Goal: Transaction & Acquisition: Purchase product/service

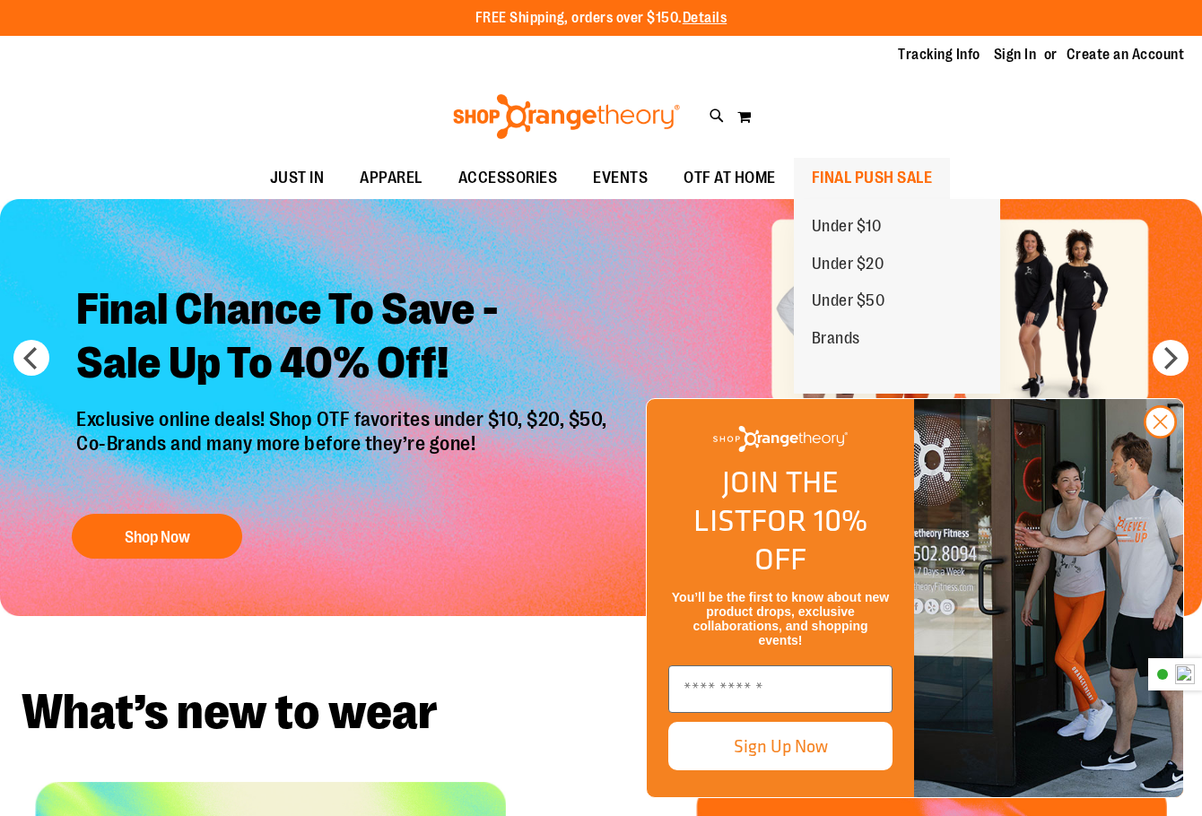
click at [858, 170] on span "FINAL PUSH SALE" at bounding box center [872, 178] width 121 height 40
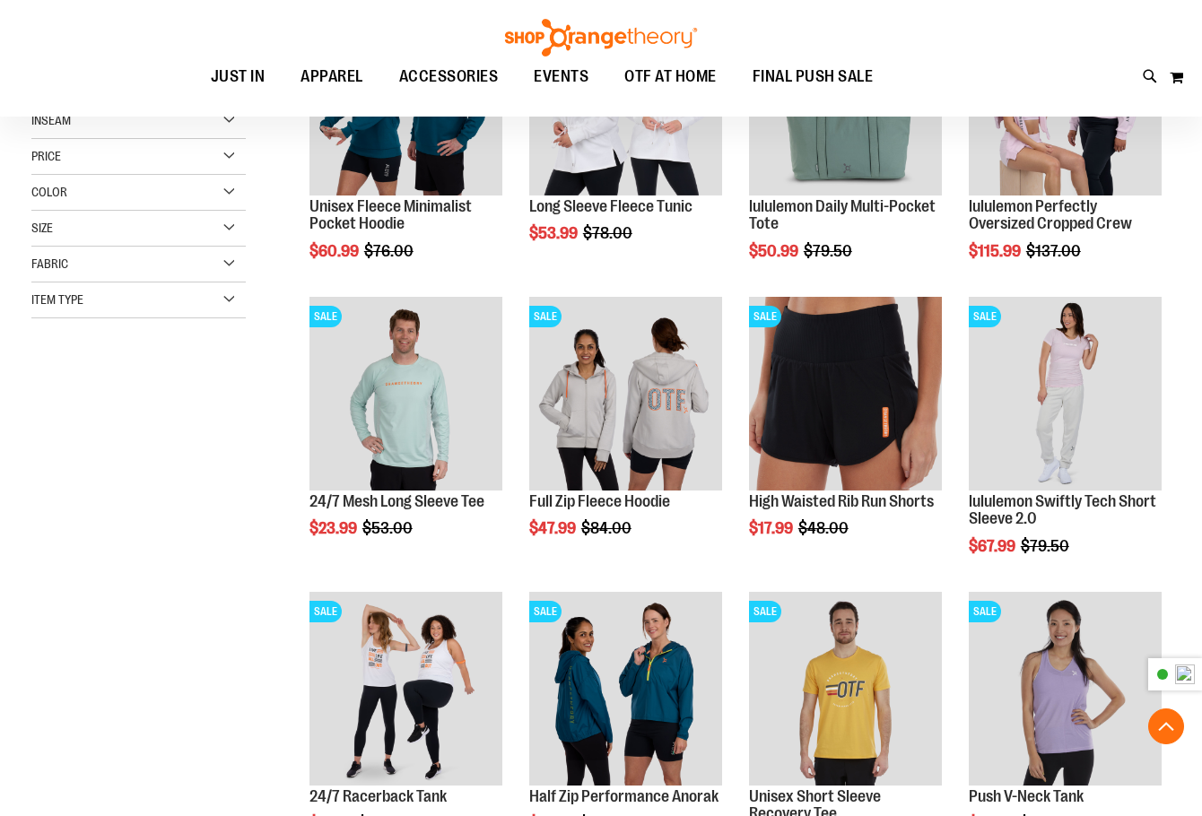
scroll to position [298, 0]
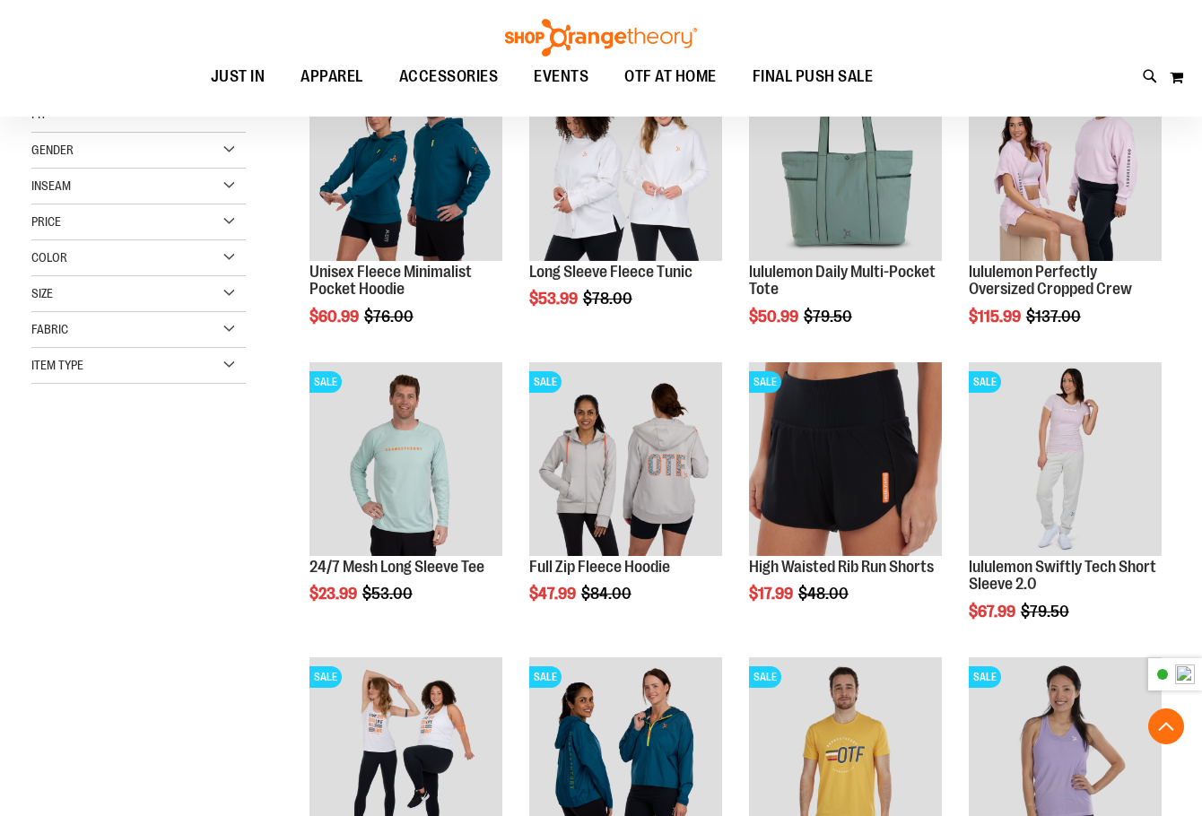
scroll to position [448, 0]
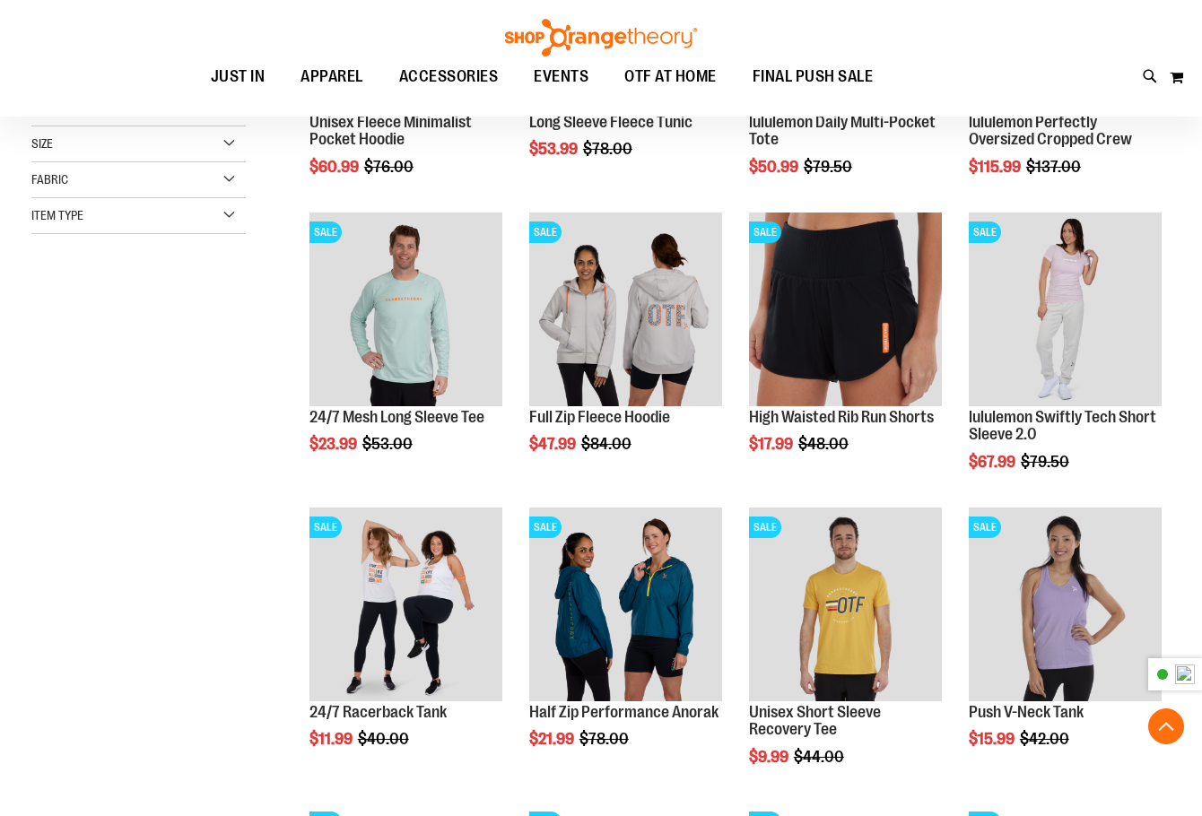
scroll to position [747, 0]
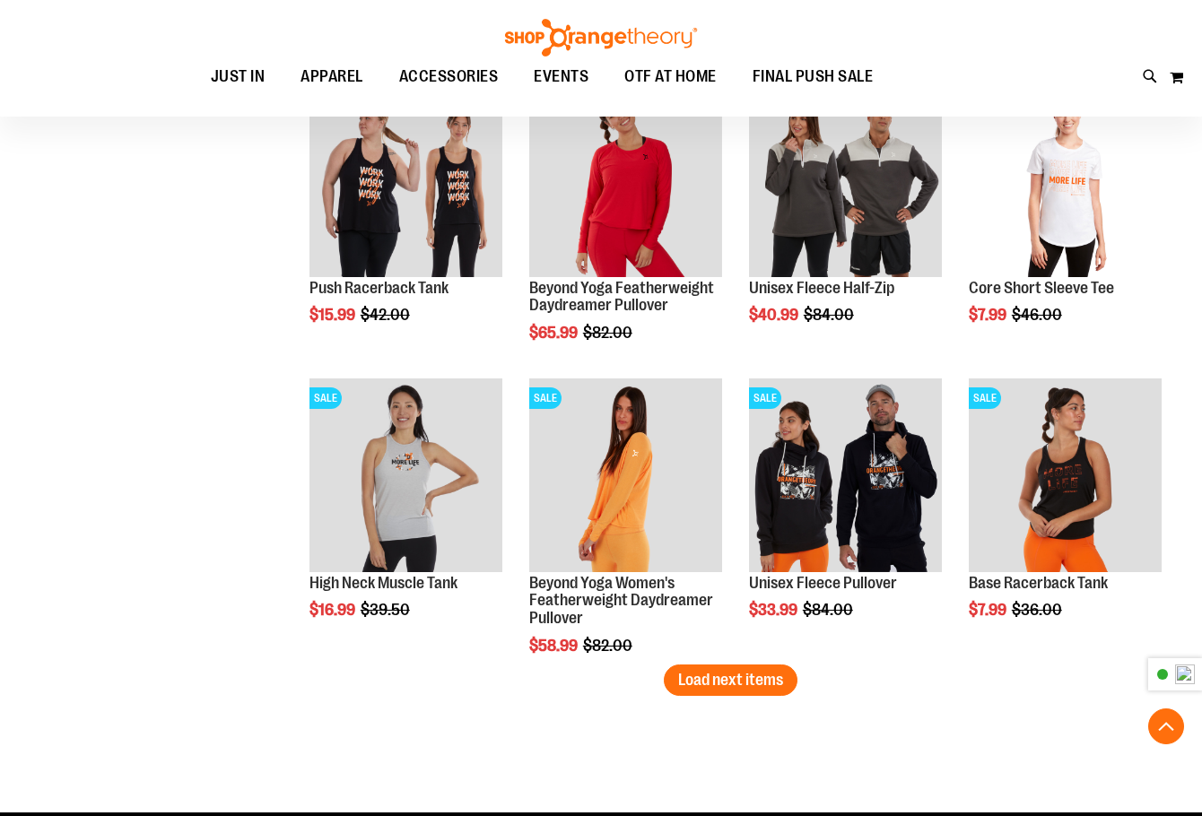
scroll to position [2392, 0]
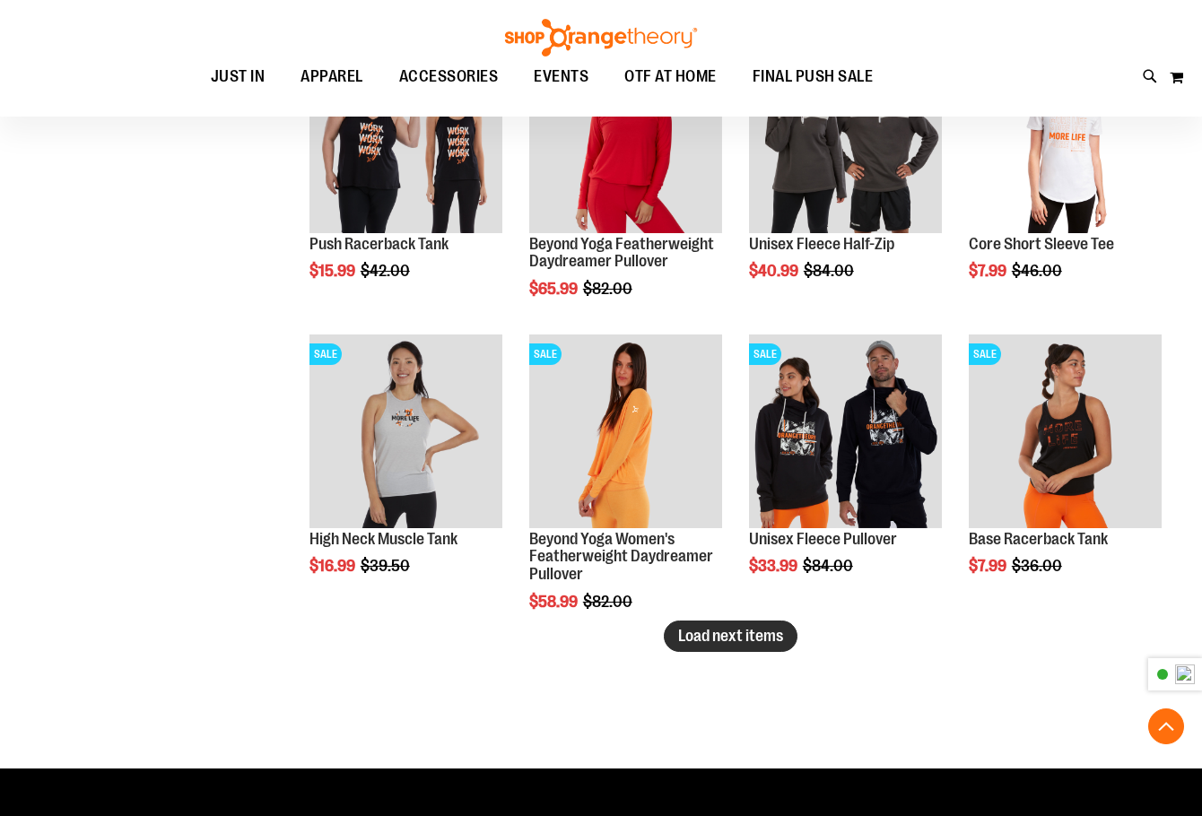
click at [773, 633] on span "Load next items" at bounding box center [730, 636] width 105 height 18
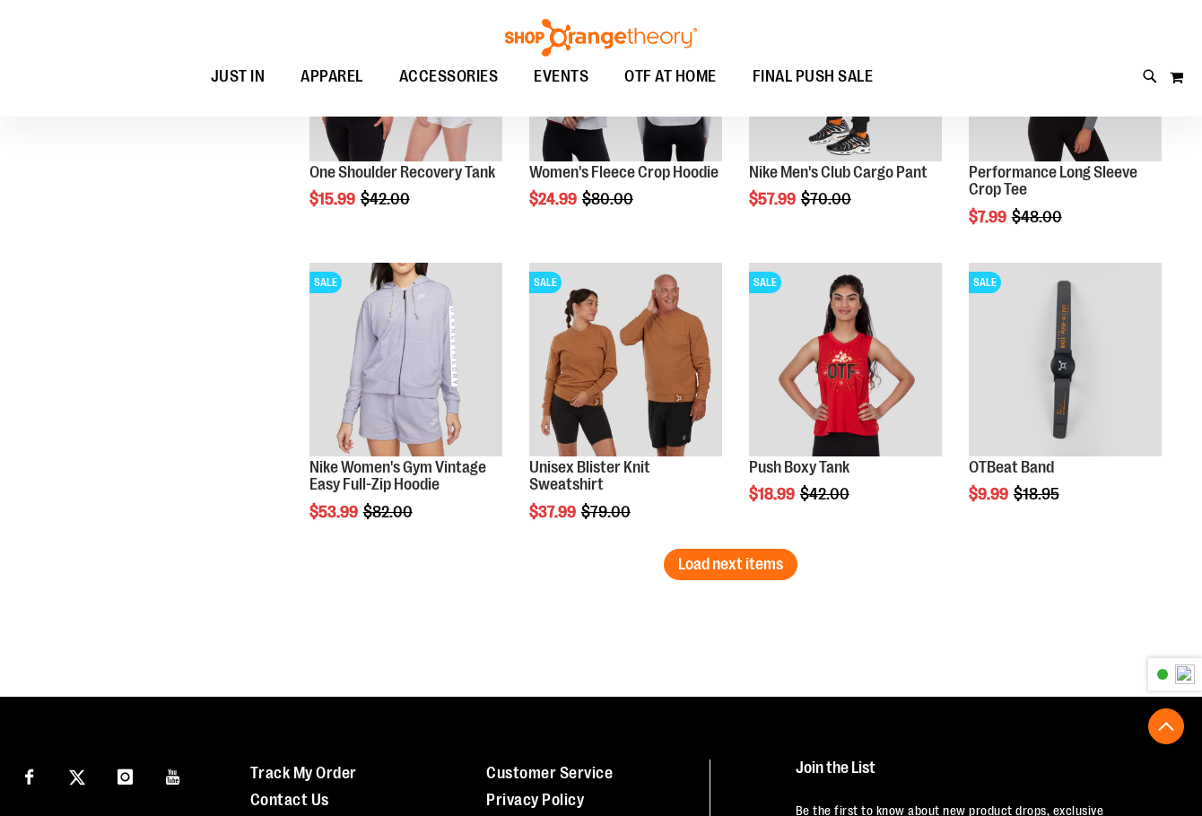
scroll to position [3602, 0]
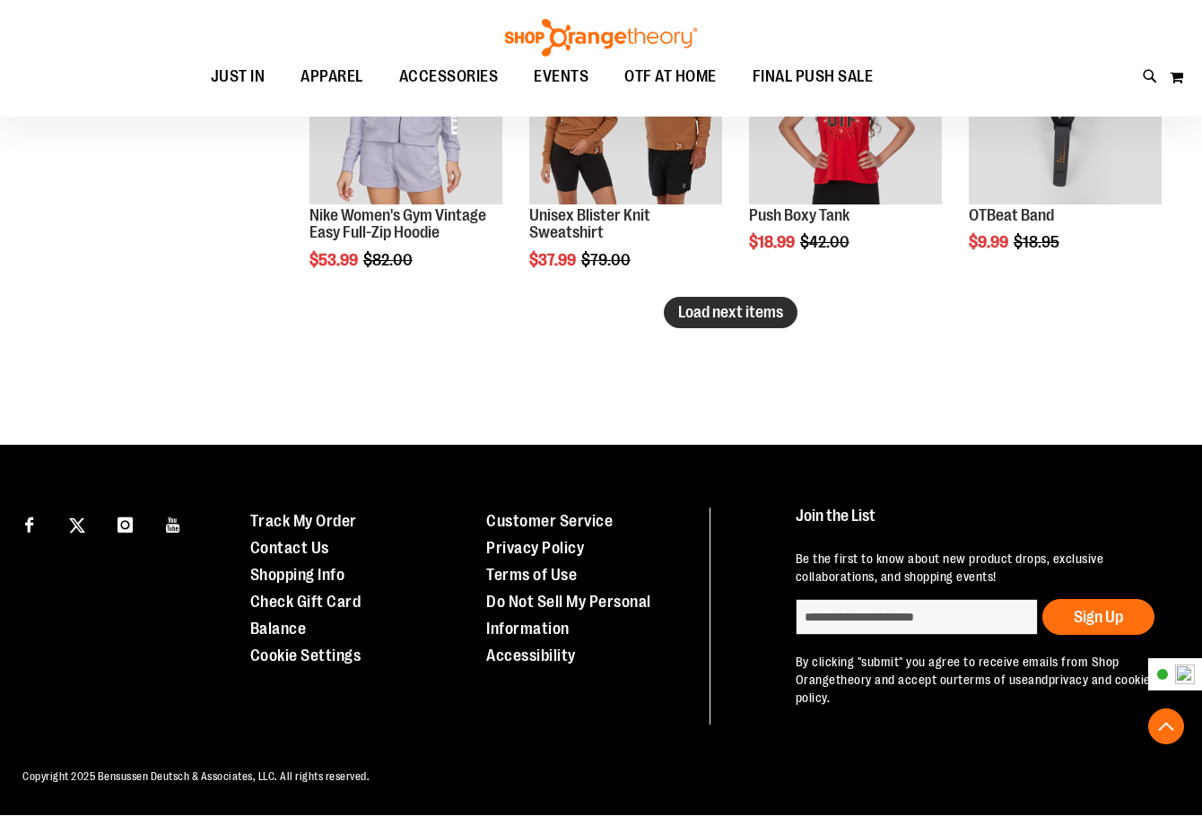
click at [772, 317] on span "Load next items" at bounding box center [730, 312] width 105 height 18
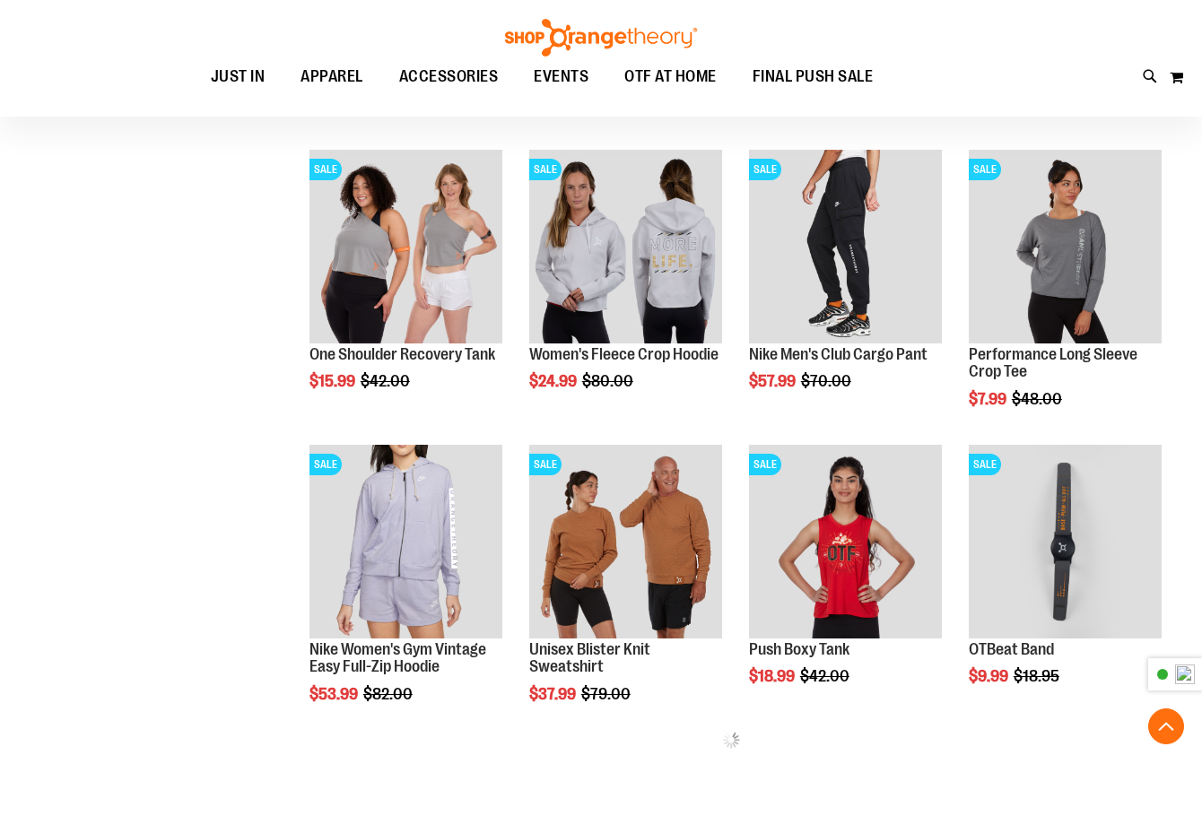
scroll to position [2841, 0]
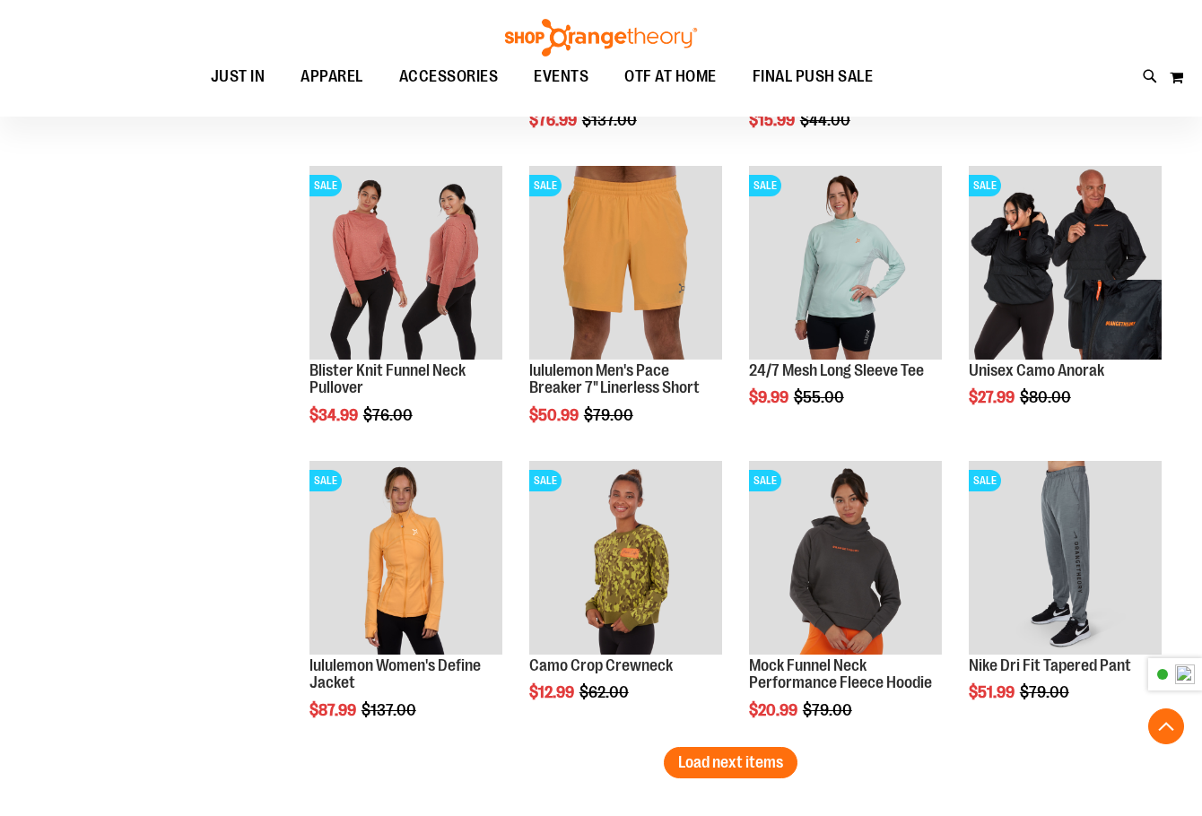
scroll to position [4187, 0]
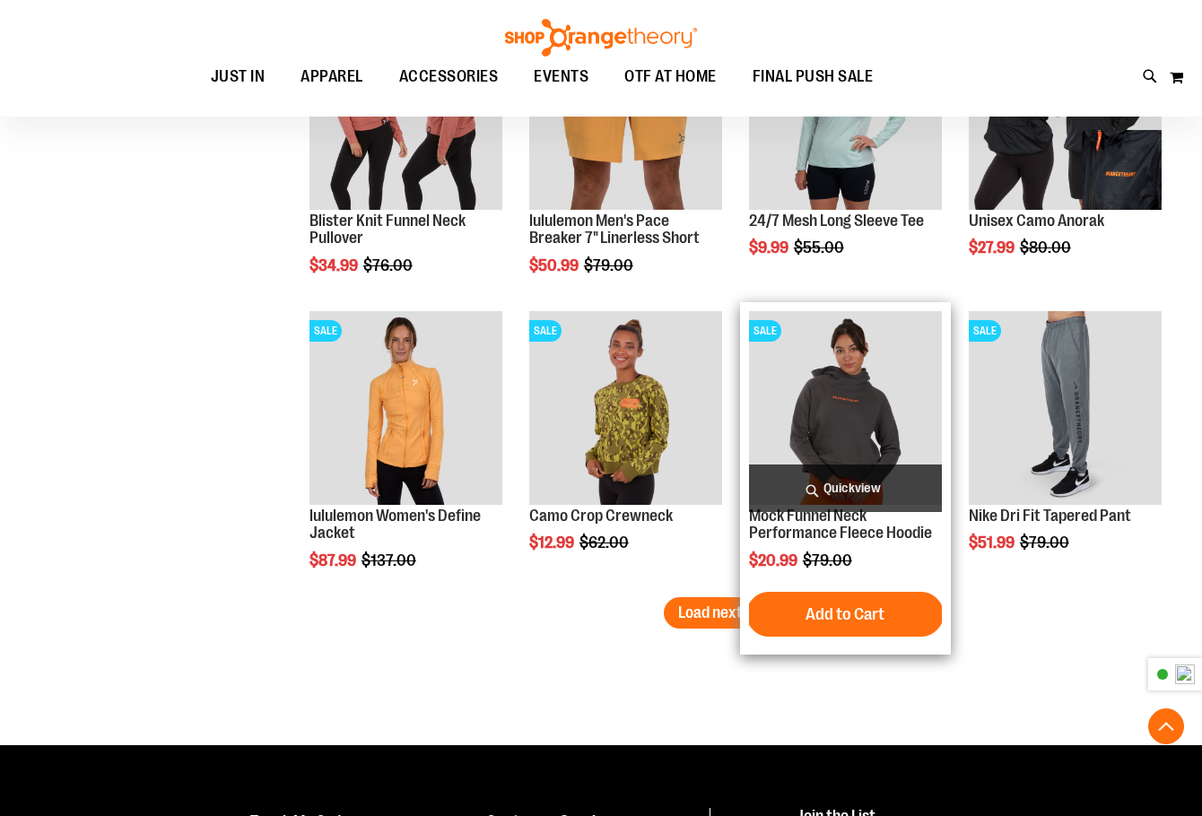
click at [837, 397] on img "product" at bounding box center [845, 407] width 193 height 193
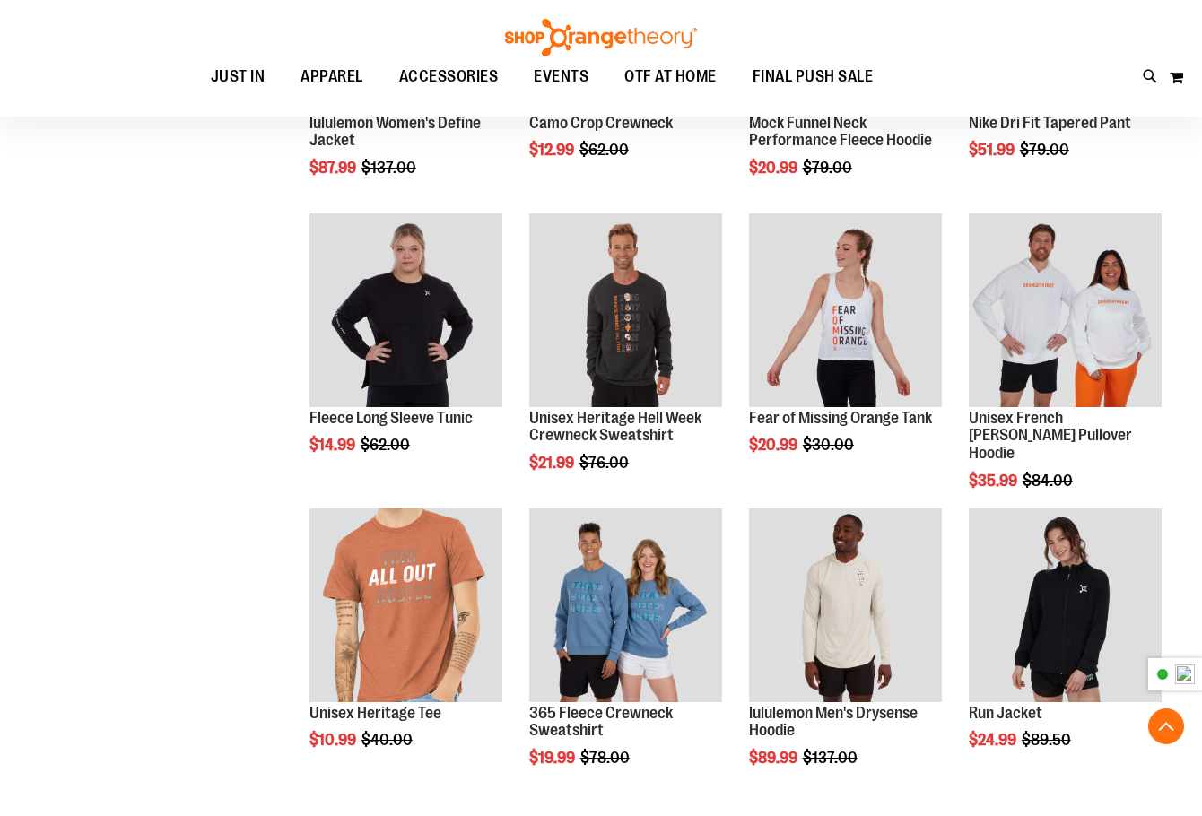
scroll to position [1126, 0]
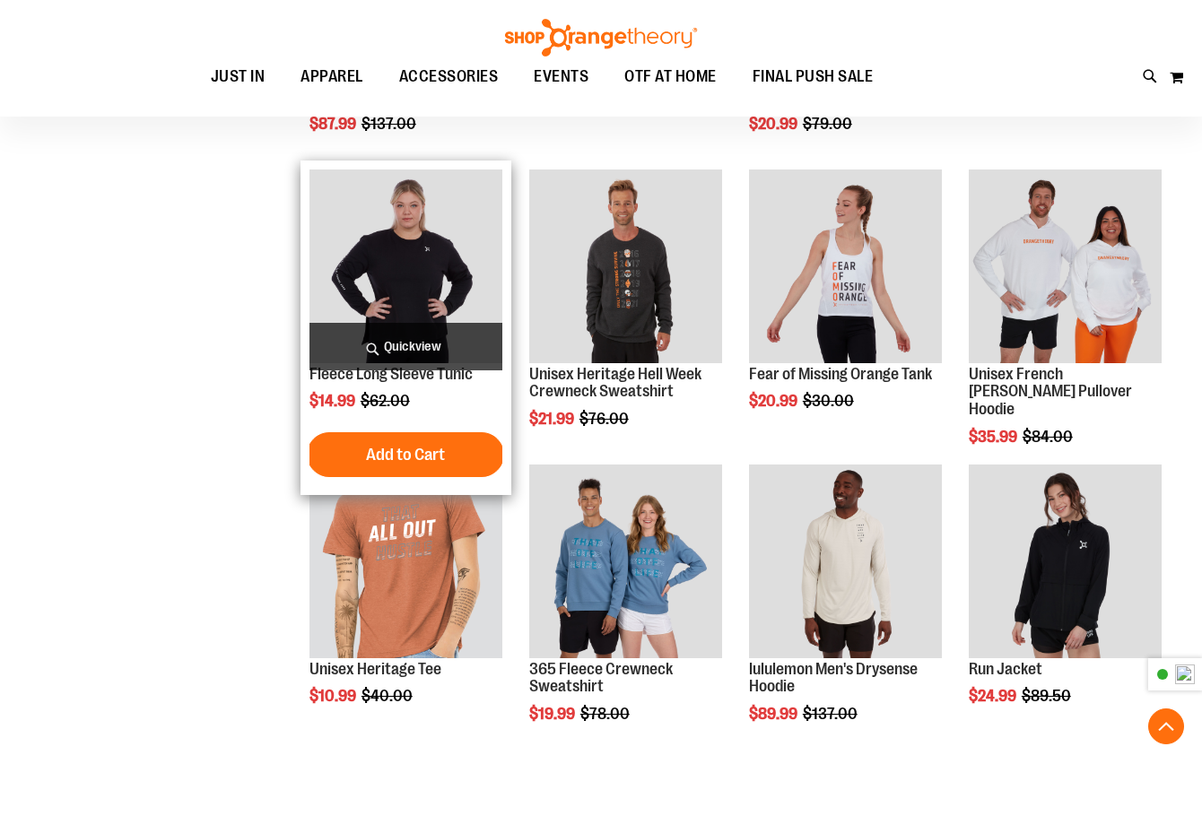
click at [343, 286] on img "product" at bounding box center [406, 266] width 193 height 193
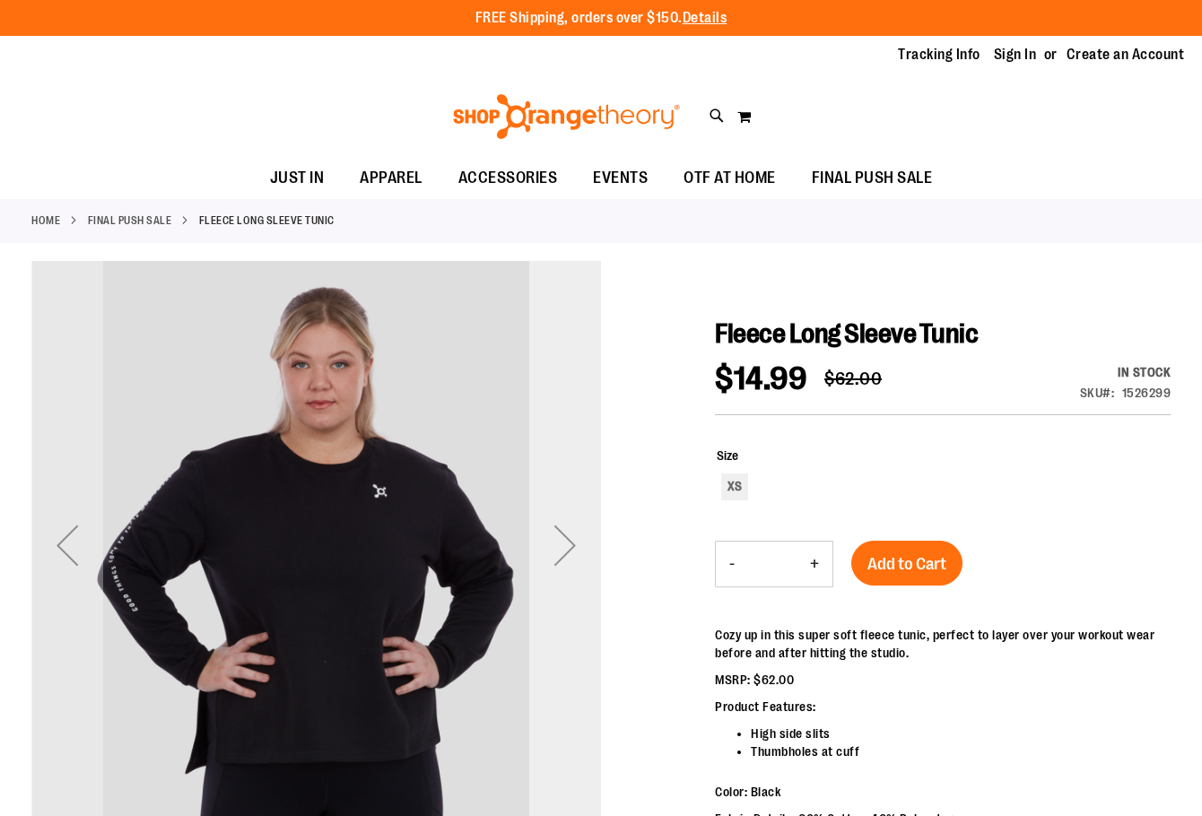
click at [581, 554] on div "Next" at bounding box center [565, 546] width 72 height 72
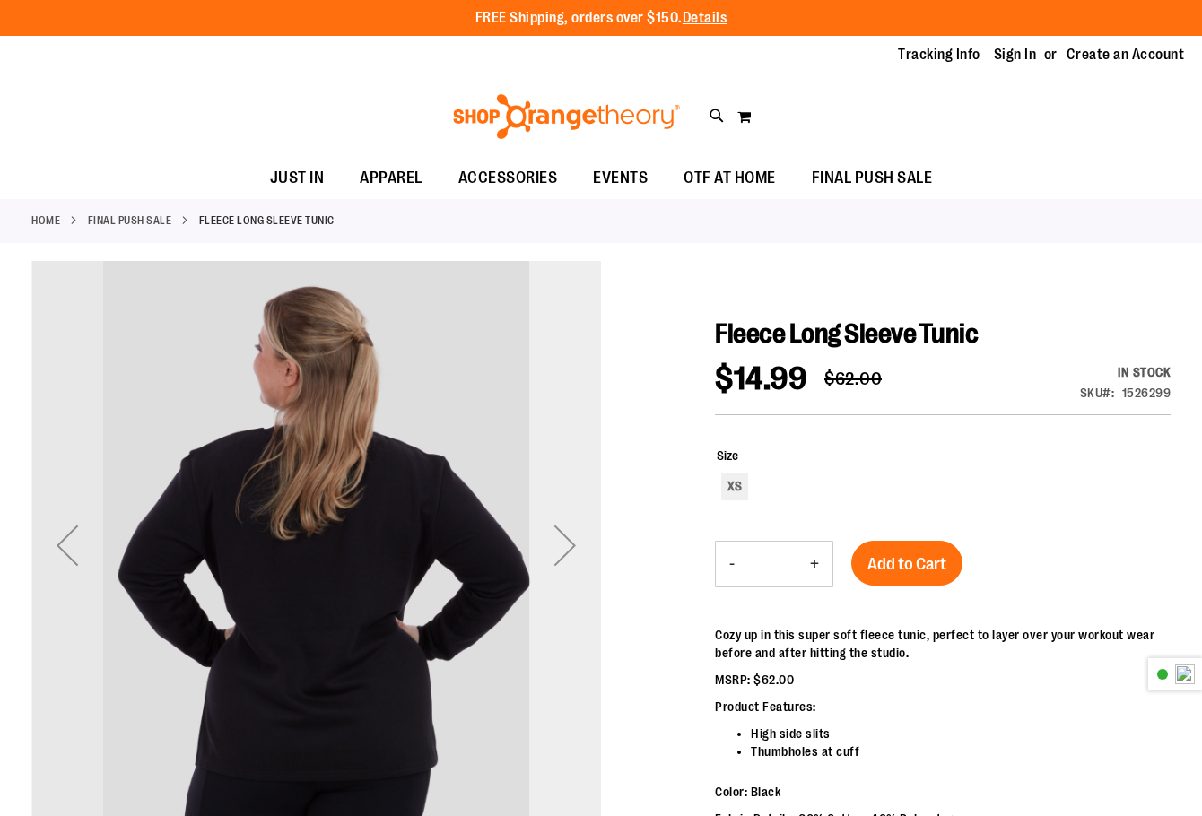
click at [581, 554] on div "Next" at bounding box center [565, 546] width 72 height 72
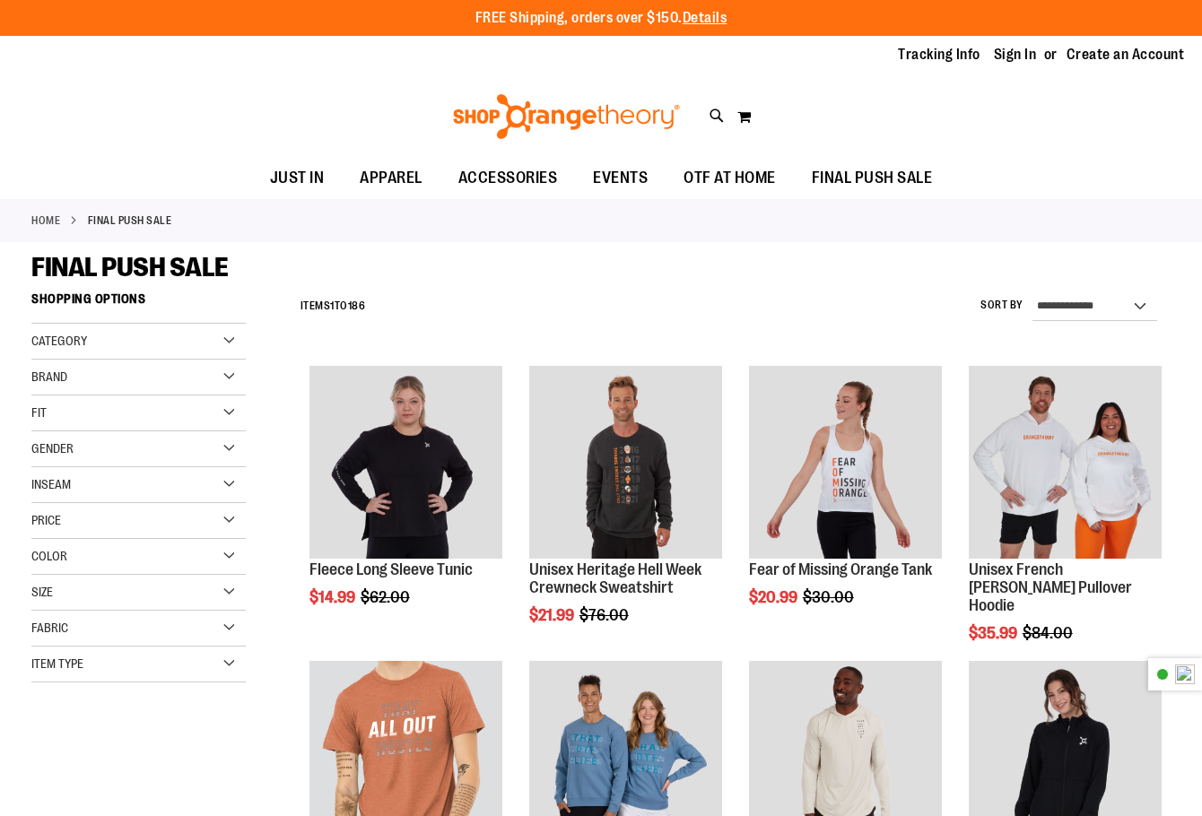
click at [97, 603] on div "Size" at bounding box center [138, 593] width 214 height 36
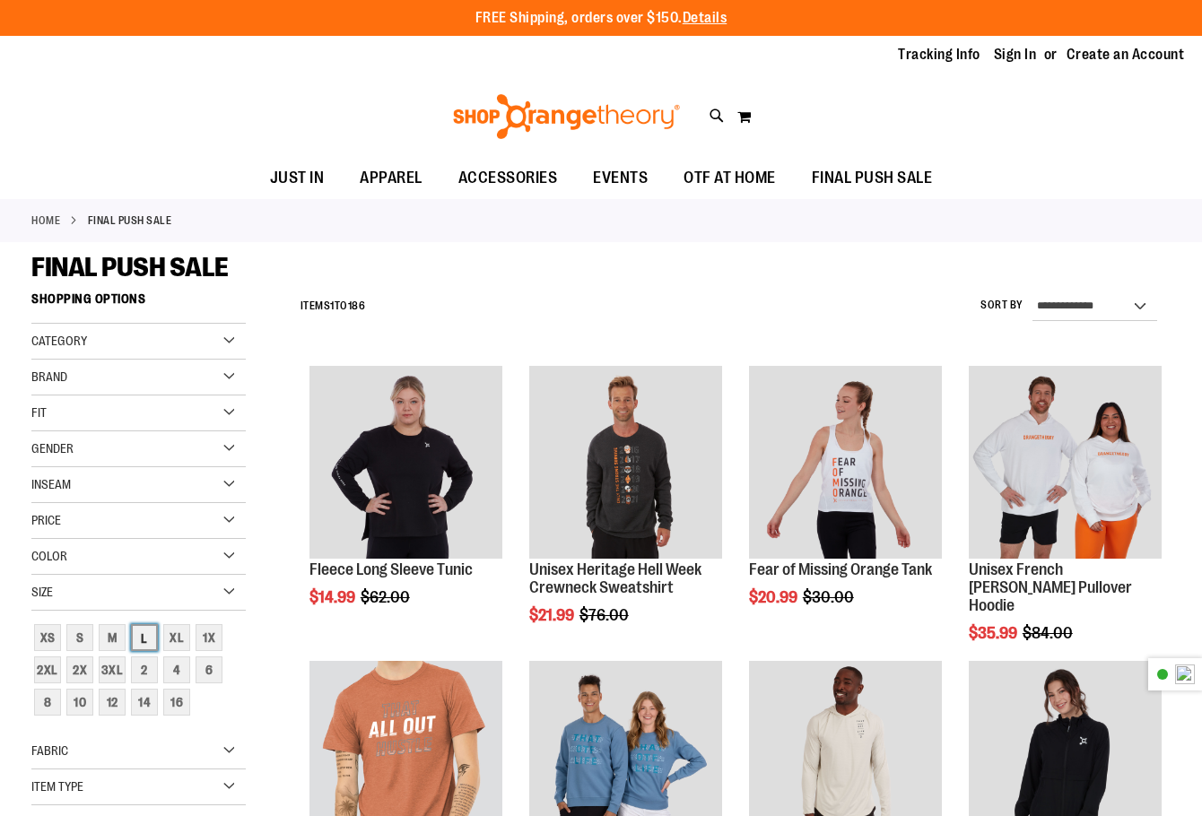
click at [143, 641] on div "L" at bounding box center [144, 637] width 27 height 27
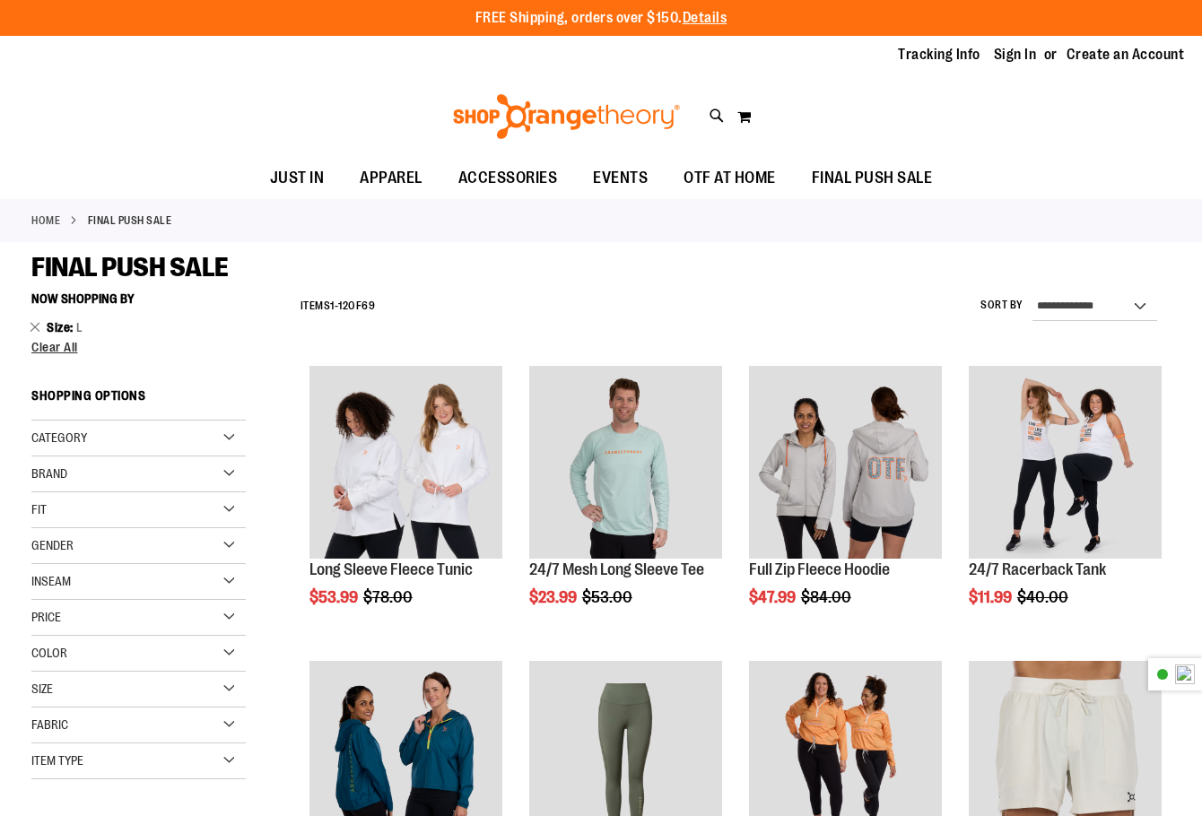
click at [99, 694] on div "Size" at bounding box center [138, 690] width 214 height 36
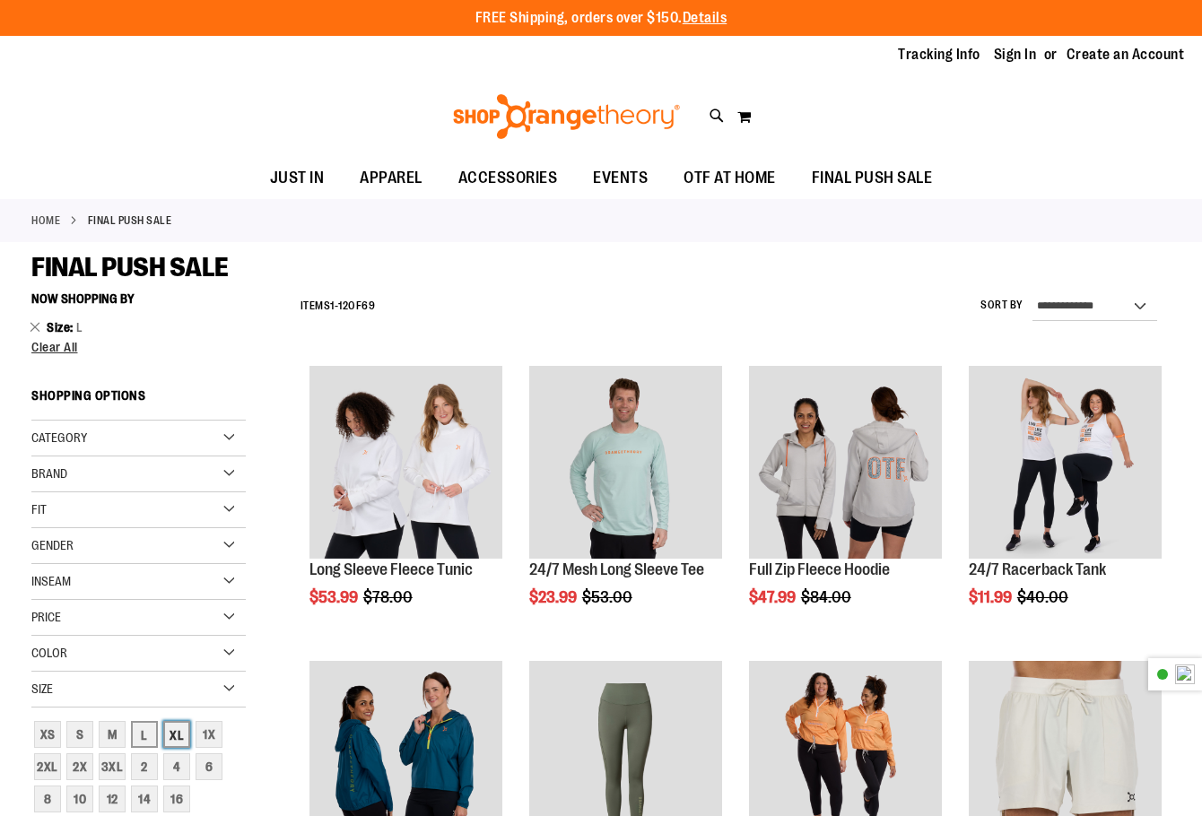
click at [181, 741] on div "XL" at bounding box center [176, 734] width 27 height 27
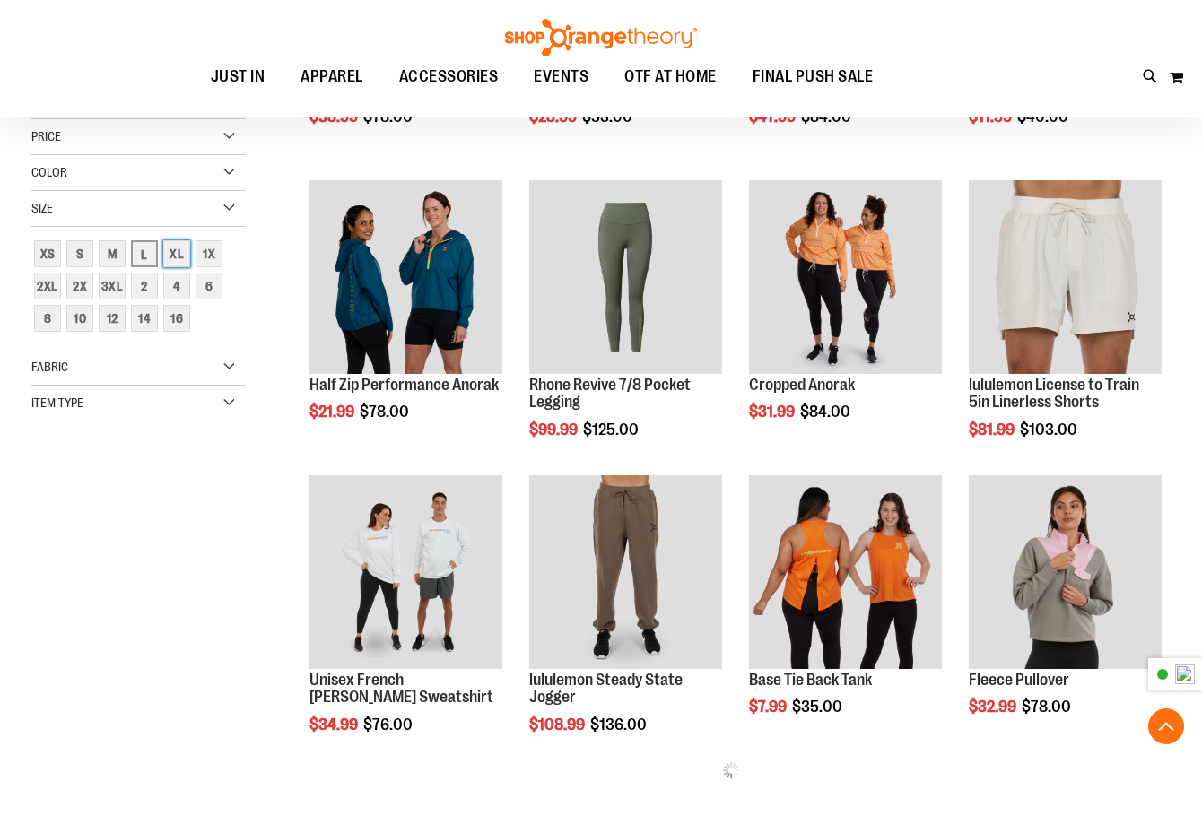
scroll to position [284, 0]
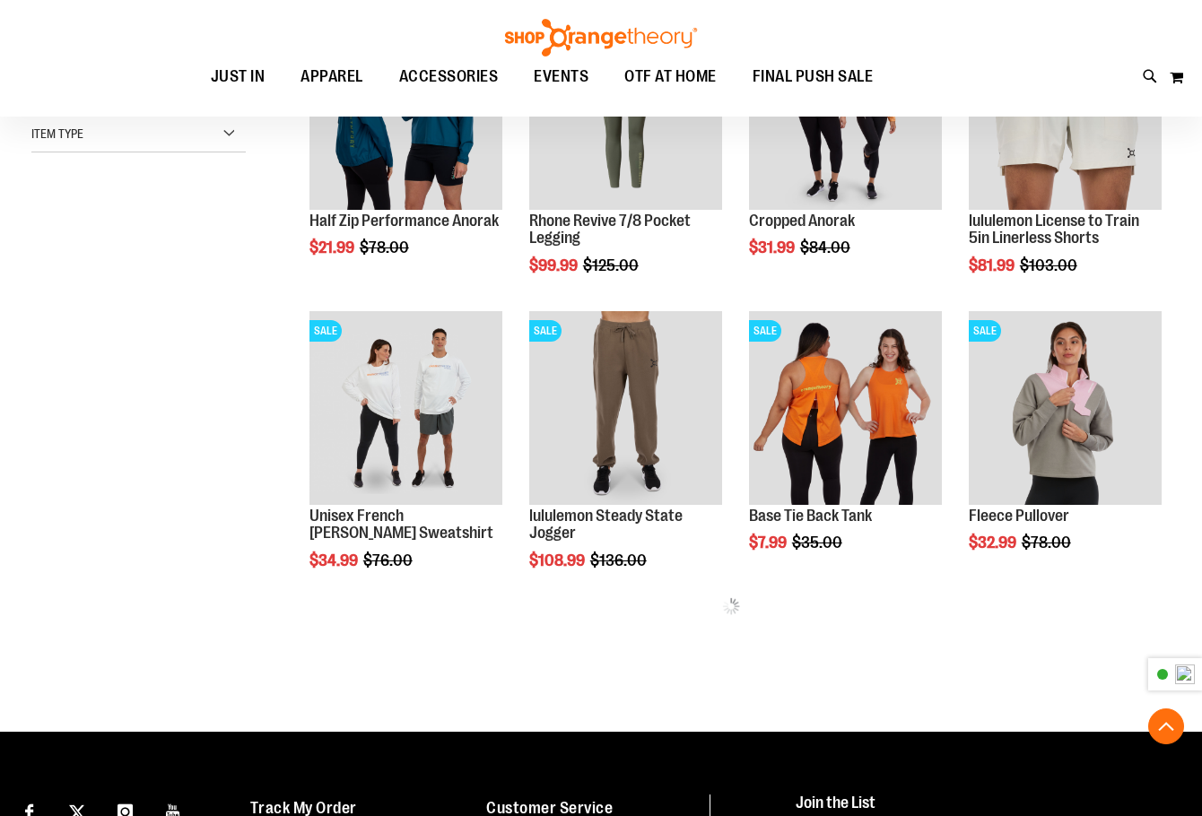
scroll to position [147, 0]
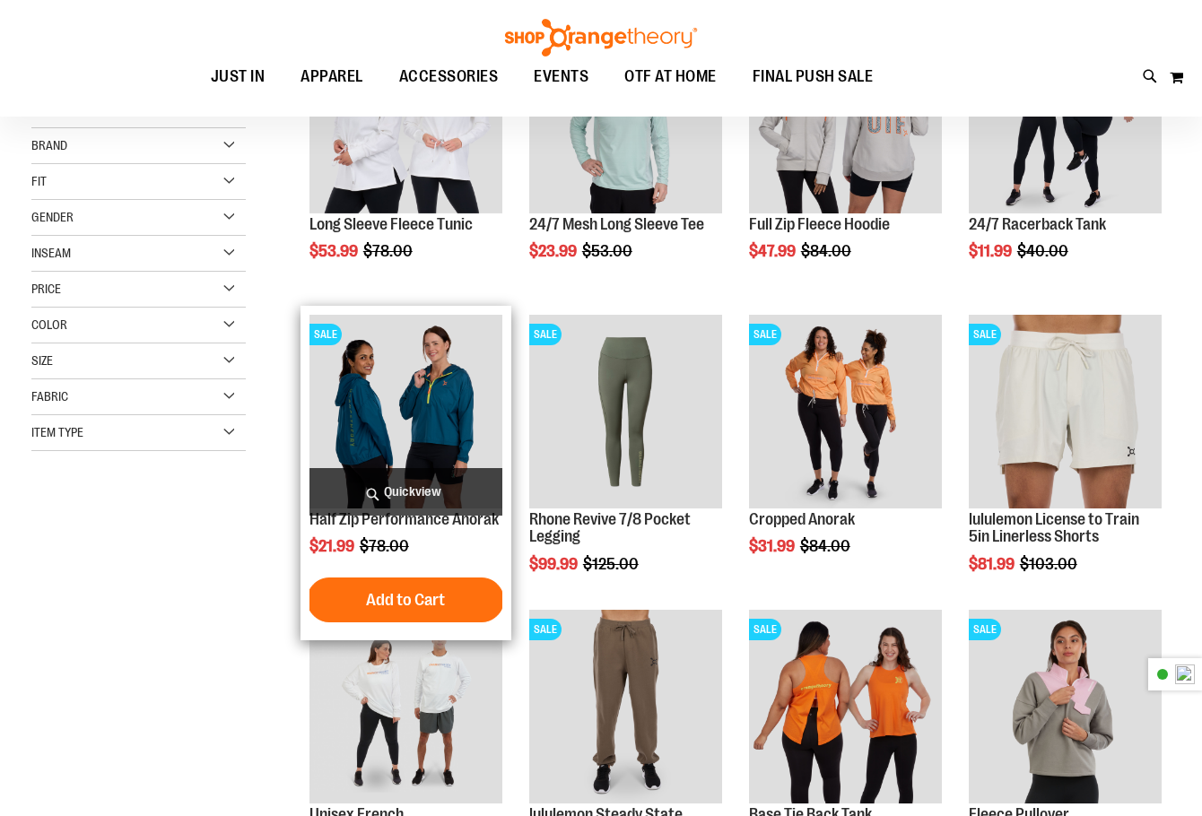
click at [380, 442] on img "product" at bounding box center [406, 411] width 193 height 193
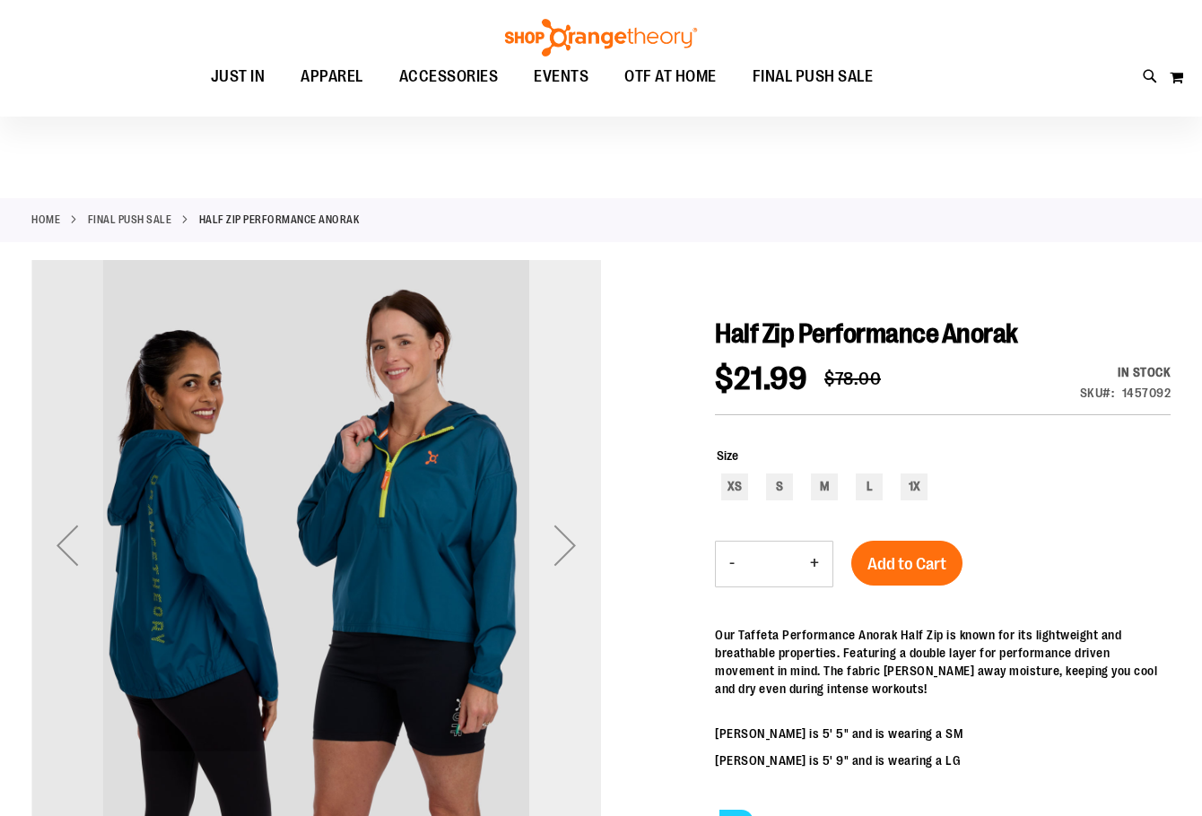
scroll to position [149, 0]
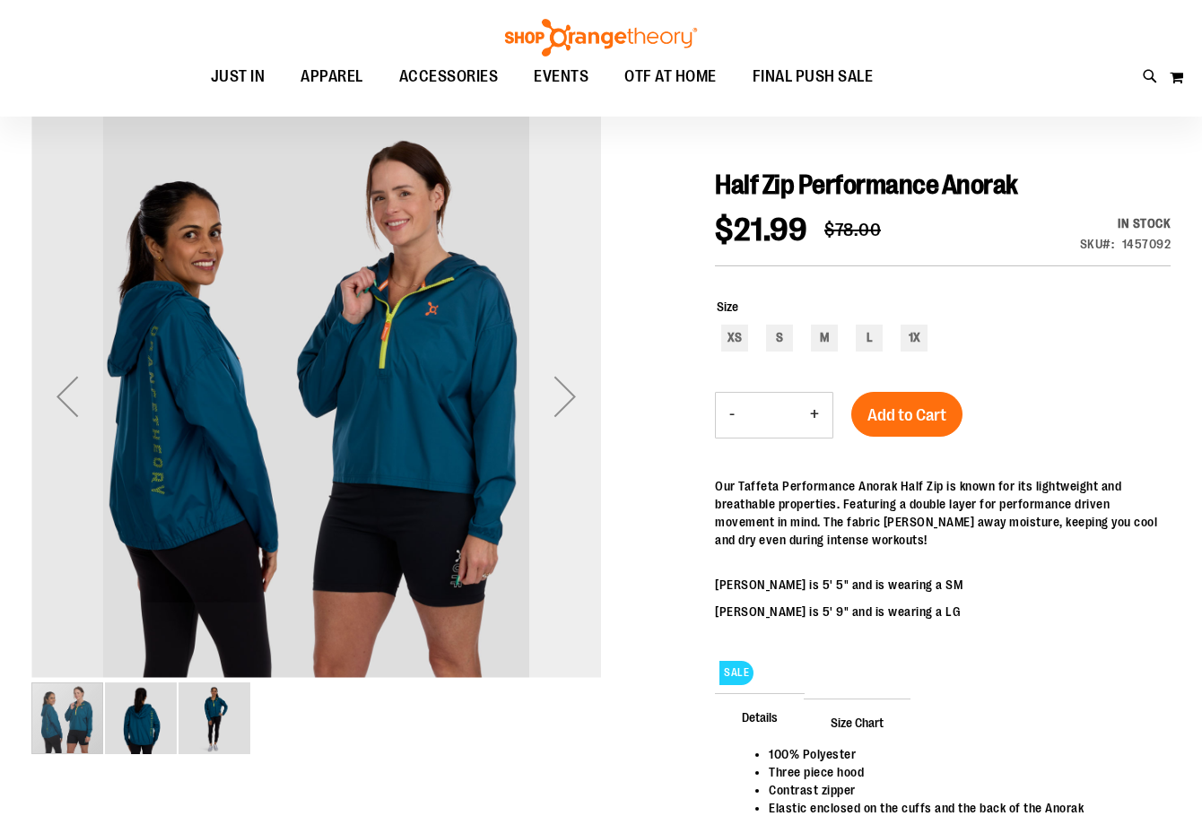
click at [576, 401] on div "Next" at bounding box center [565, 397] width 72 height 72
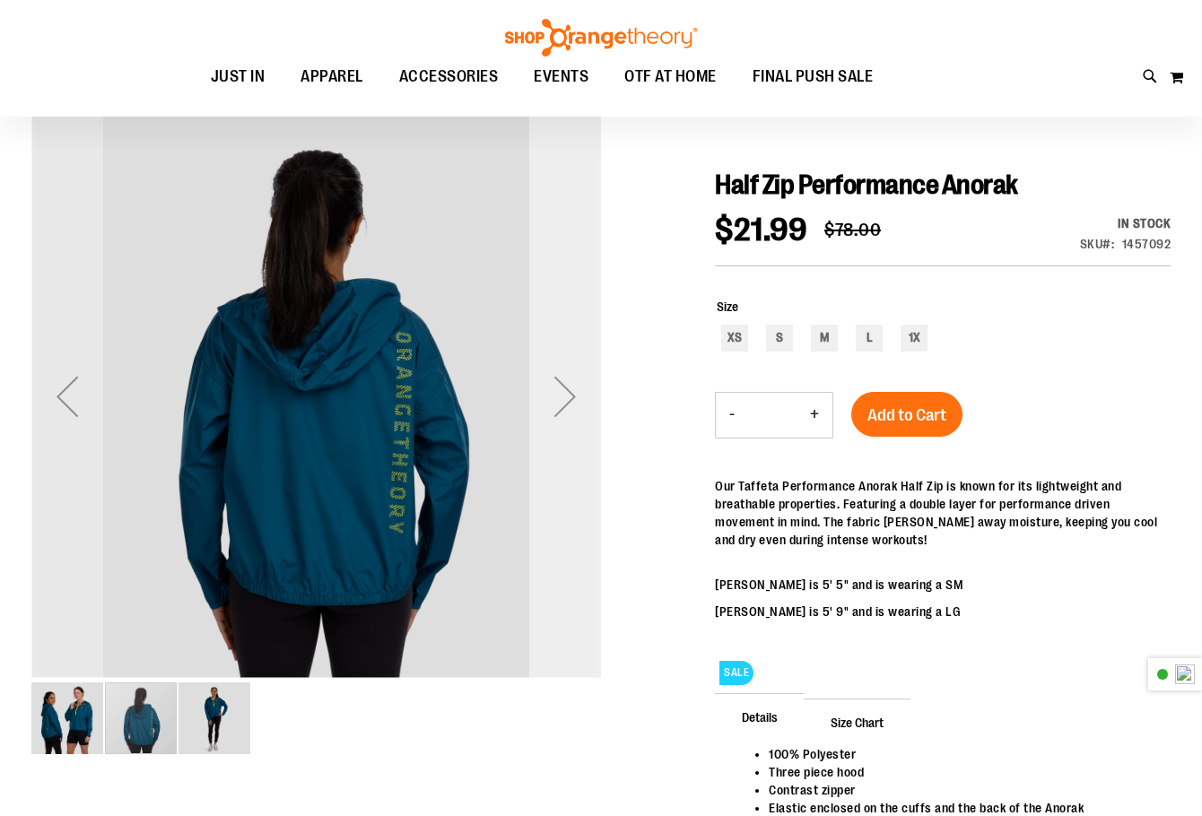
click at [576, 401] on div "Next" at bounding box center [565, 397] width 72 height 72
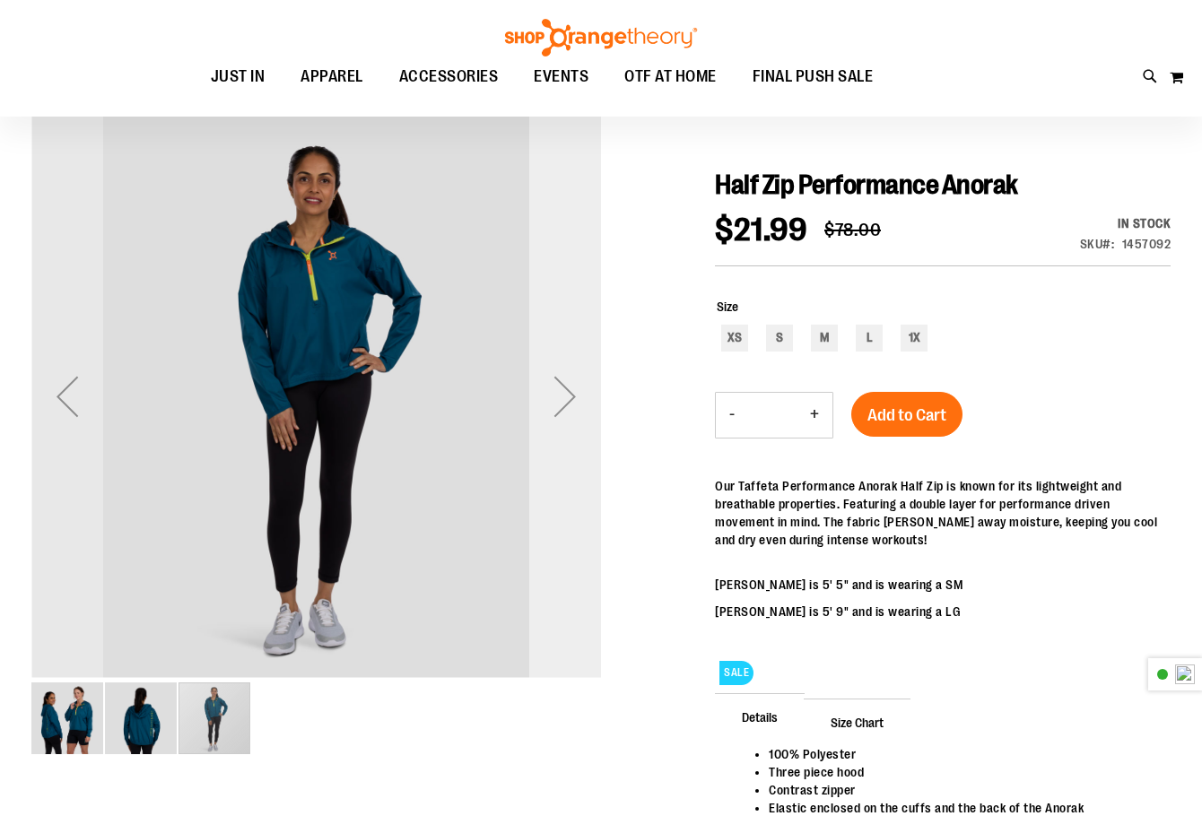
click at [576, 401] on div "Next" at bounding box center [565, 397] width 72 height 72
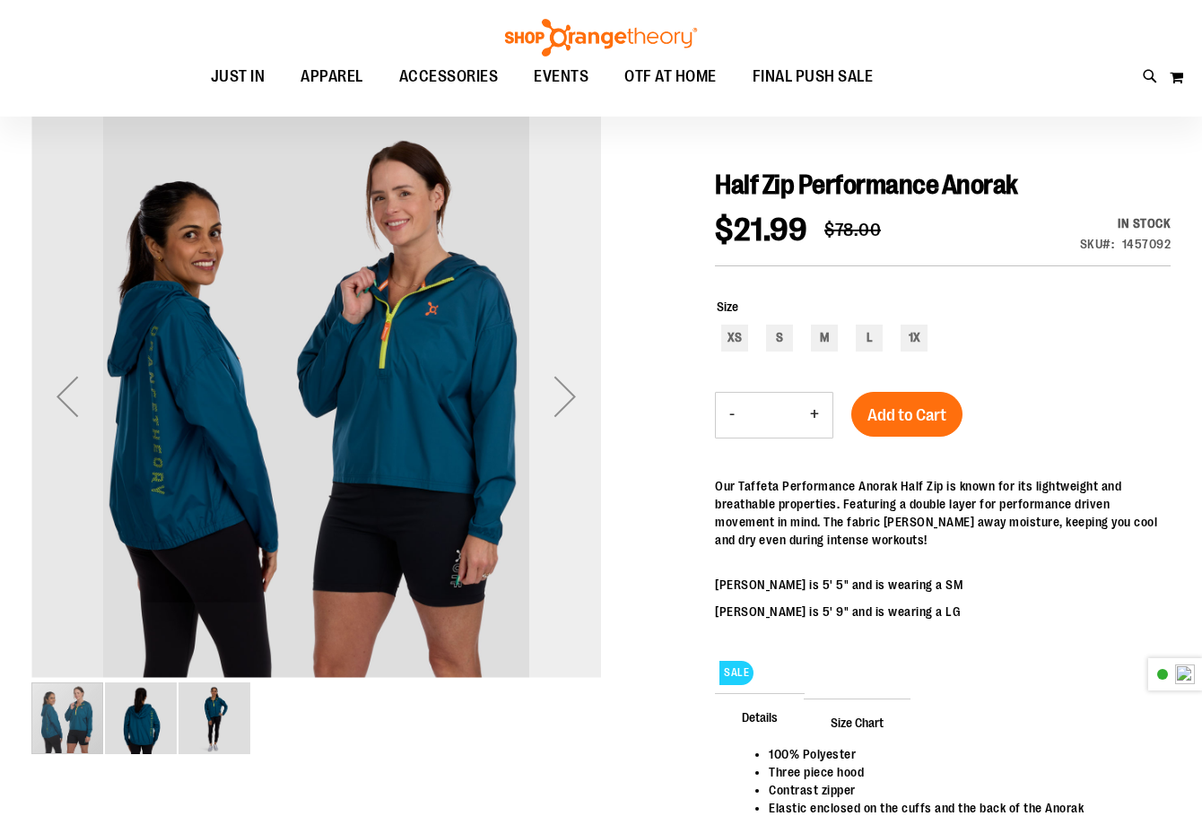
click at [576, 401] on div "Next" at bounding box center [565, 397] width 72 height 72
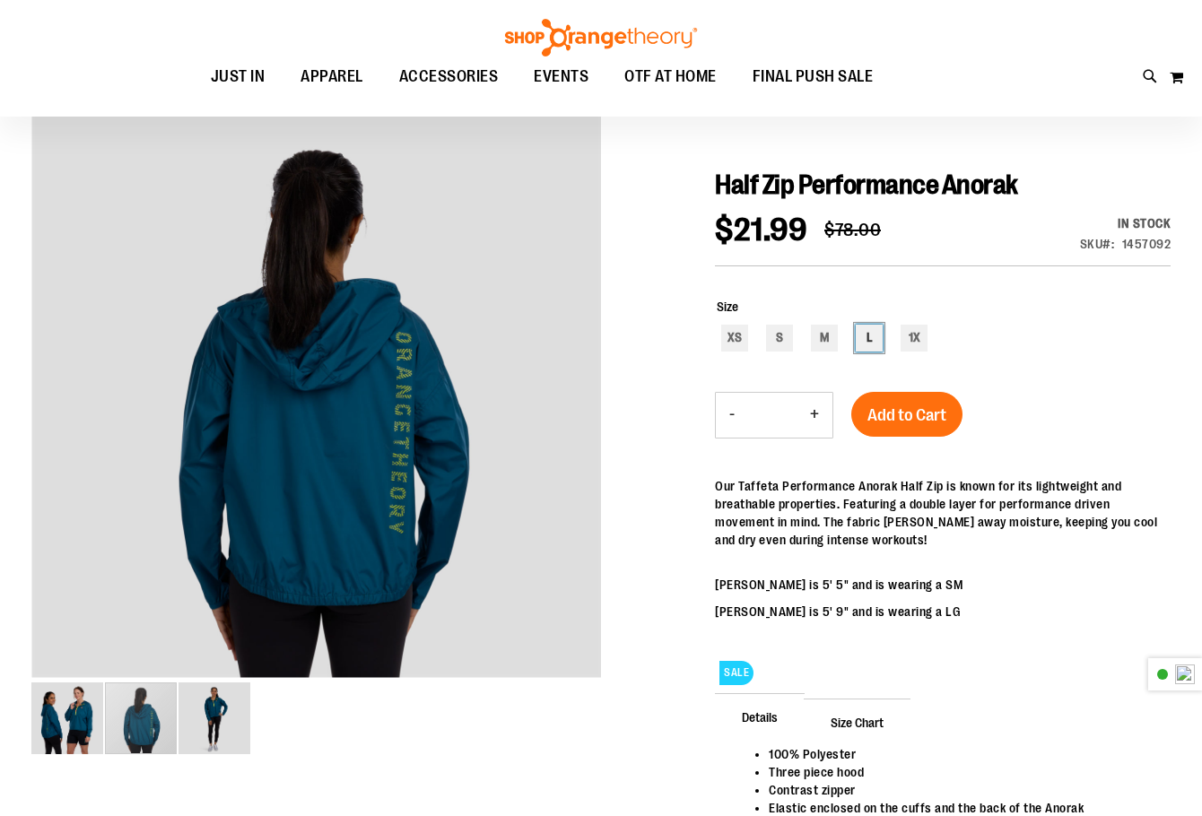
click at [875, 343] on div "L" at bounding box center [869, 338] width 27 height 27
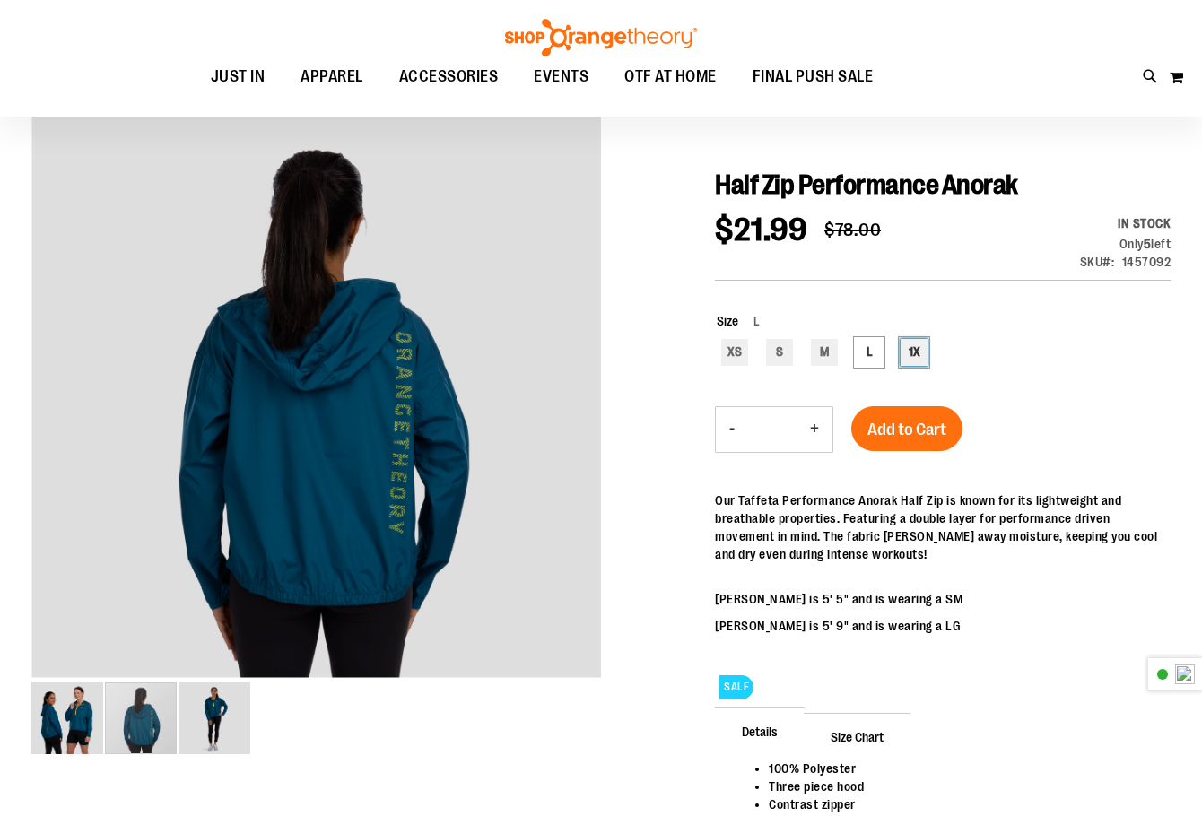
click at [923, 358] on div "1X" at bounding box center [914, 352] width 27 height 27
type input "***"
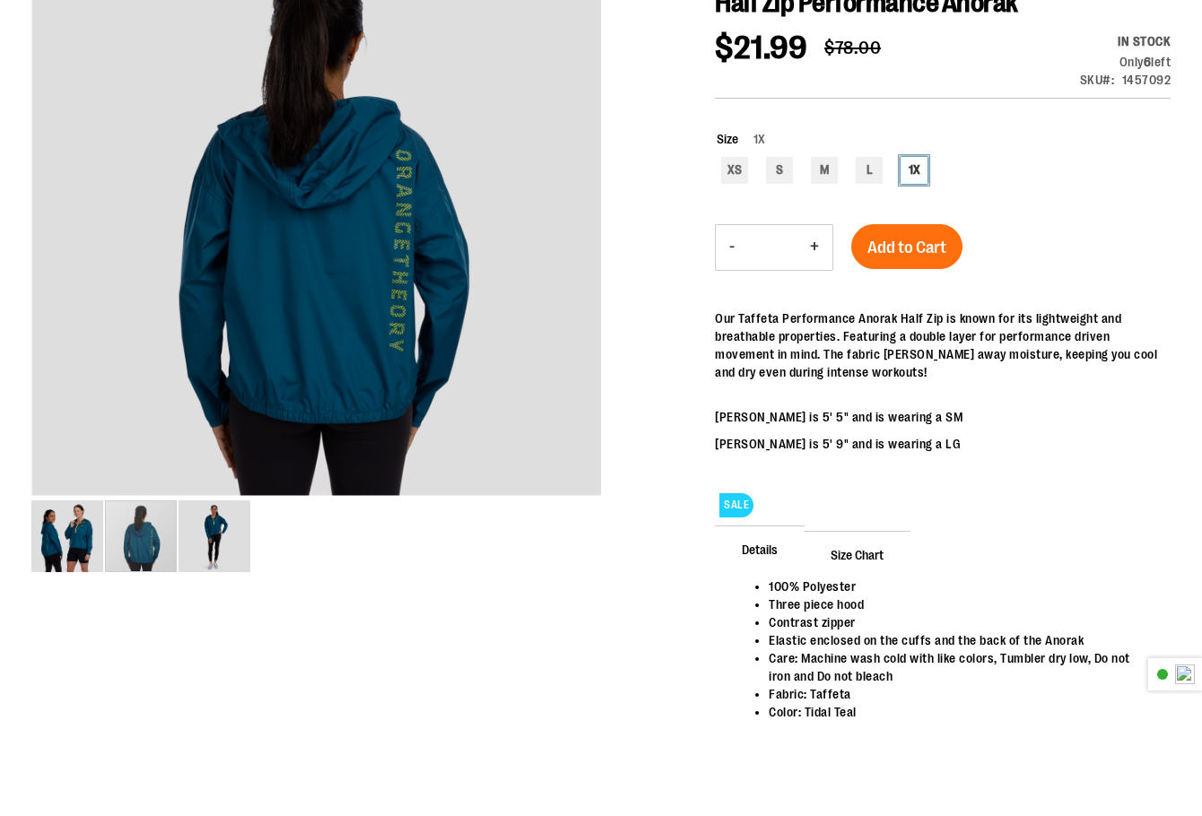
scroll to position [0, 0]
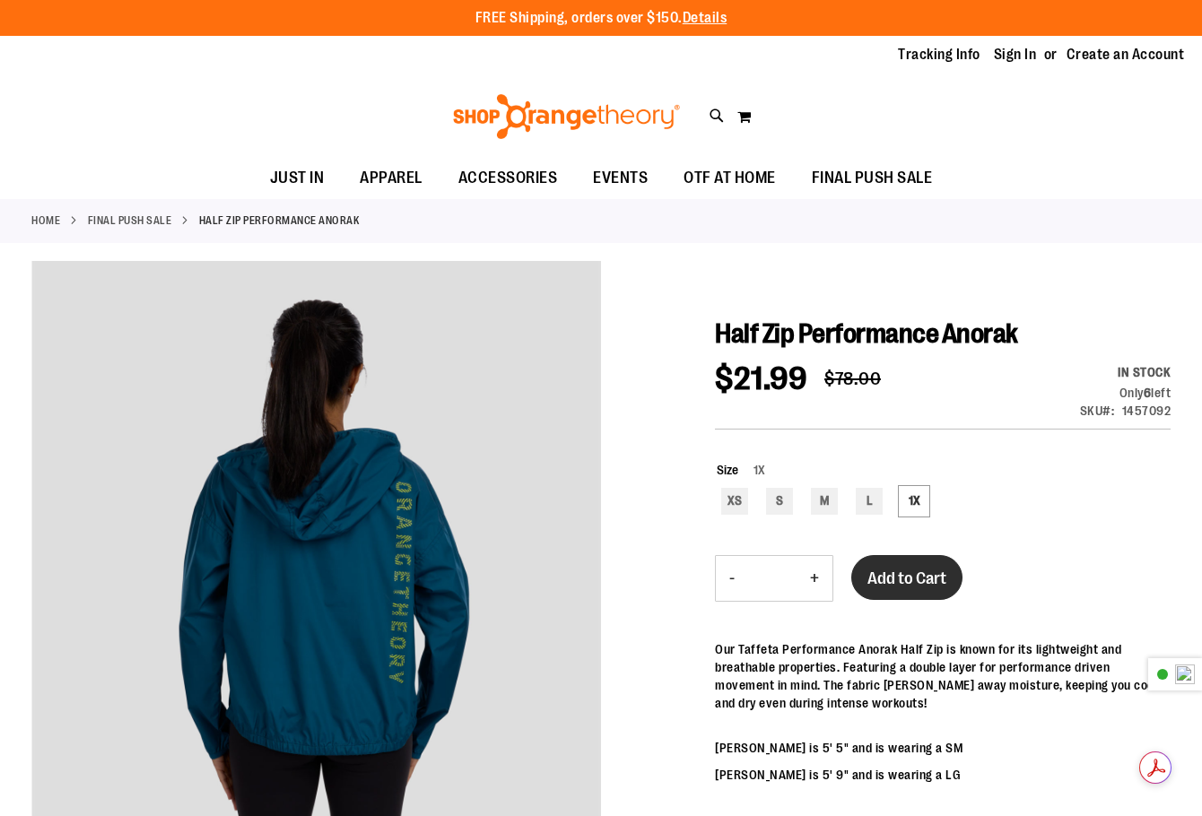
click at [895, 567] on button "Add to Cart" at bounding box center [906, 577] width 111 height 45
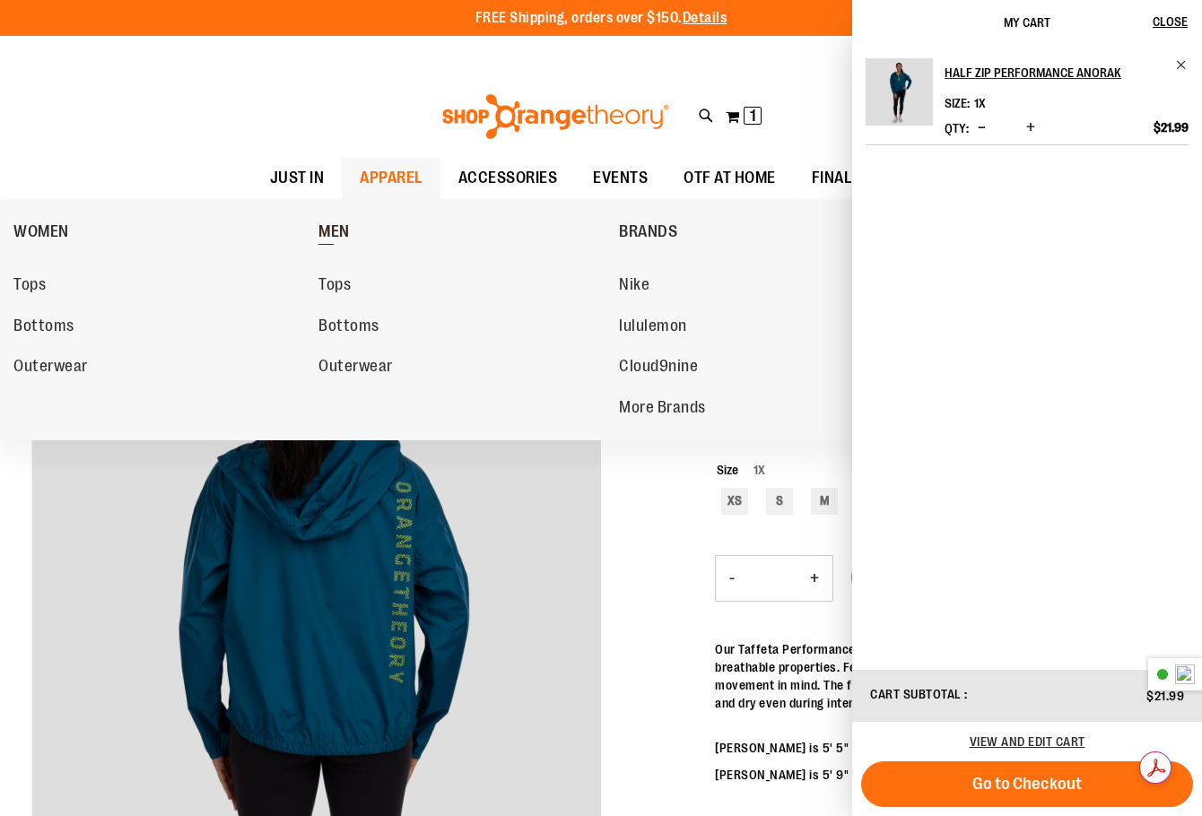
click at [334, 240] on span "MEN" at bounding box center [334, 234] width 31 height 22
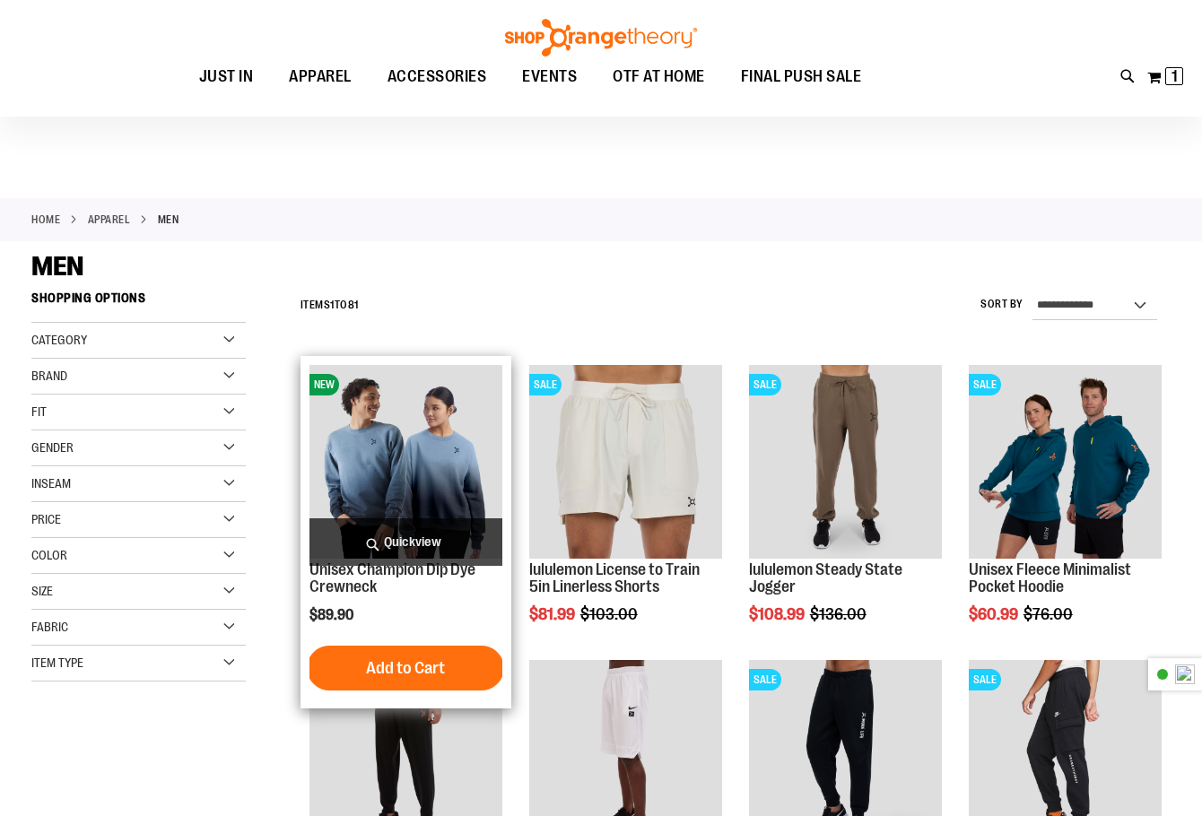
scroll to position [298, 0]
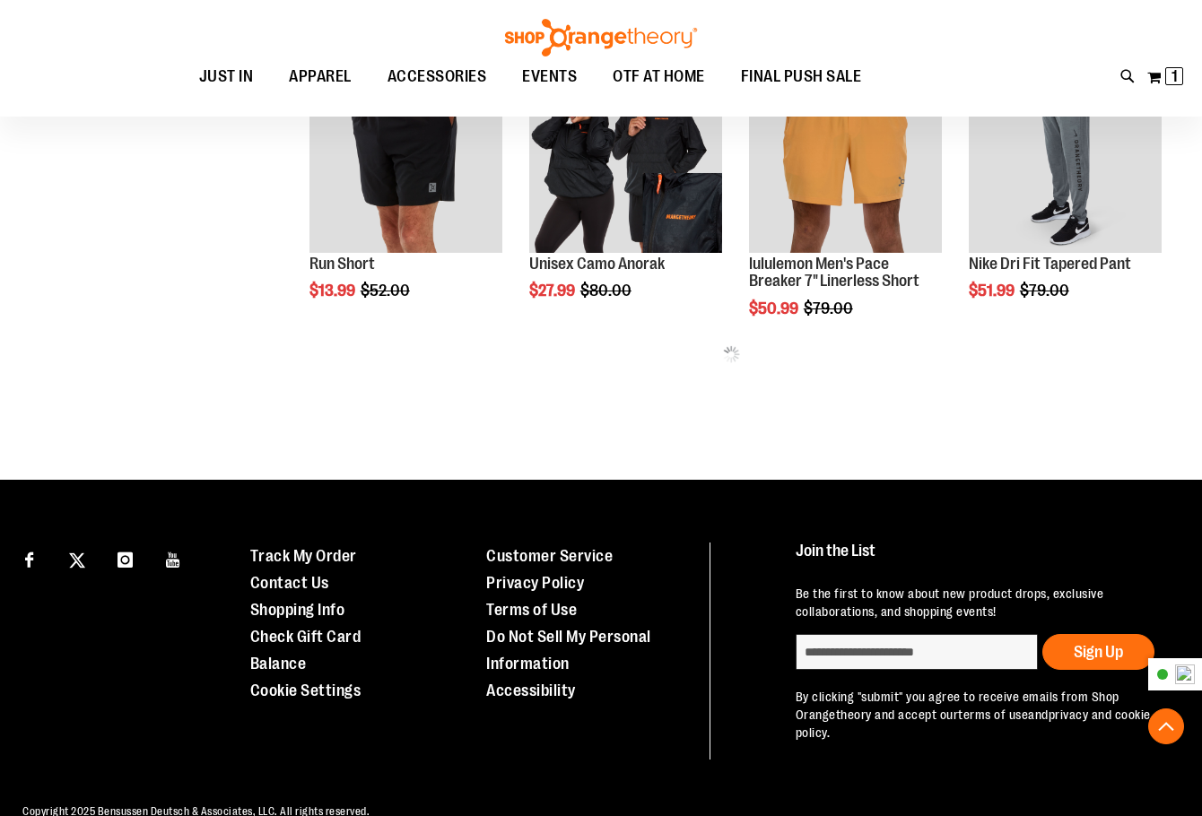
scroll to position [747, 0]
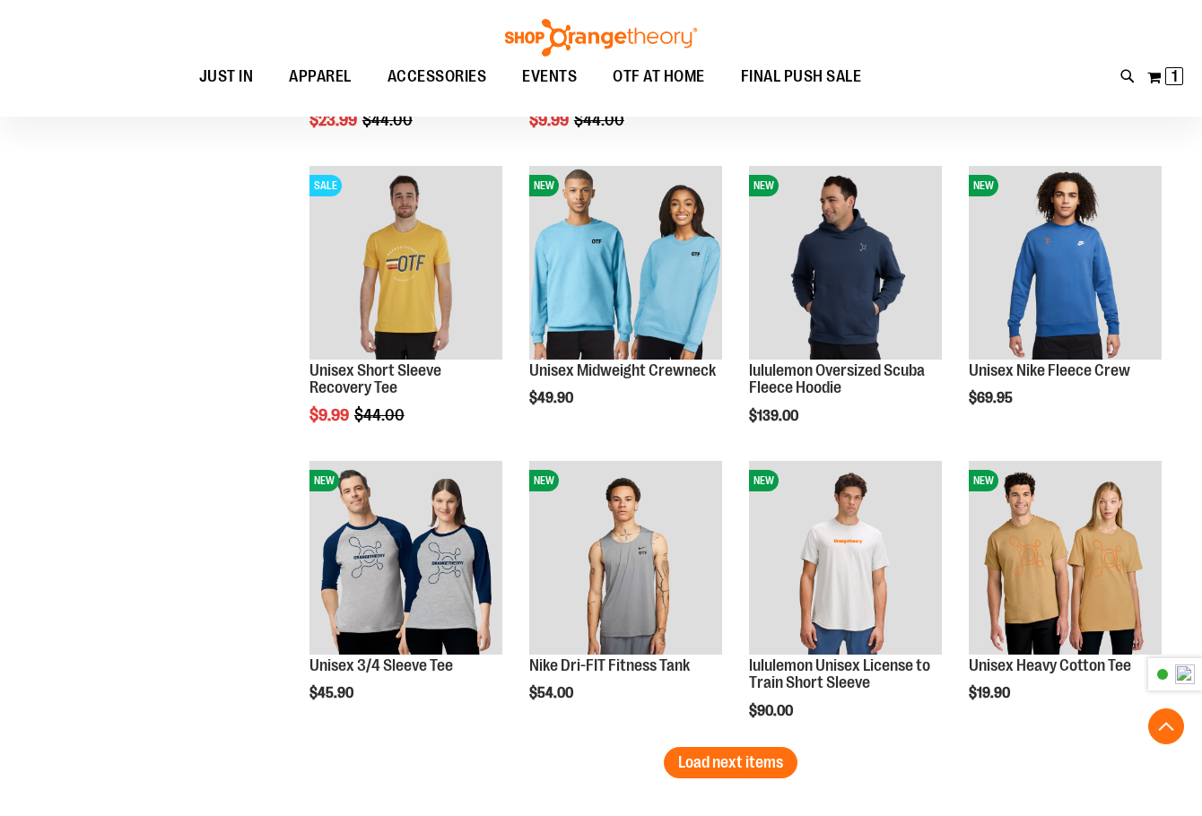
scroll to position [2415, 0]
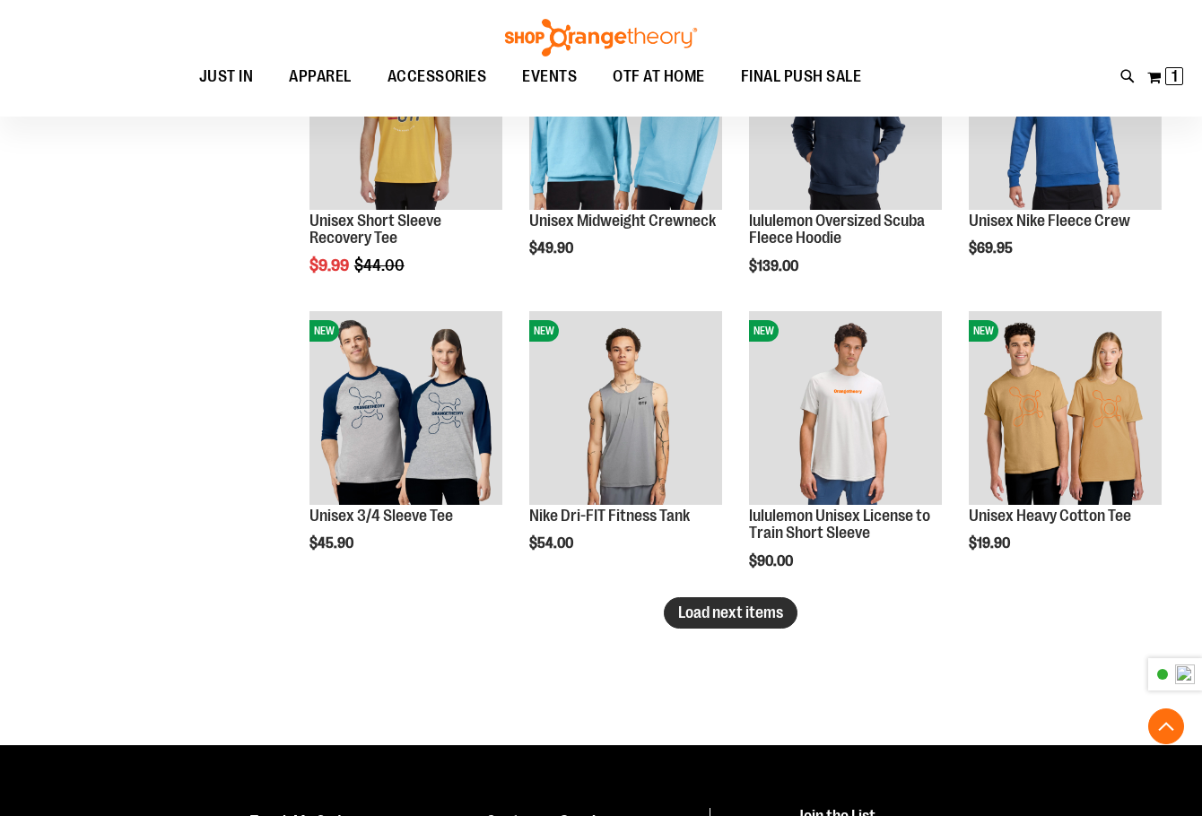
click at [787, 617] on button "Load next items" at bounding box center [731, 613] width 134 height 31
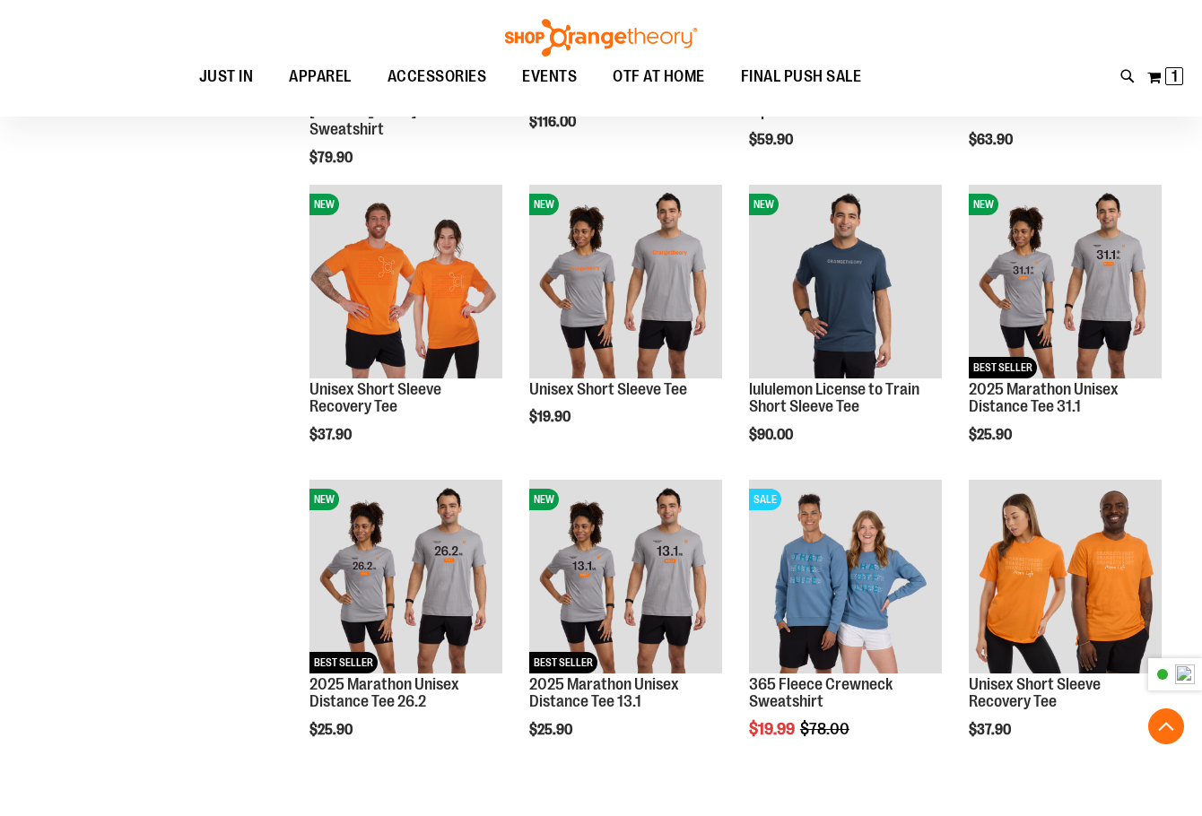
scroll to position [3151, 0]
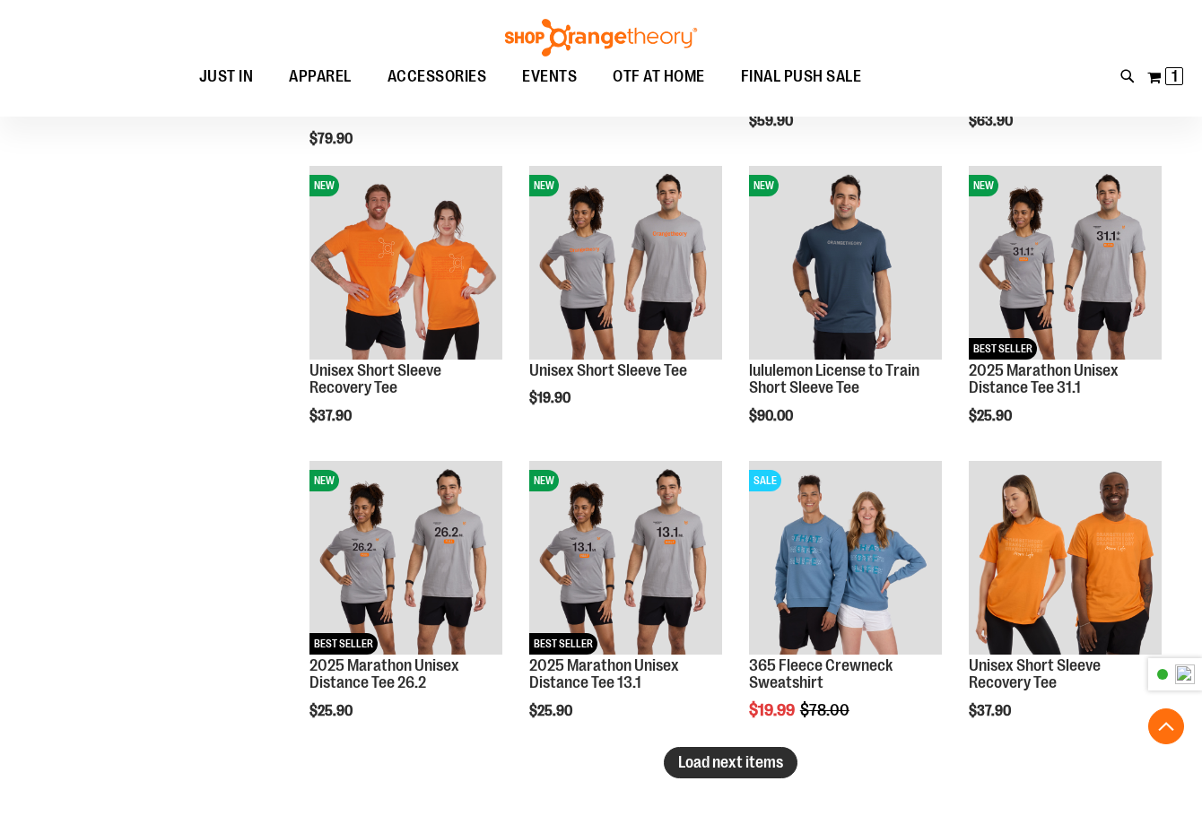
click at [772, 761] on span "Load next items" at bounding box center [730, 763] width 105 height 18
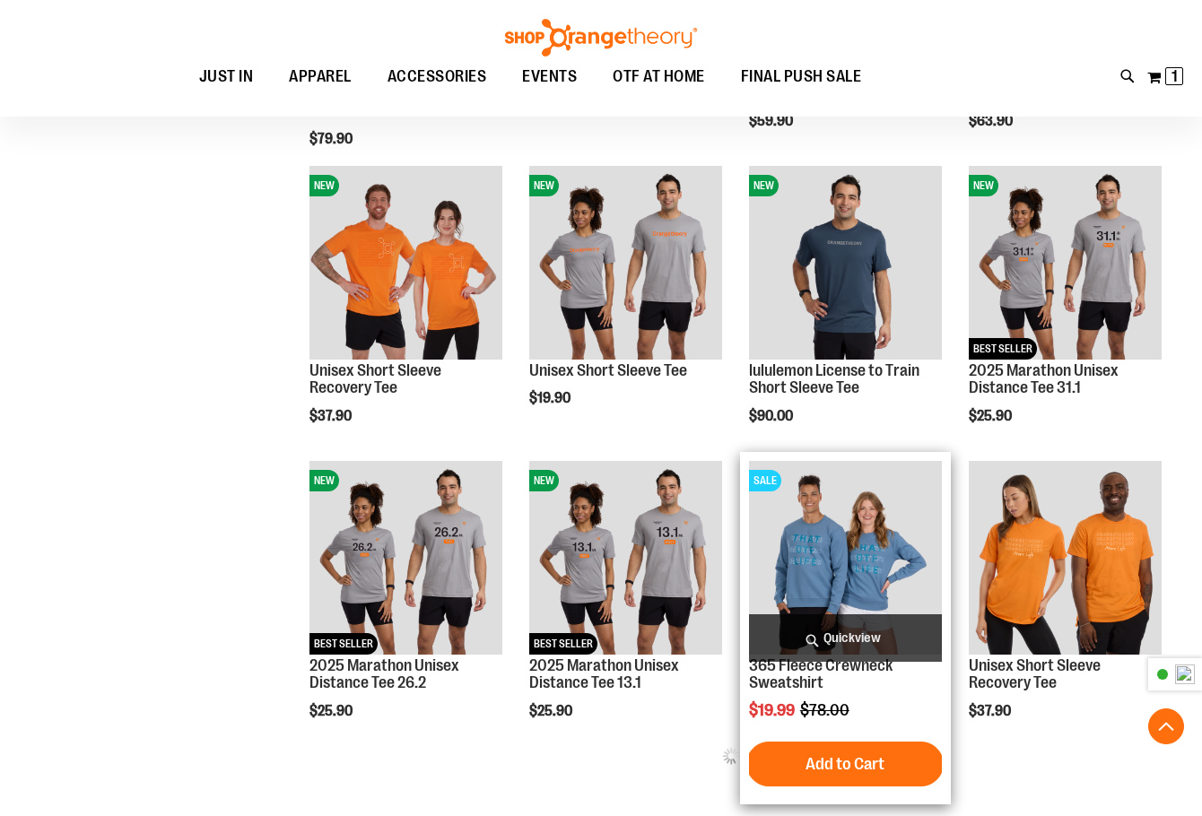
click at [833, 569] on img "product" at bounding box center [845, 557] width 193 height 193
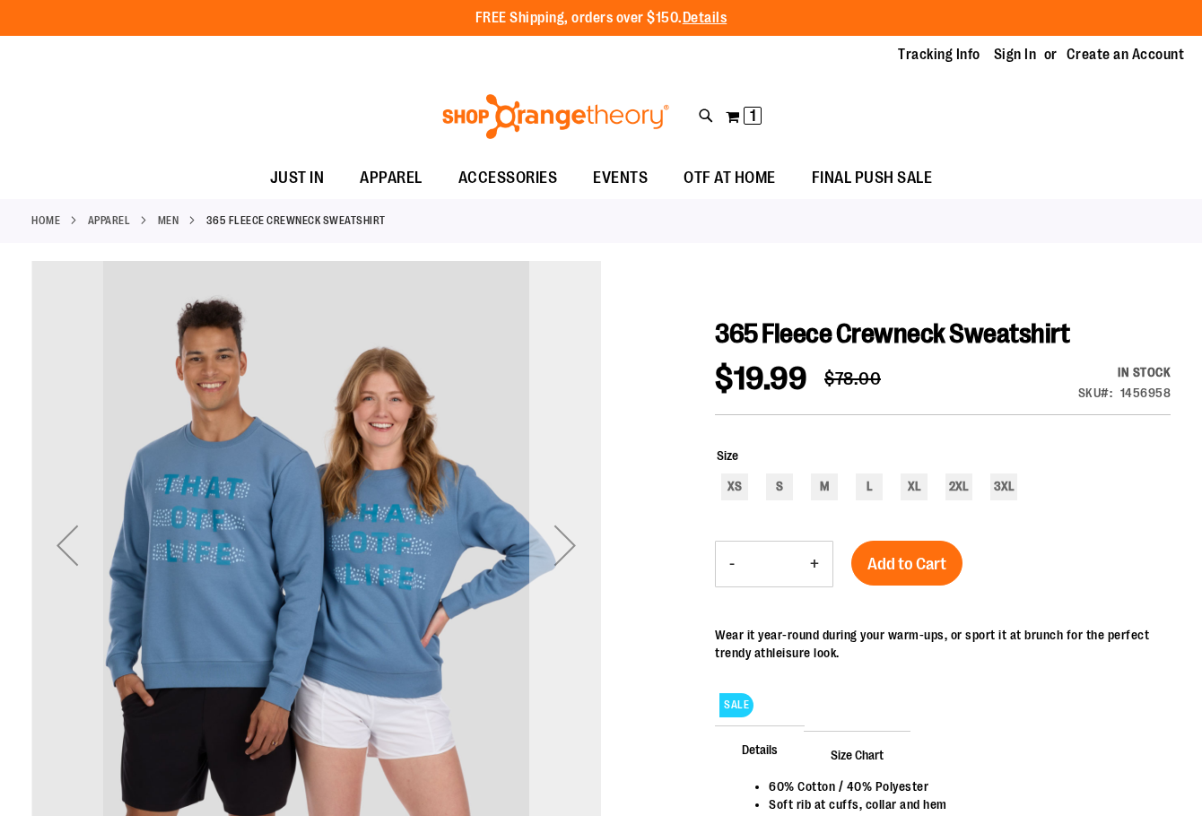
scroll to position [298, 0]
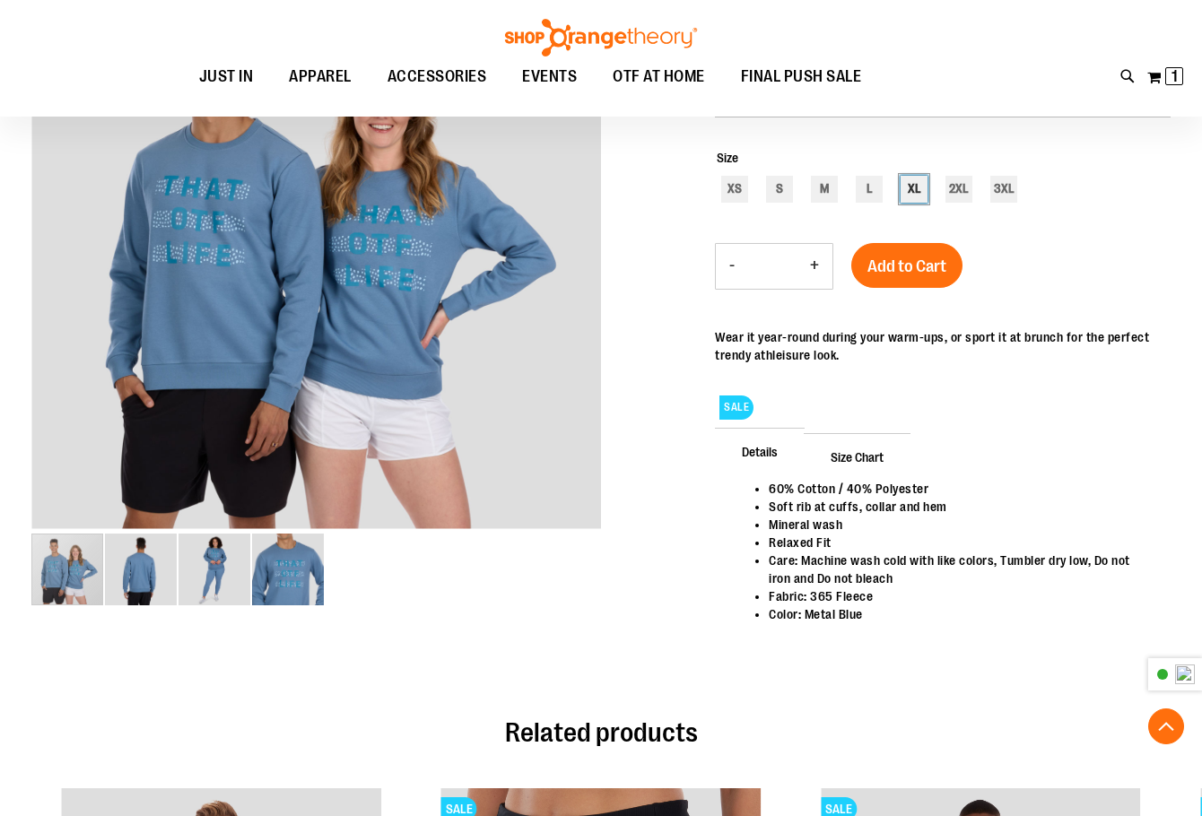
click at [917, 189] on div "XL" at bounding box center [914, 189] width 27 height 27
type input "***"
click at [940, 272] on span "Add to Cart" at bounding box center [907, 267] width 79 height 20
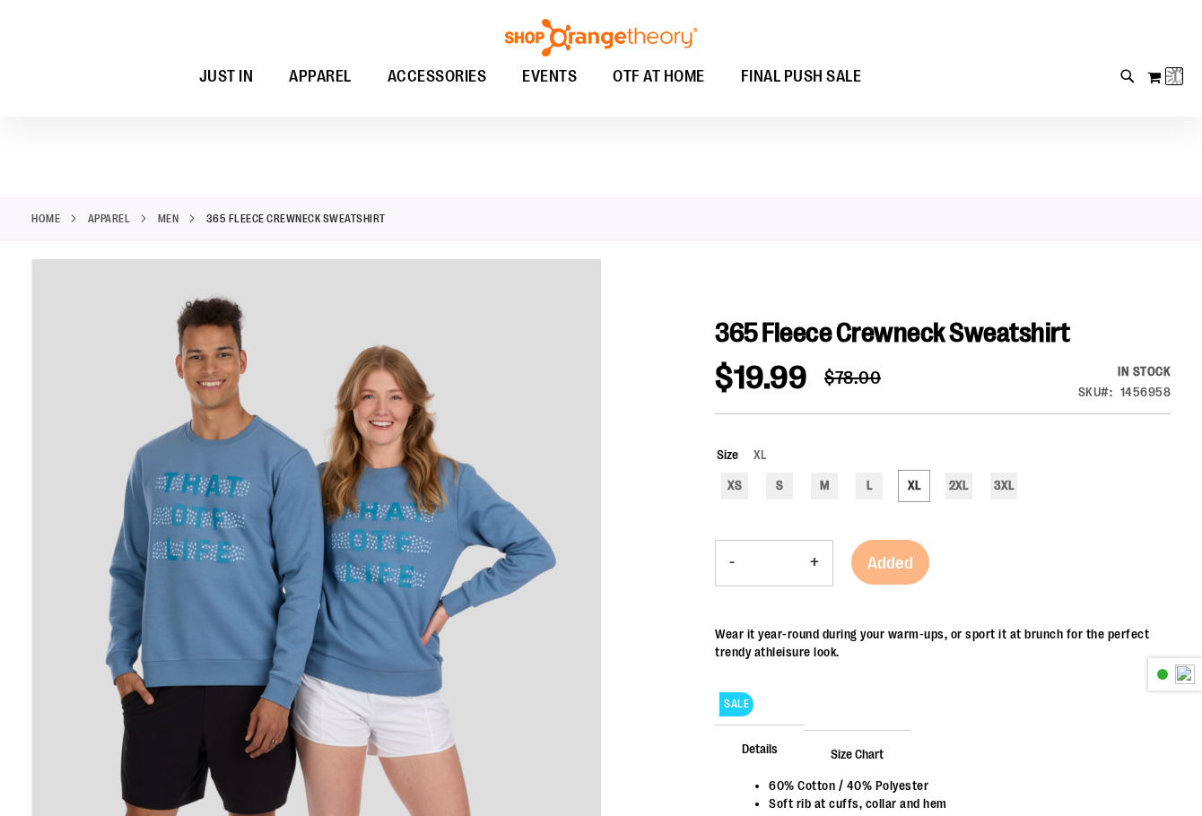
scroll to position [0, 0]
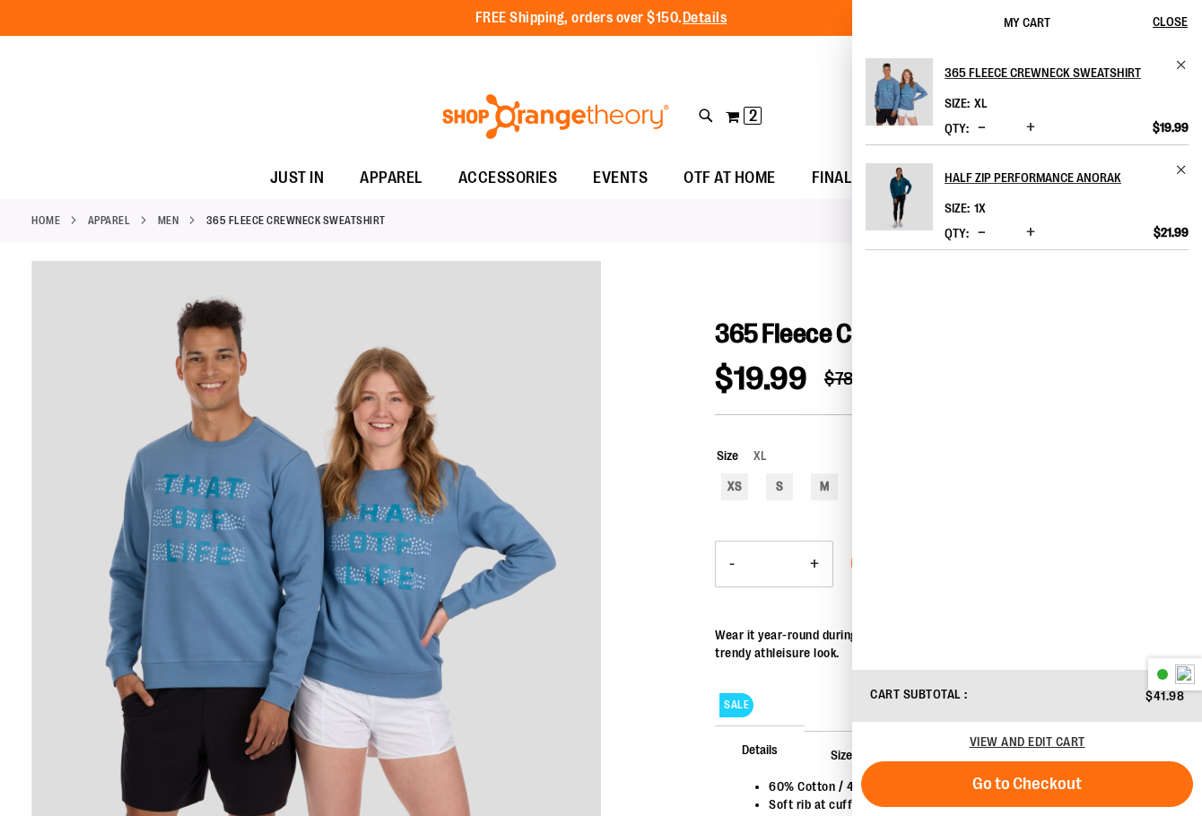
click at [172, 215] on link "MEN" at bounding box center [169, 221] width 22 height 16
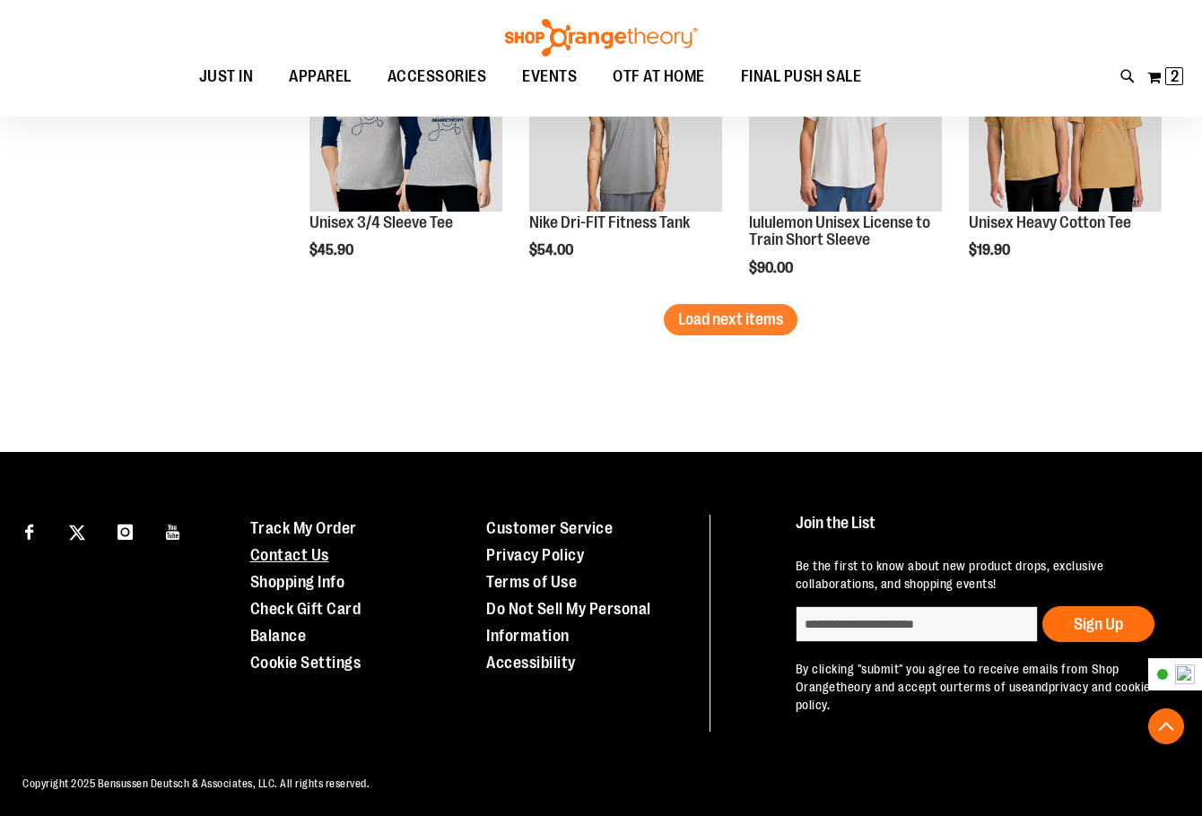
scroll to position [2518, 0]
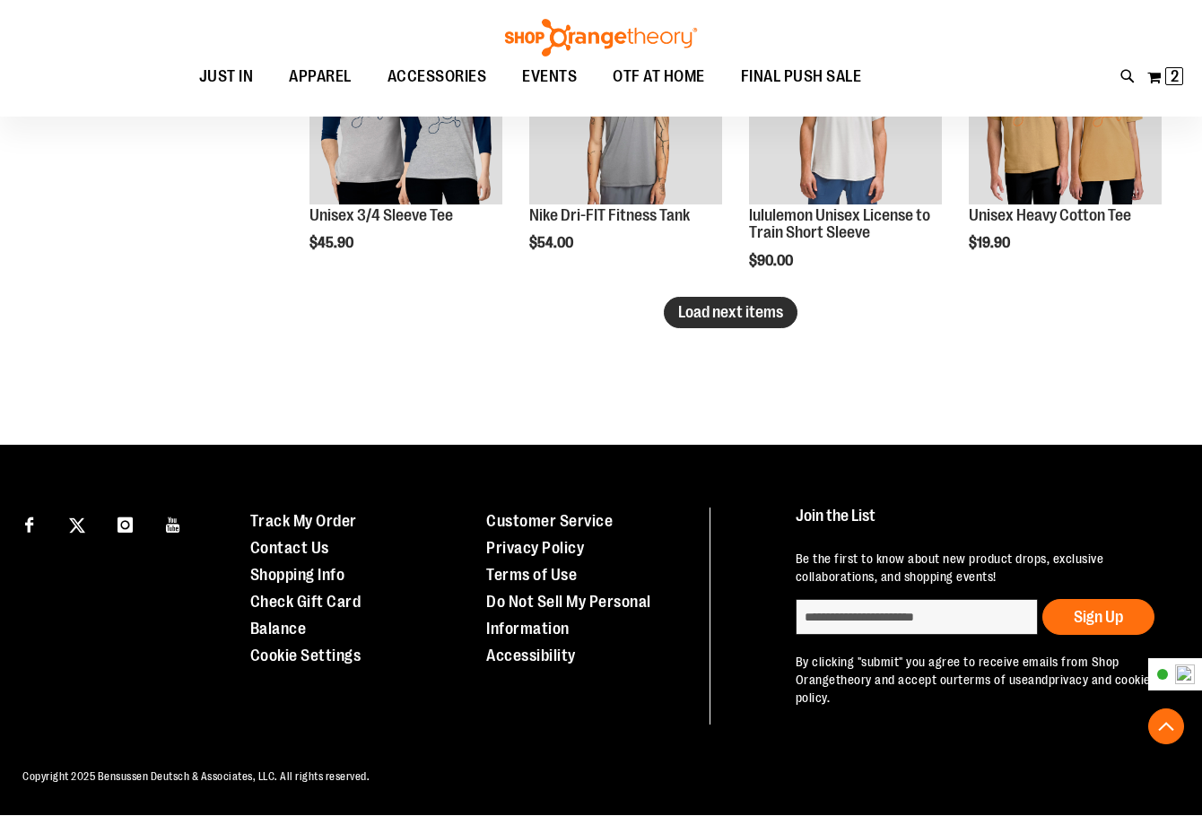
click at [738, 327] on button "Load next items" at bounding box center [731, 312] width 134 height 31
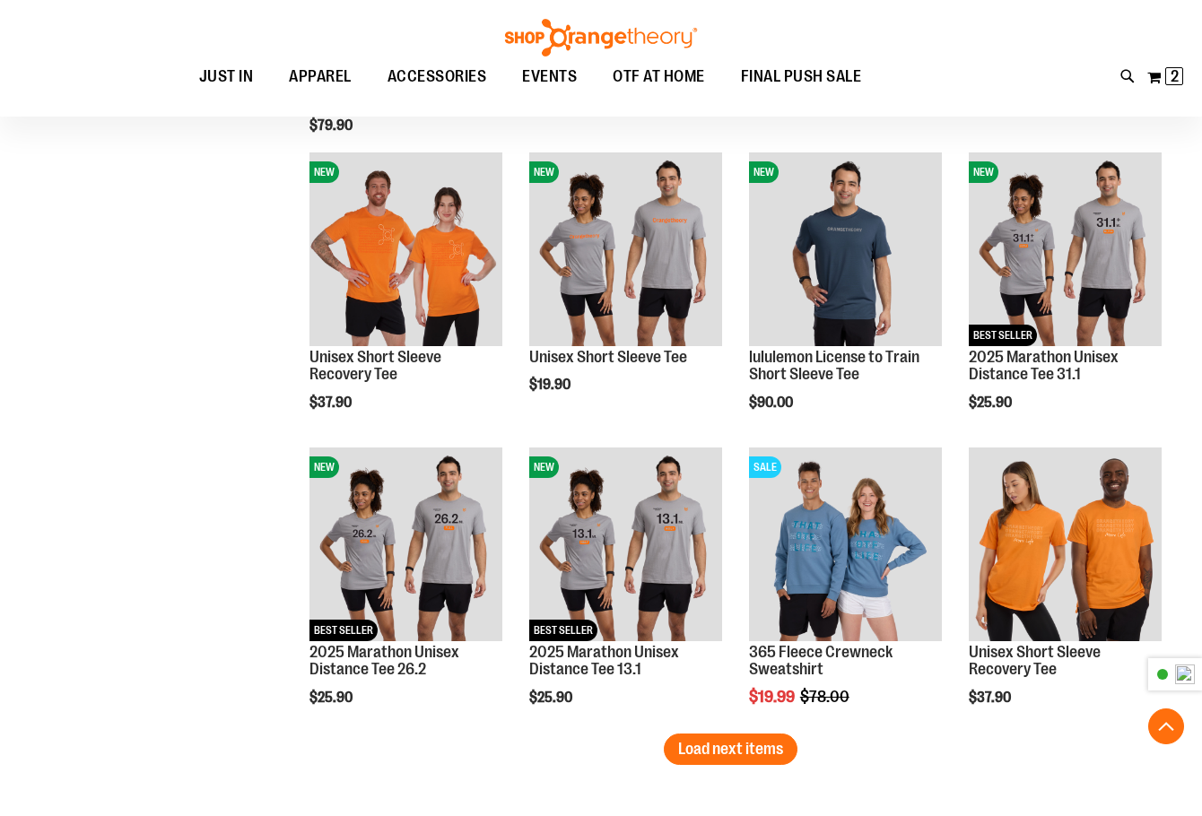
scroll to position [3265, 0]
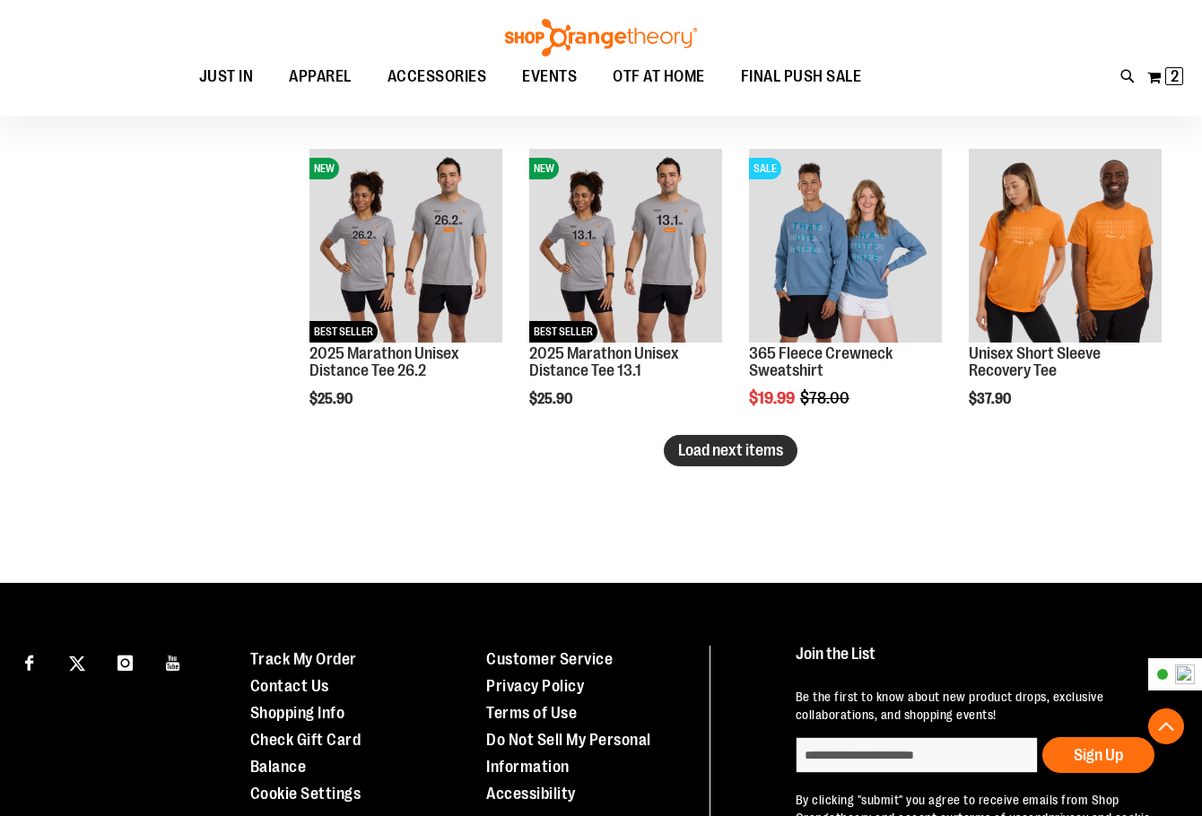
click at [759, 448] on span "Load next items" at bounding box center [730, 450] width 105 height 18
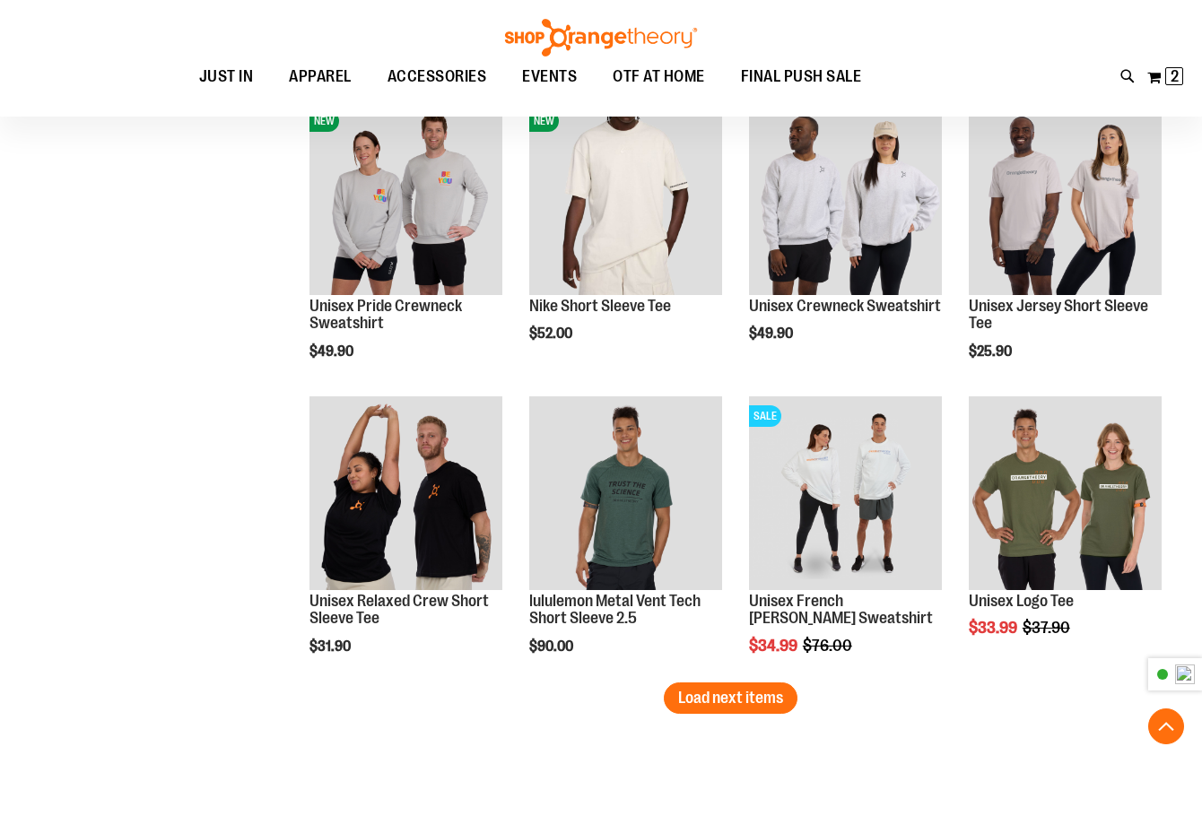
scroll to position [4162, 0]
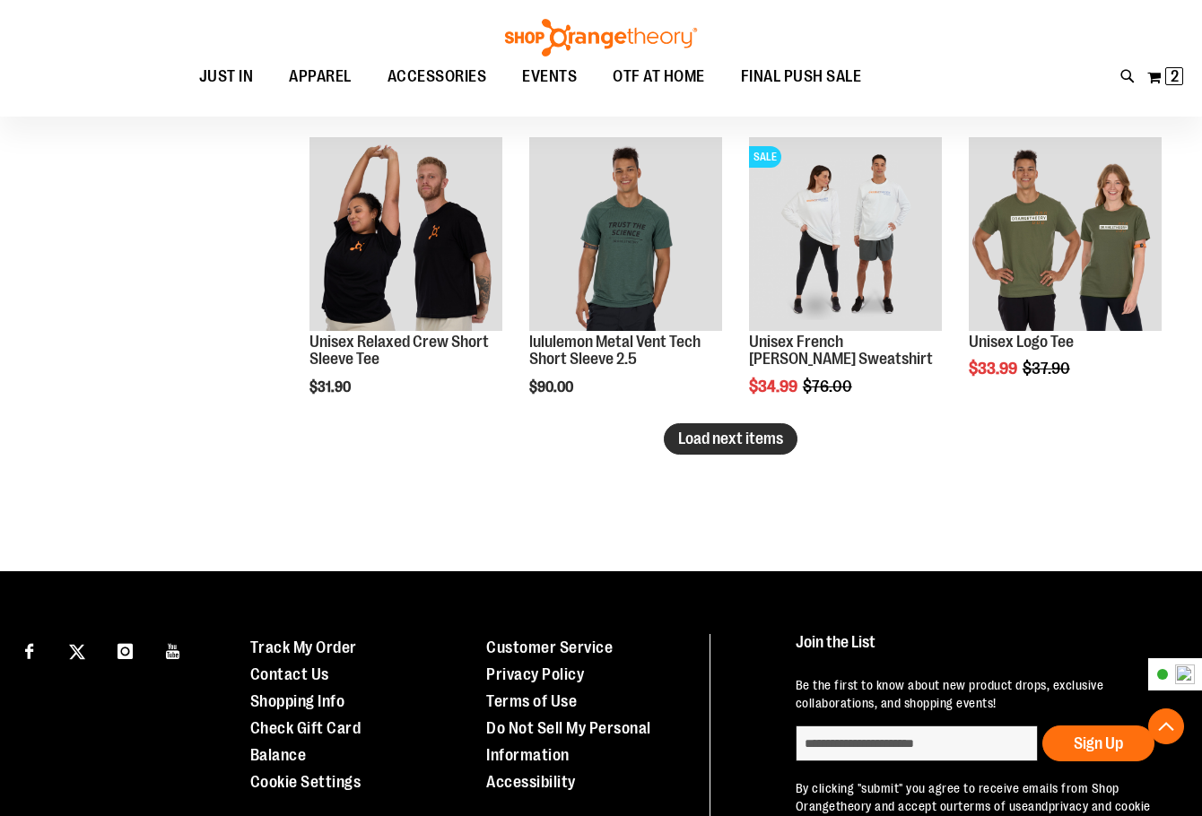
click at [757, 454] on button "Load next items" at bounding box center [731, 439] width 134 height 31
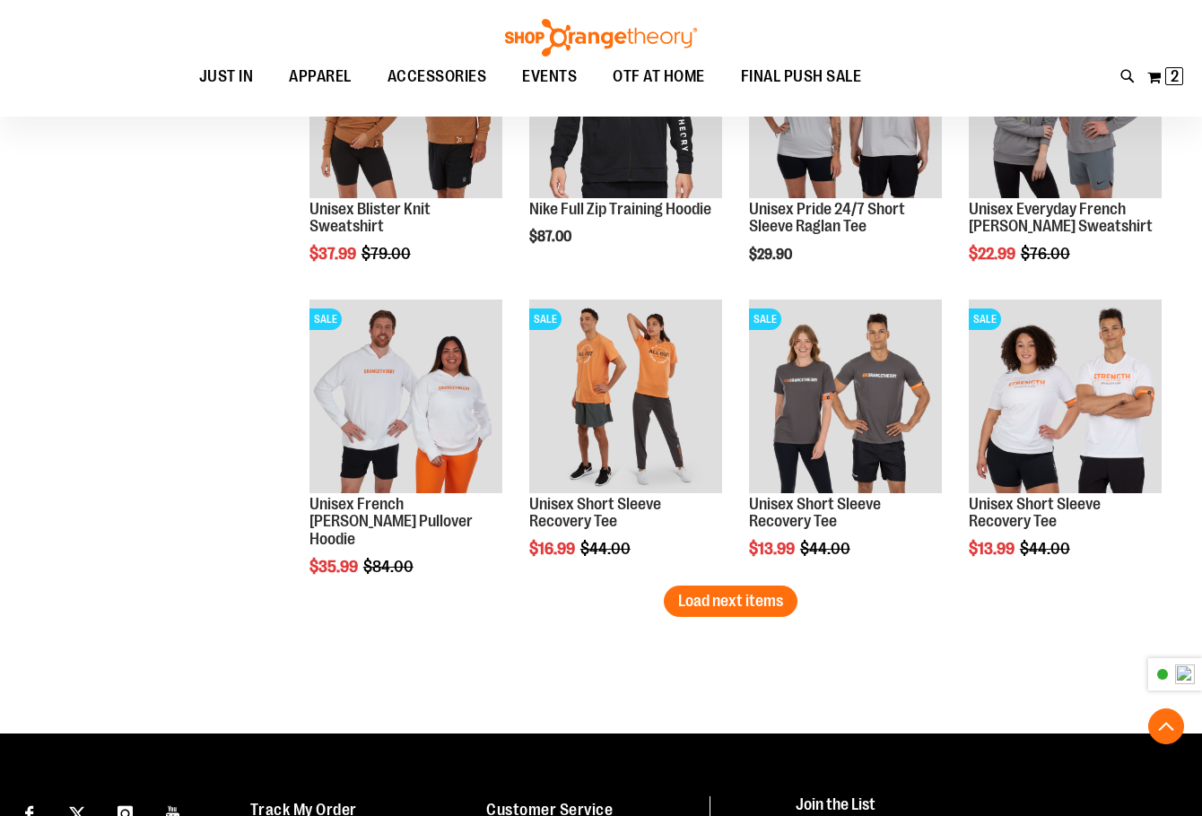
scroll to position [4911, 0]
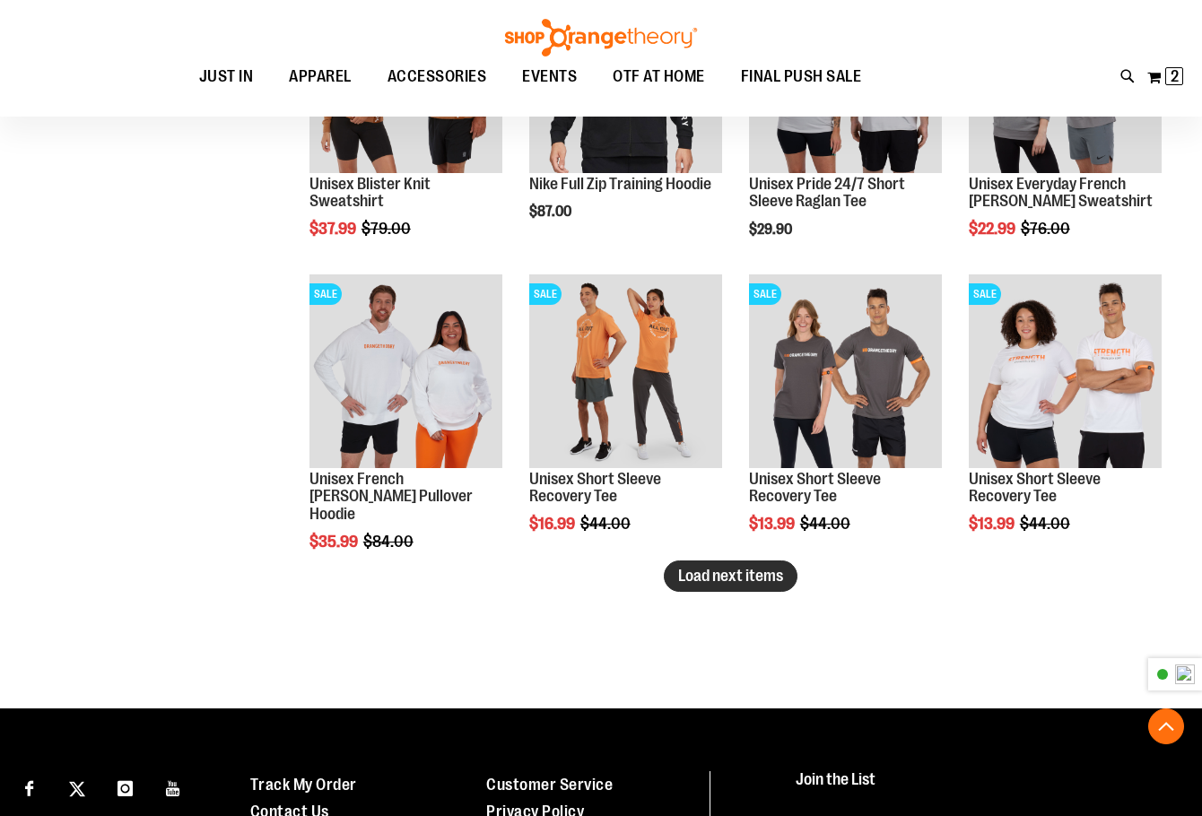
click at [753, 574] on span "Load next items" at bounding box center [730, 576] width 105 height 18
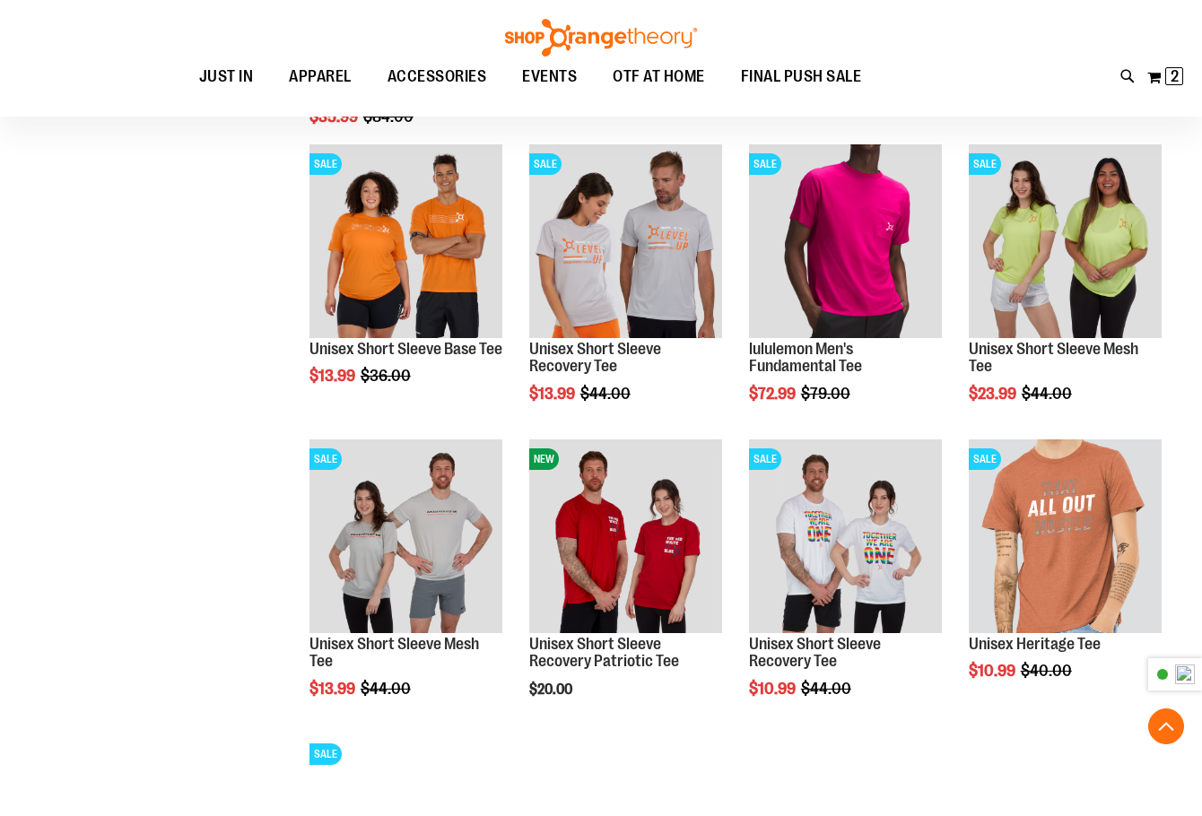
scroll to position [4911, 0]
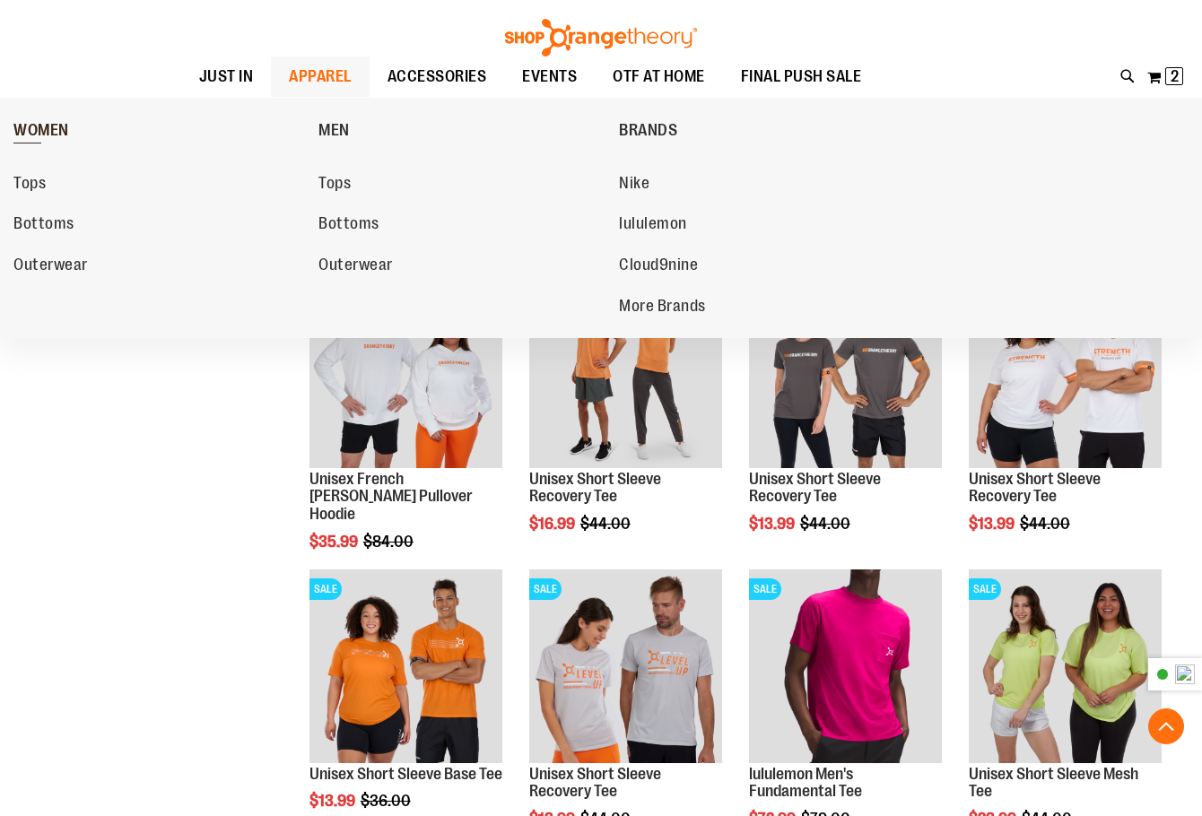
click at [51, 128] on span "WOMEN" at bounding box center [41, 132] width 56 height 22
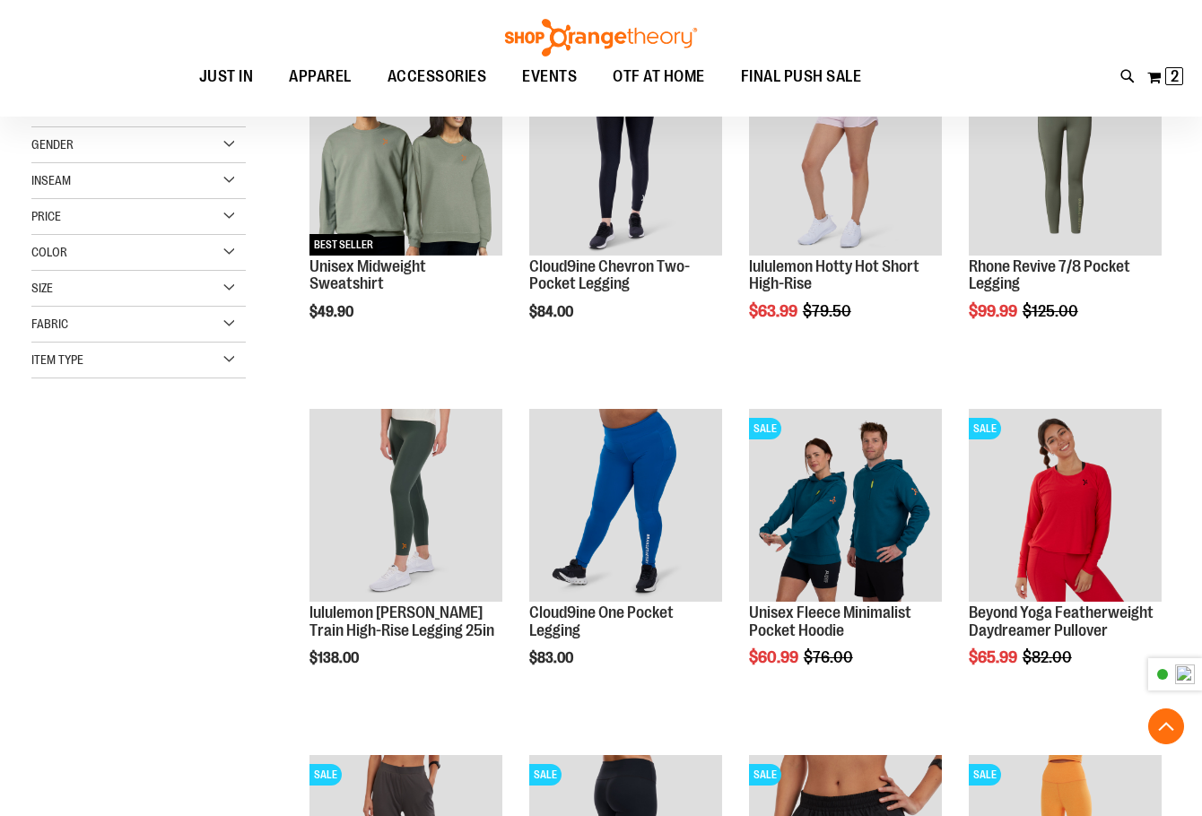
scroll to position [613, 0]
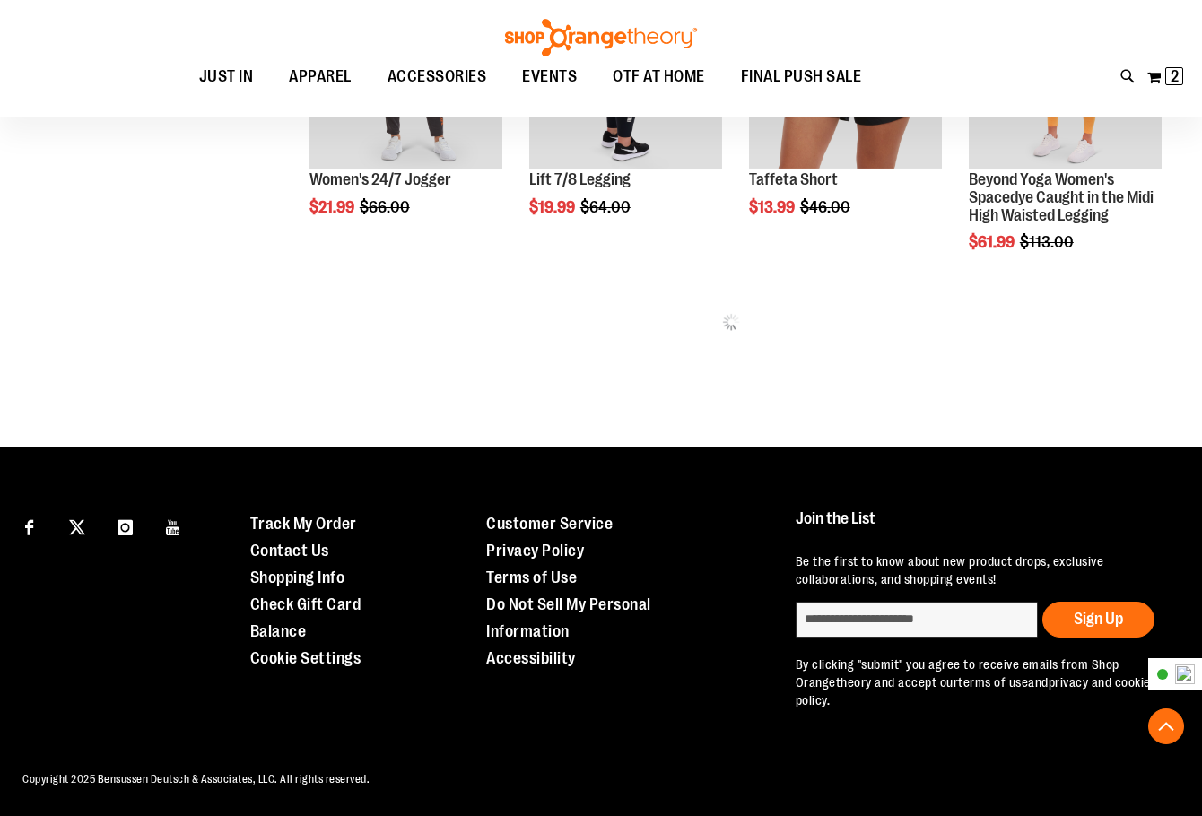
scroll to position [1086, 0]
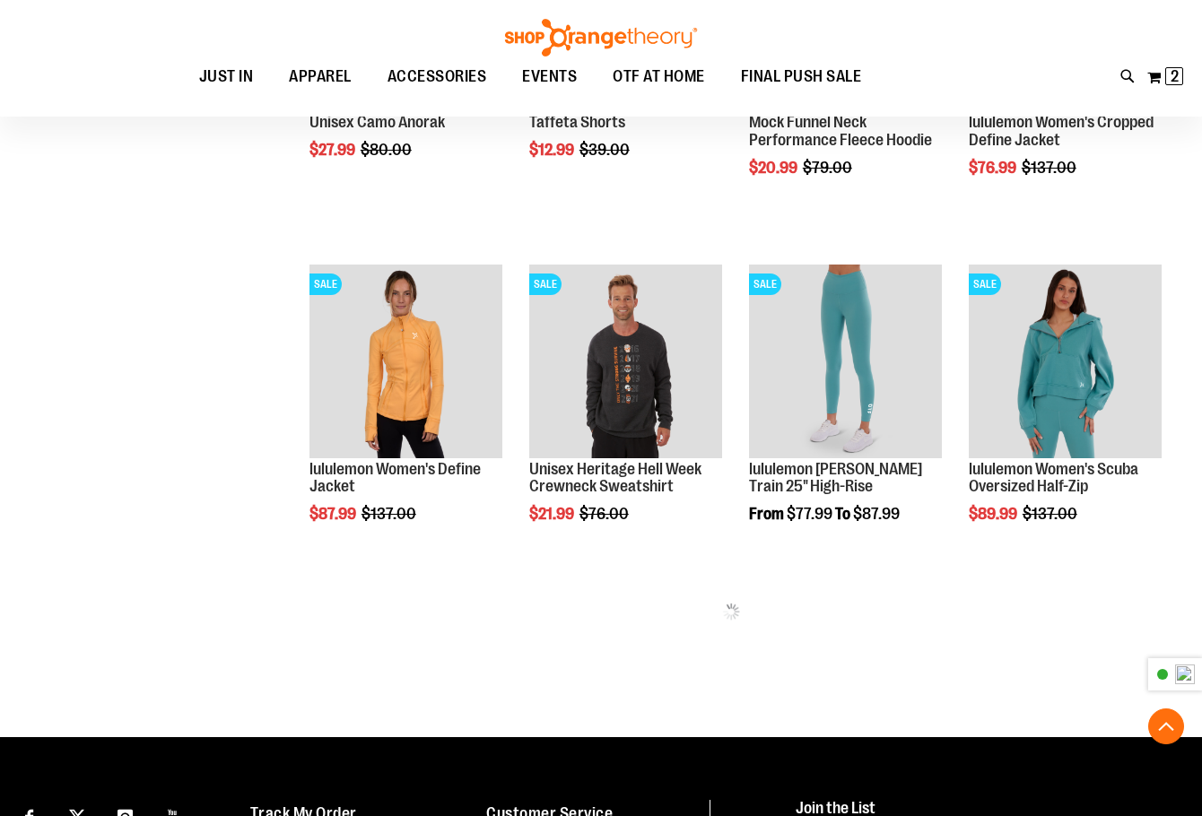
scroll to position [1983, 0]
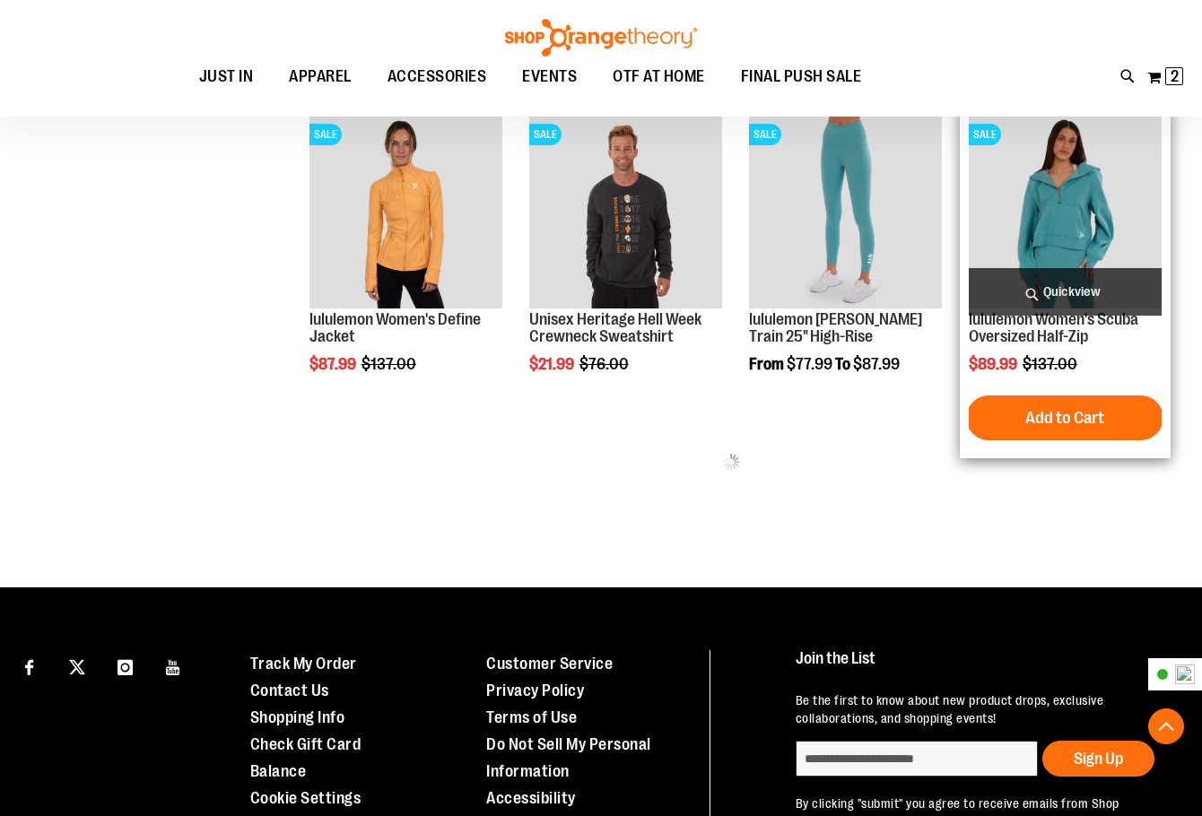
click at [1009, 206] on img "product" at bounding box center [1065, 211] width 193 height 193
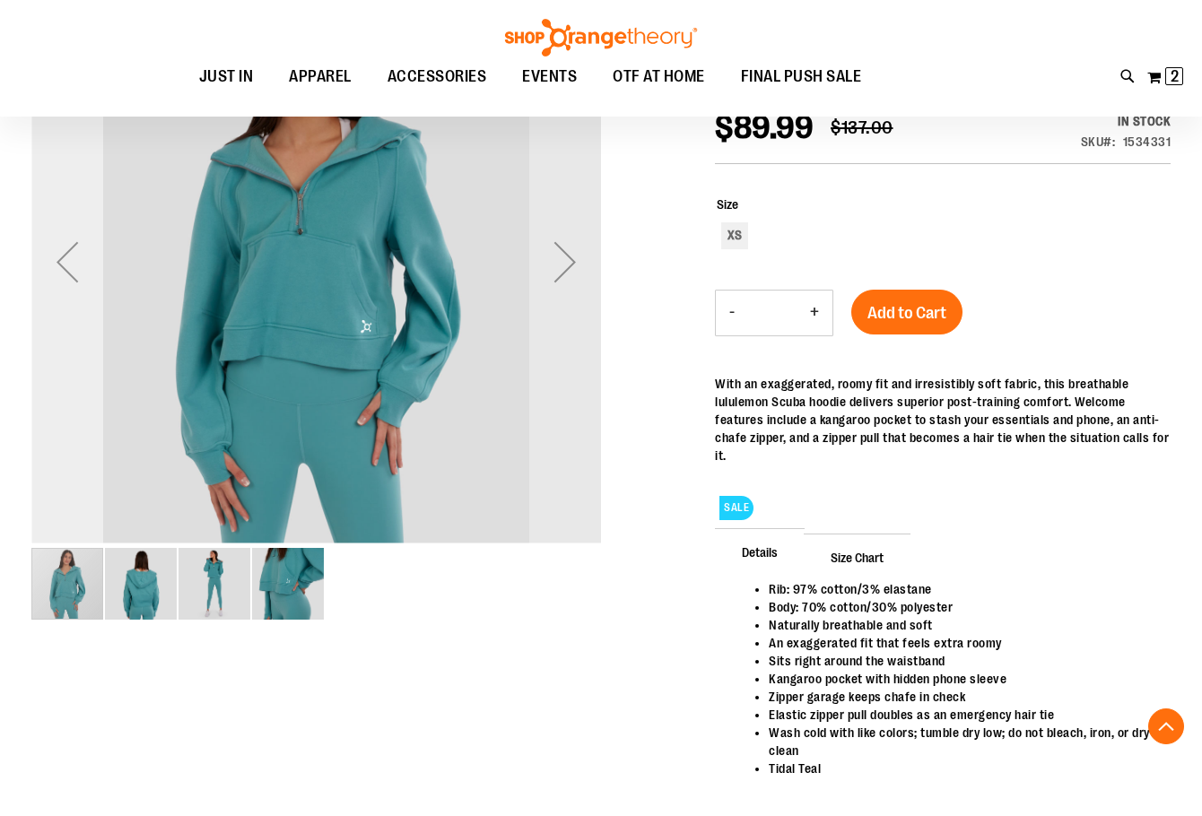
scroll to position [298, 0]
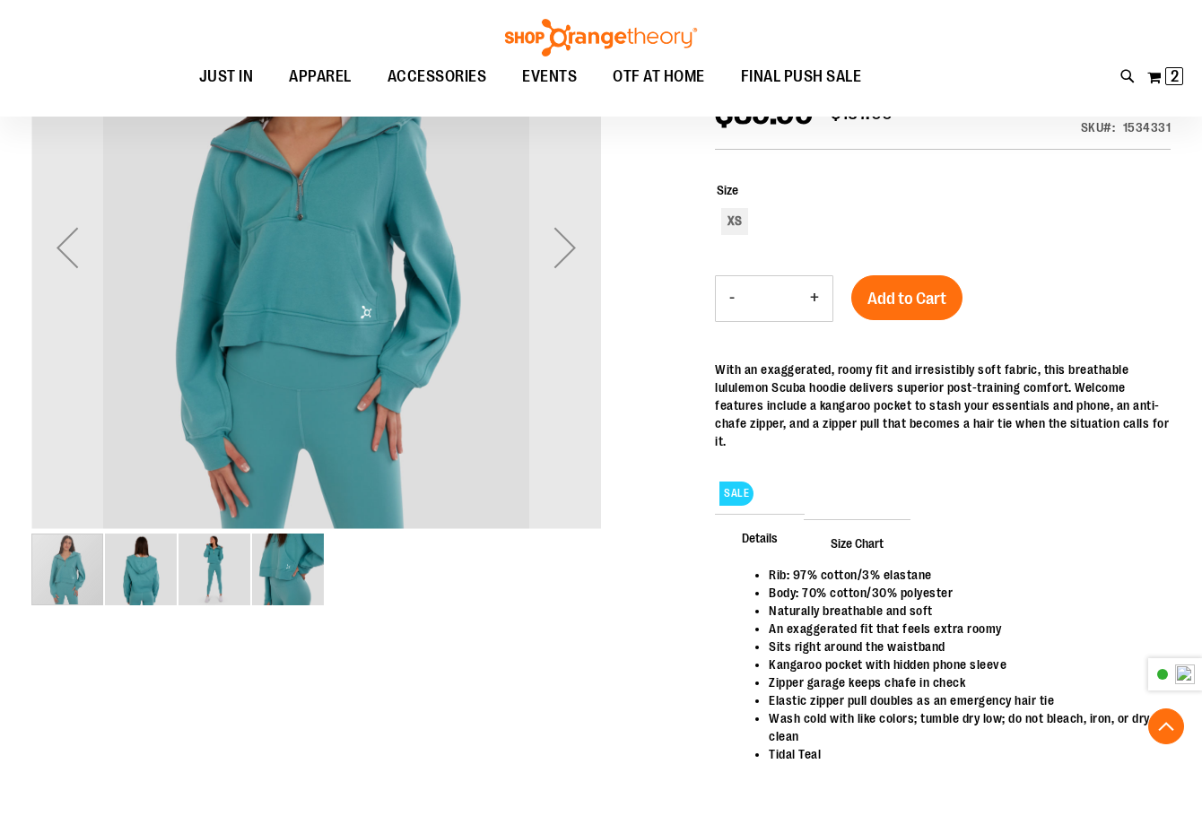
click at [144, 582] on img "image 2 of 4" at bounding box center [141, 570] width 72 height 72
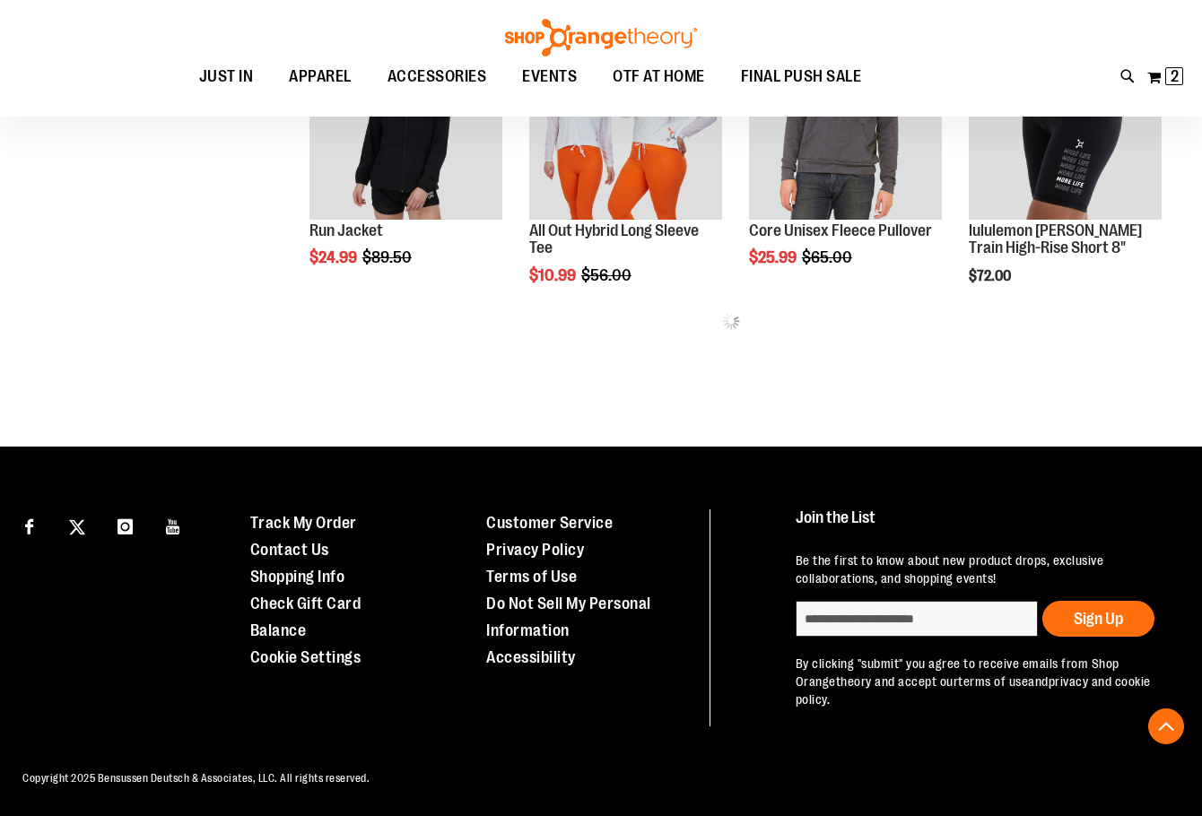
scroll to position [778, 0]
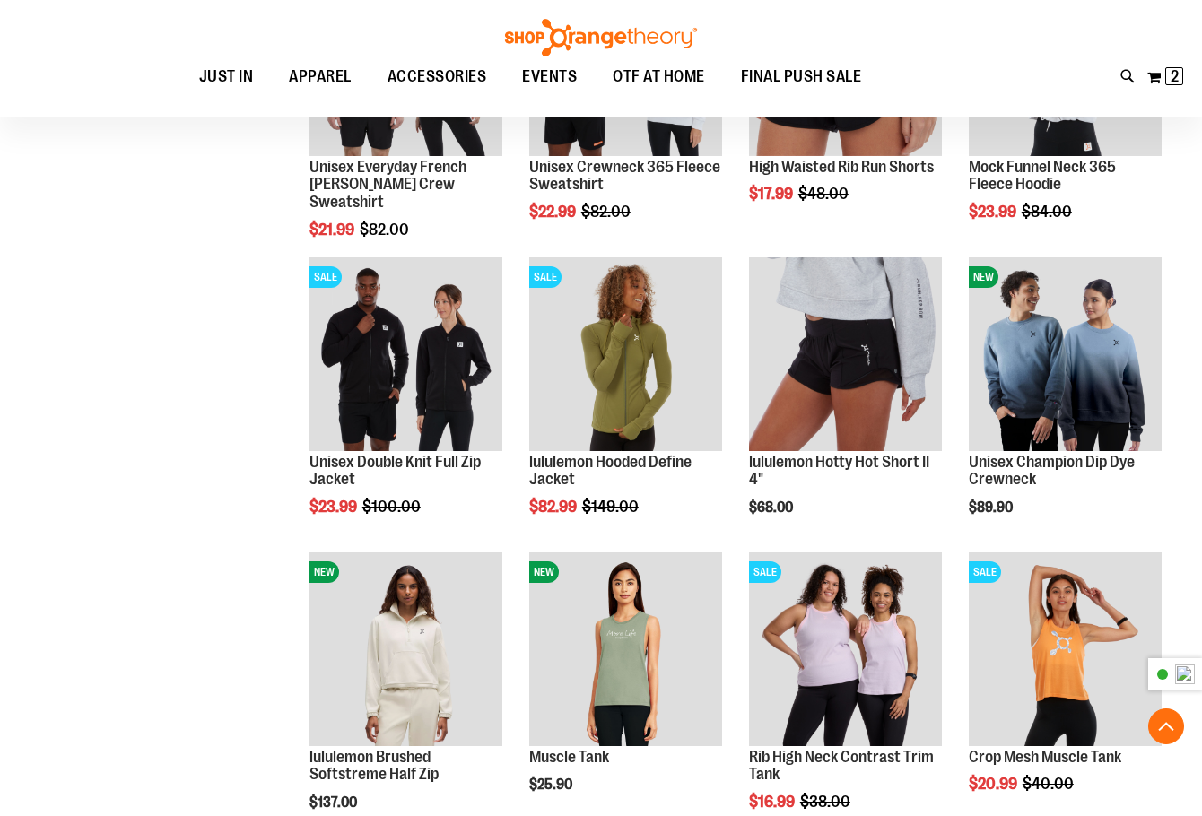
scroll to position [2112, 0]
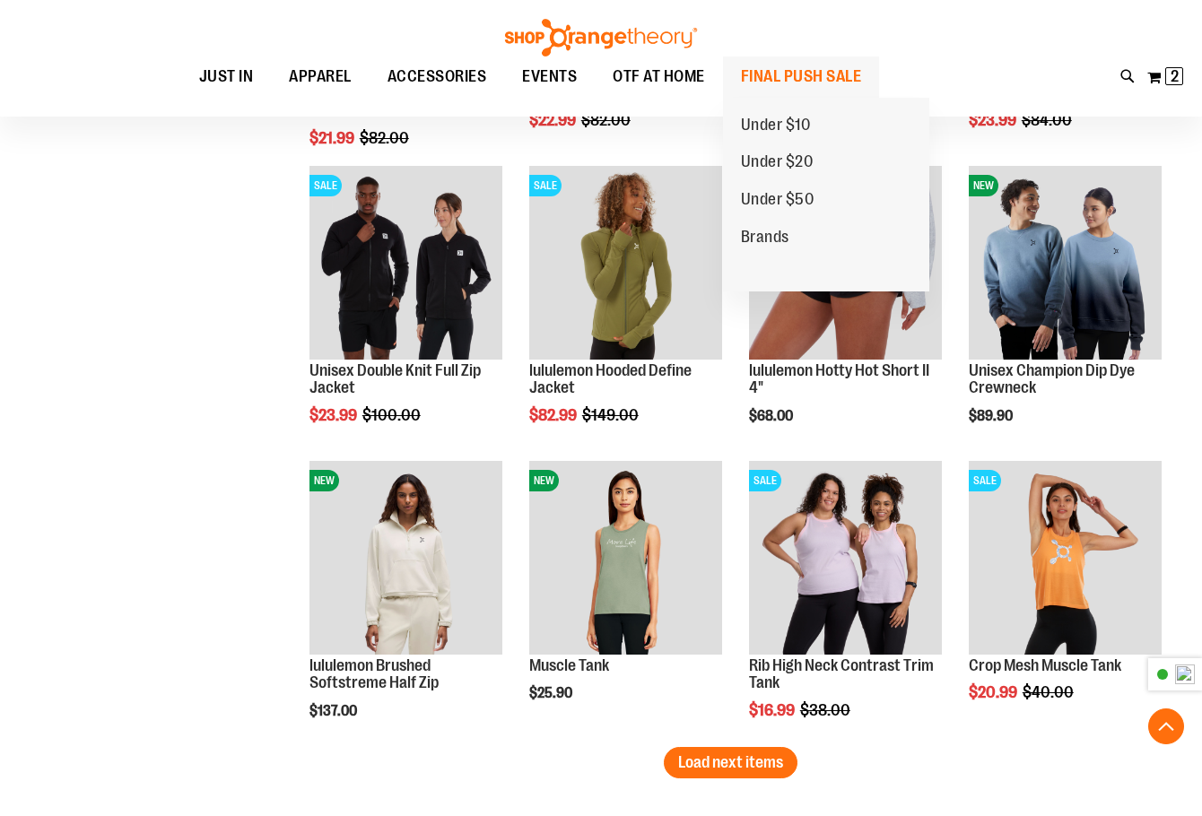
click at [764, 75] on span "FINAL PUSH SALE" at bounding box center [801, 77] width 121 height 40
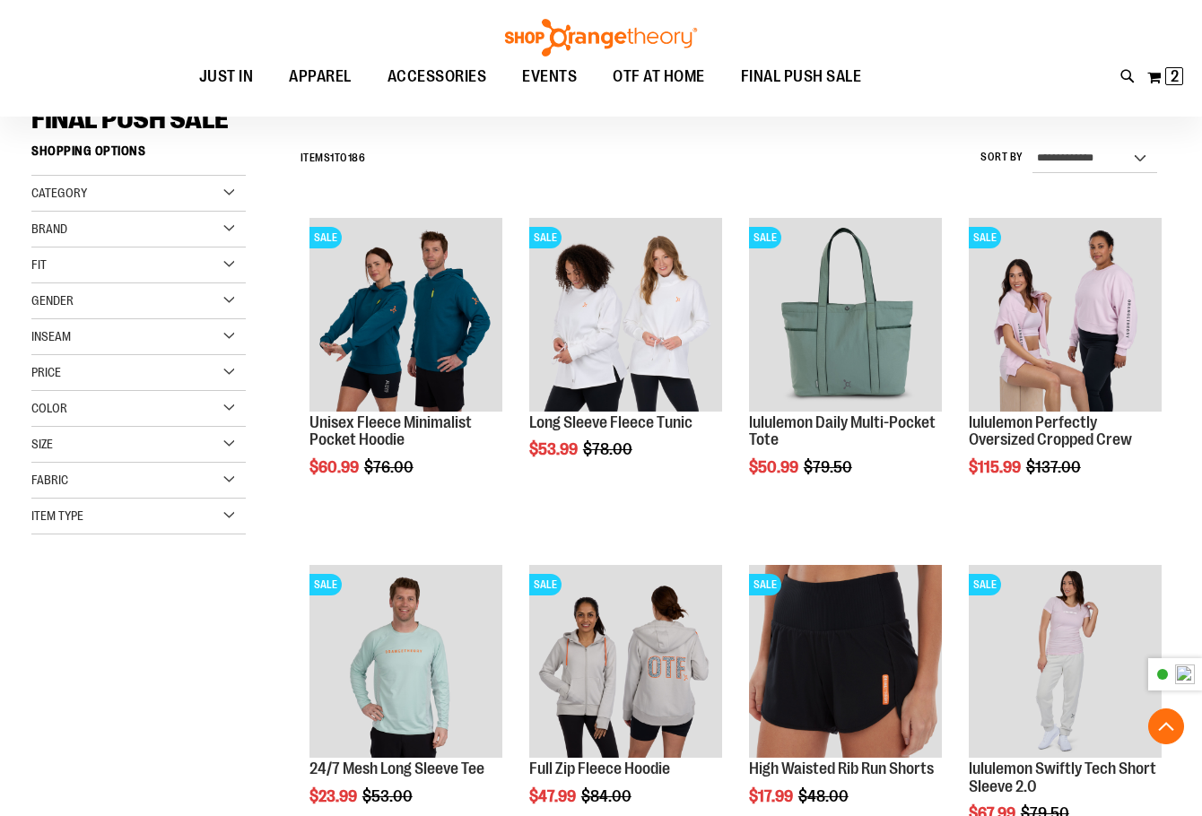
scroll to position [747, 0]
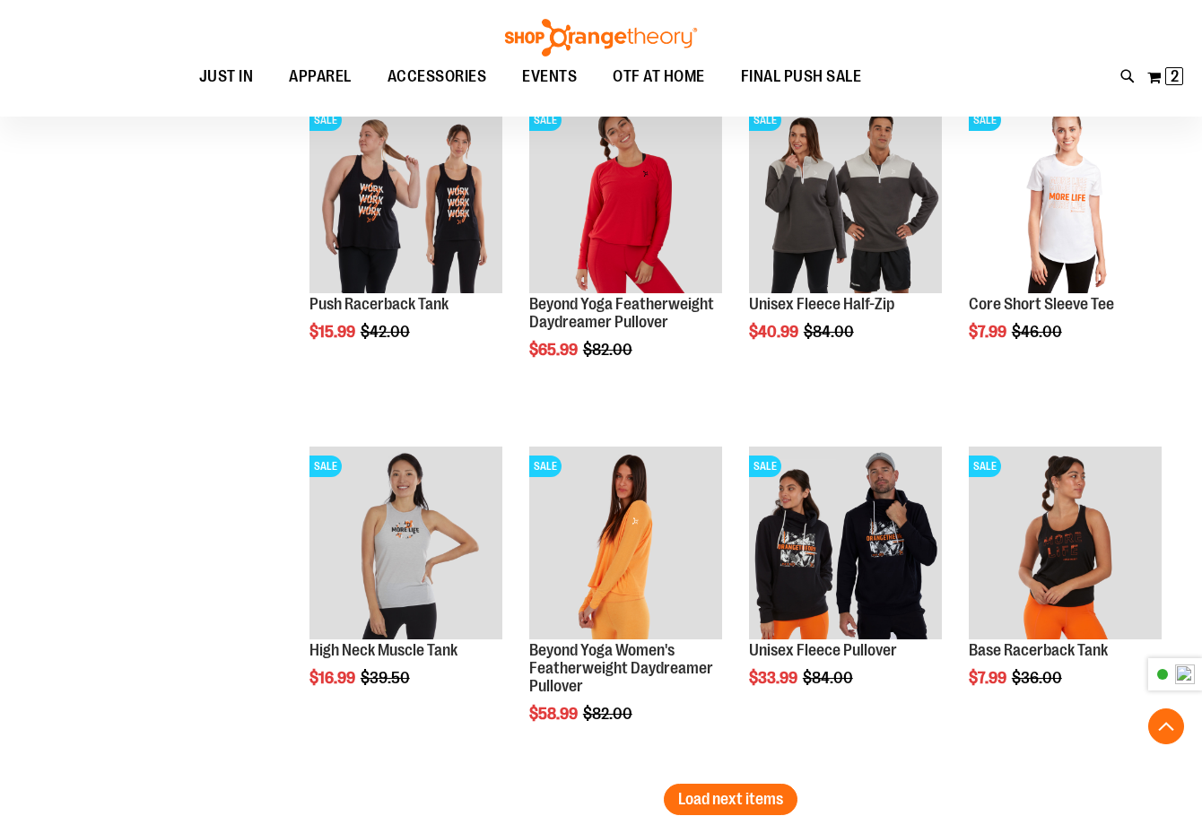
scroll to position [2990, 0]
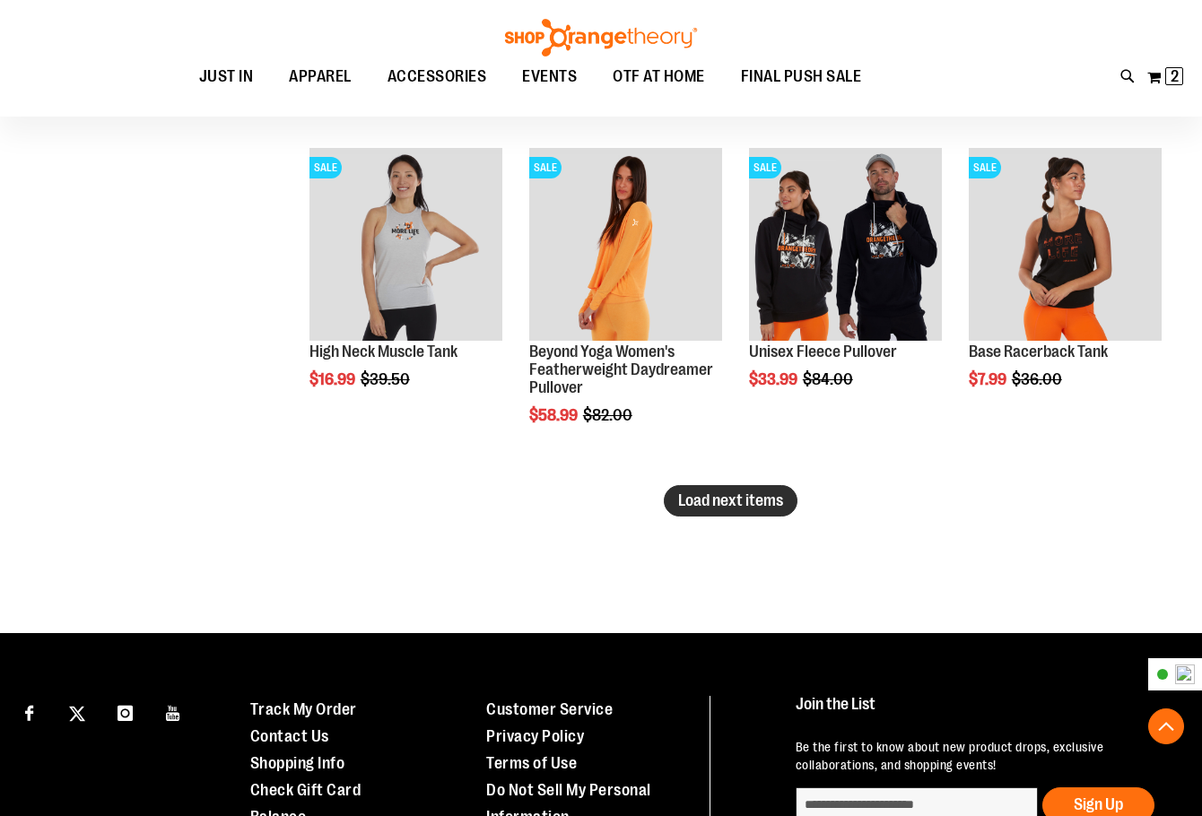
click at [759, 504] on span "Load next items" at bounding box center [730, 501] width 105 height 18
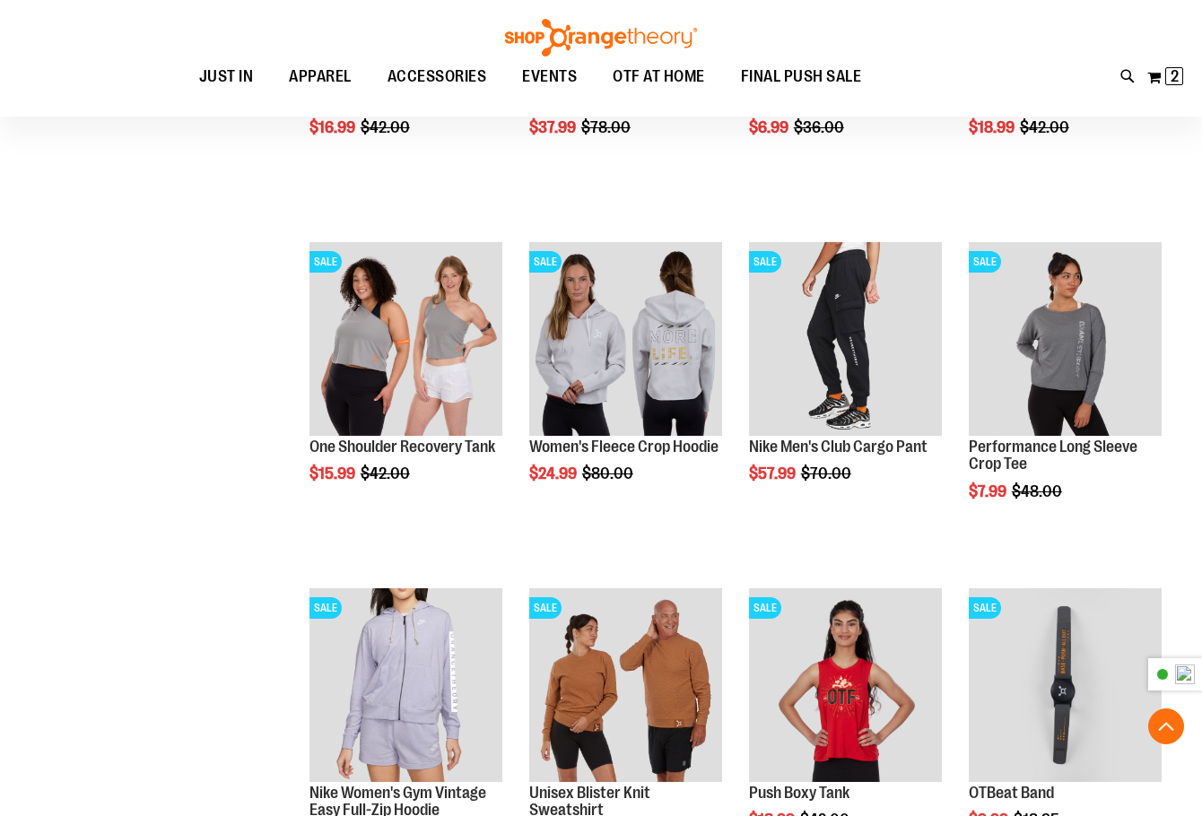
scroll to position [3887, 0]
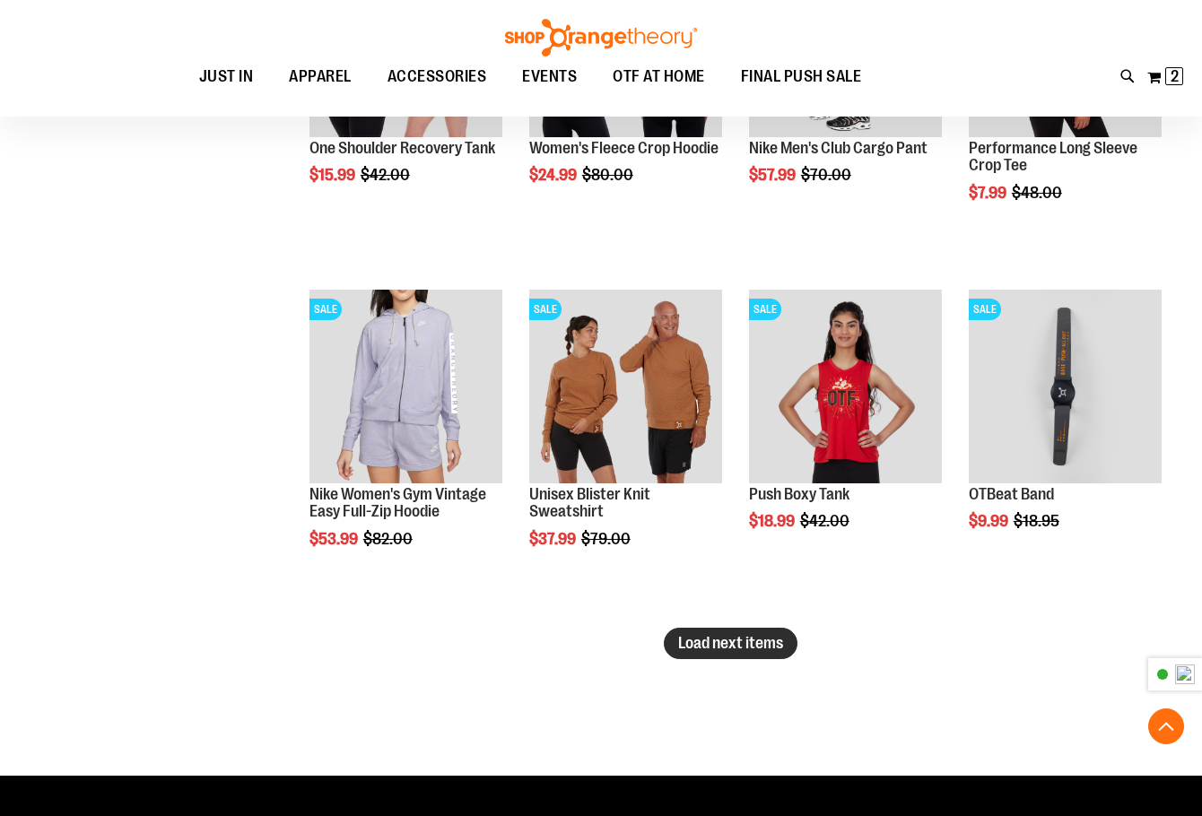
click at [732, 652] on button "Load next items" at bounding box center [731, 643] width 134 height 31
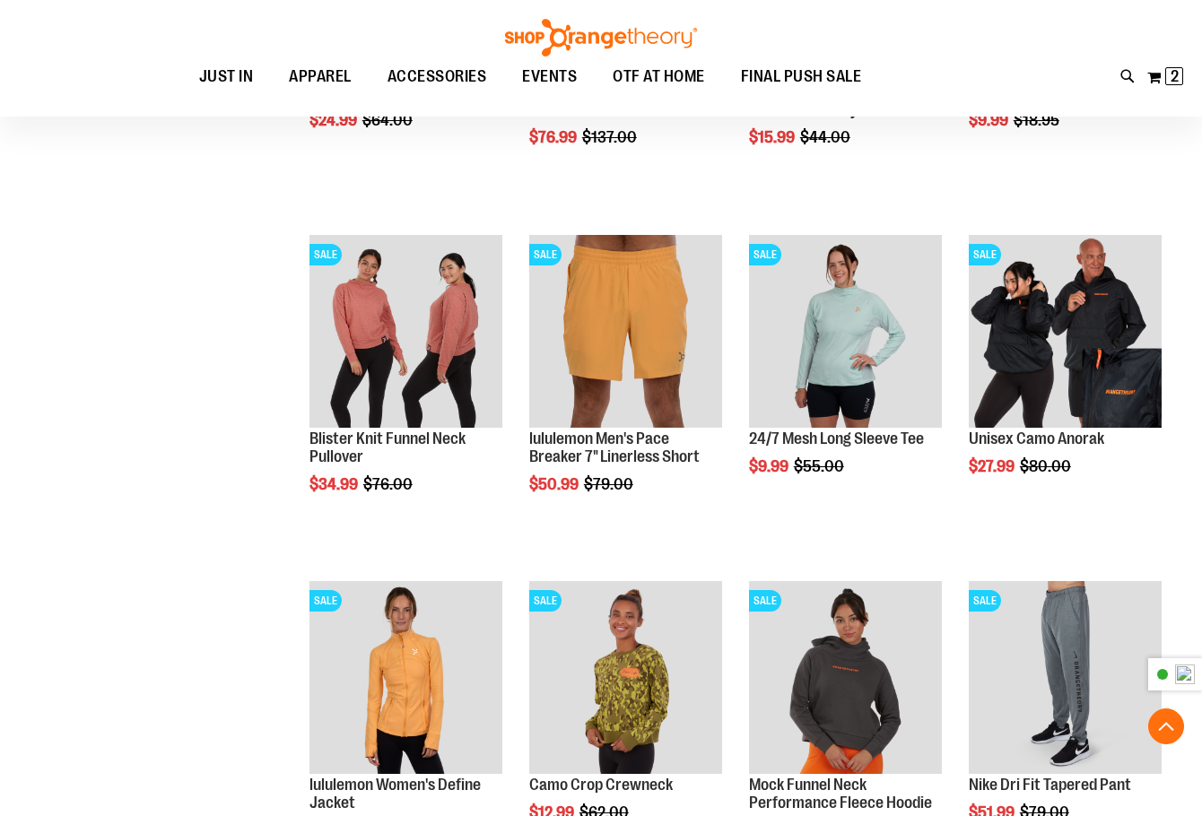
scroll to position [4934, 0]
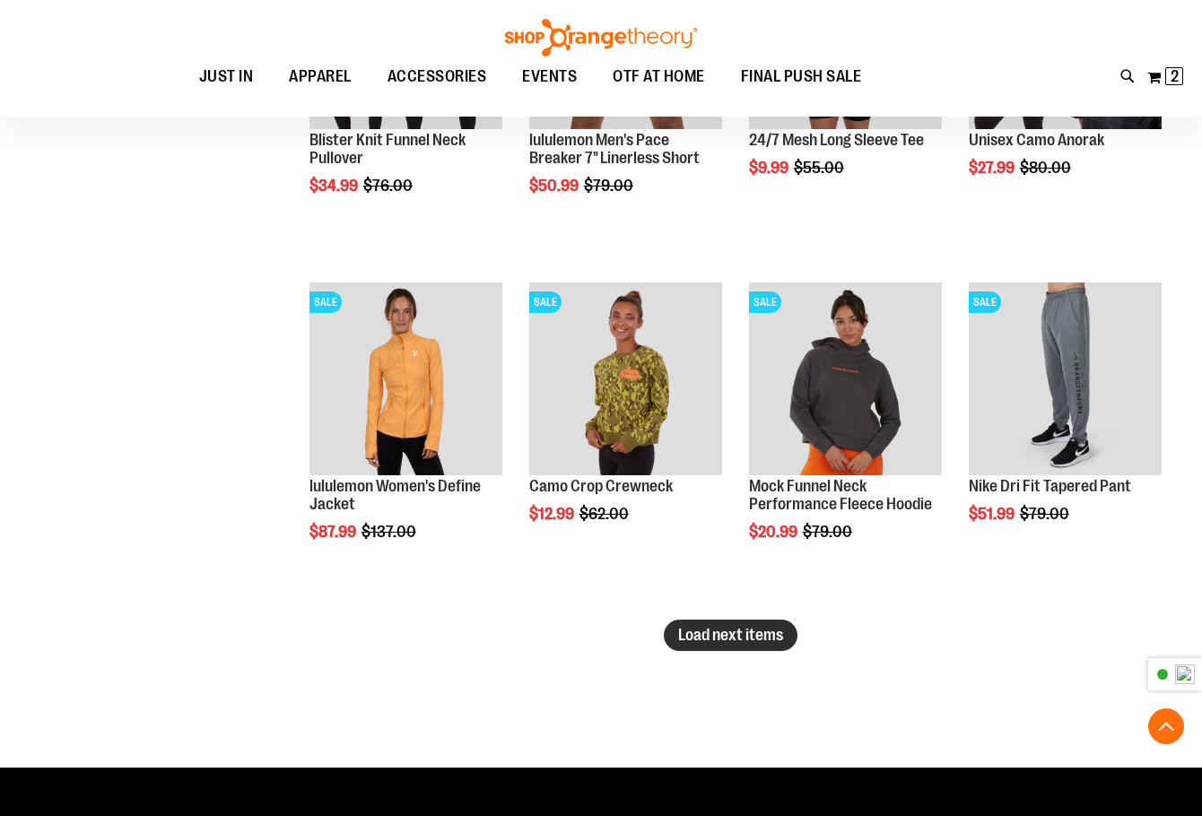
click at [696, 650] on button "Load next items" at bounding box center [731, 635] width 134 height 31
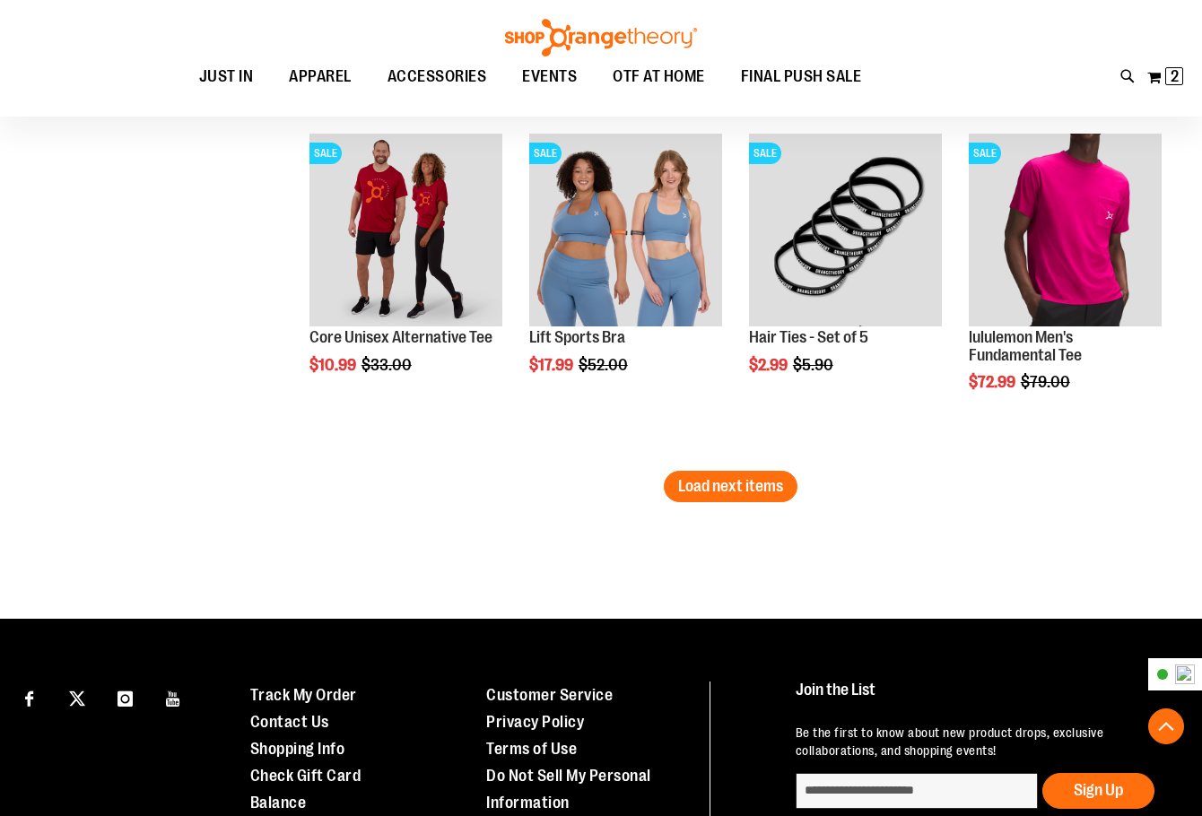
scroll to position [6130, 0]
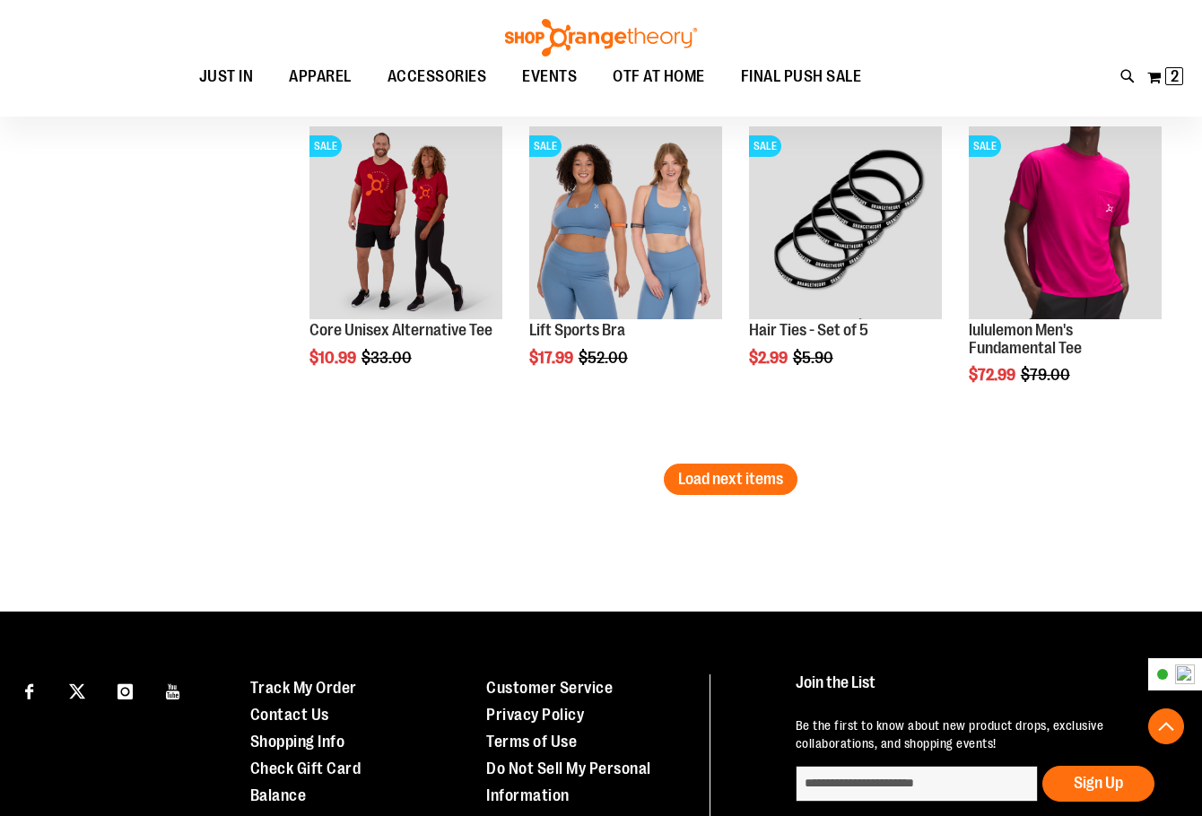
click at [711, 482] on span "Load next items" at bounding box center [730, 479] width 105 height 18
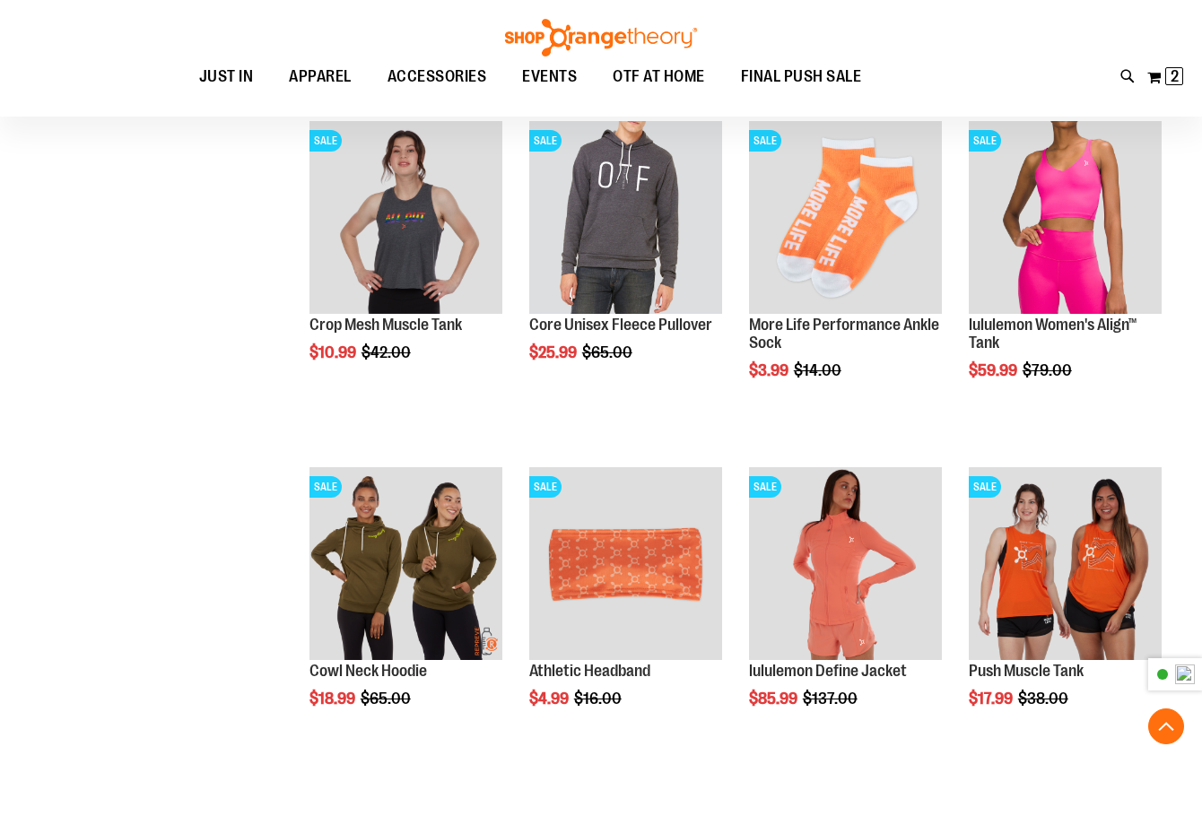
scroll to position [6878, 0]
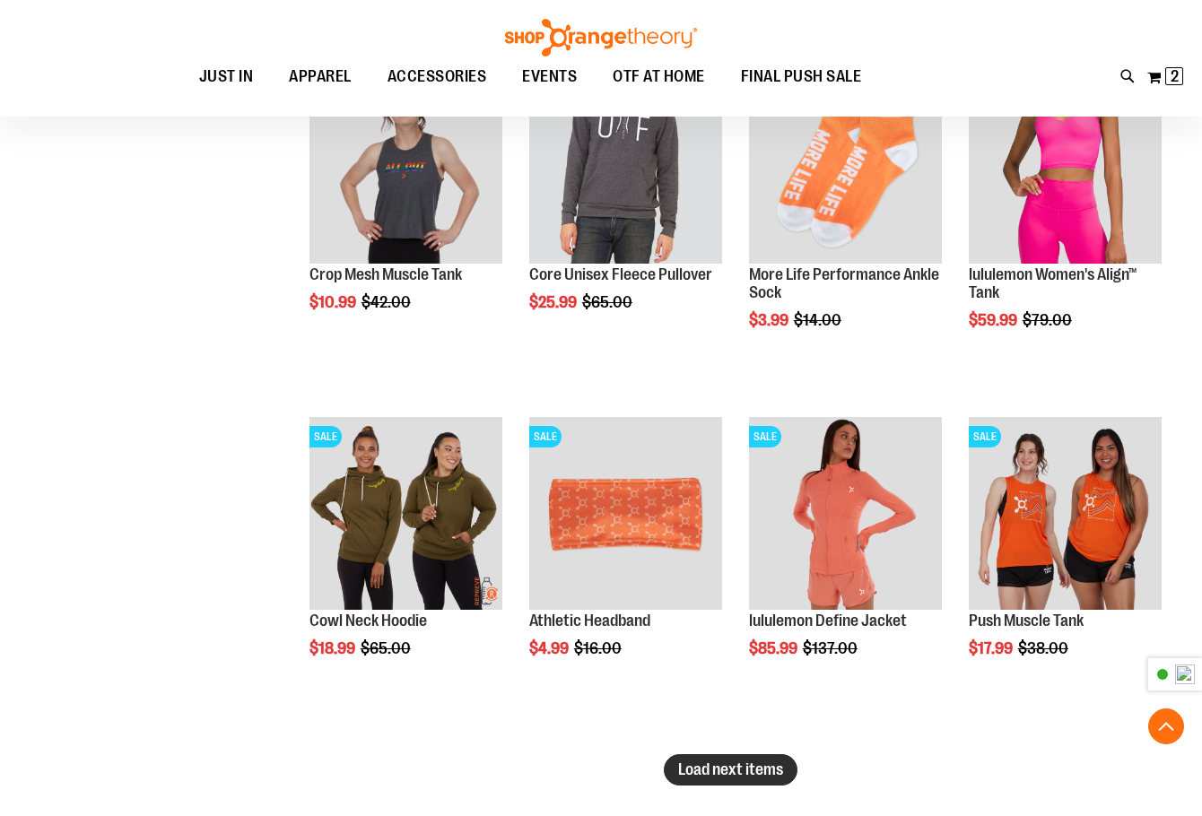
click at [715, 765] on span "Load next items" at bounding box center [730, 770] width 105 height 18
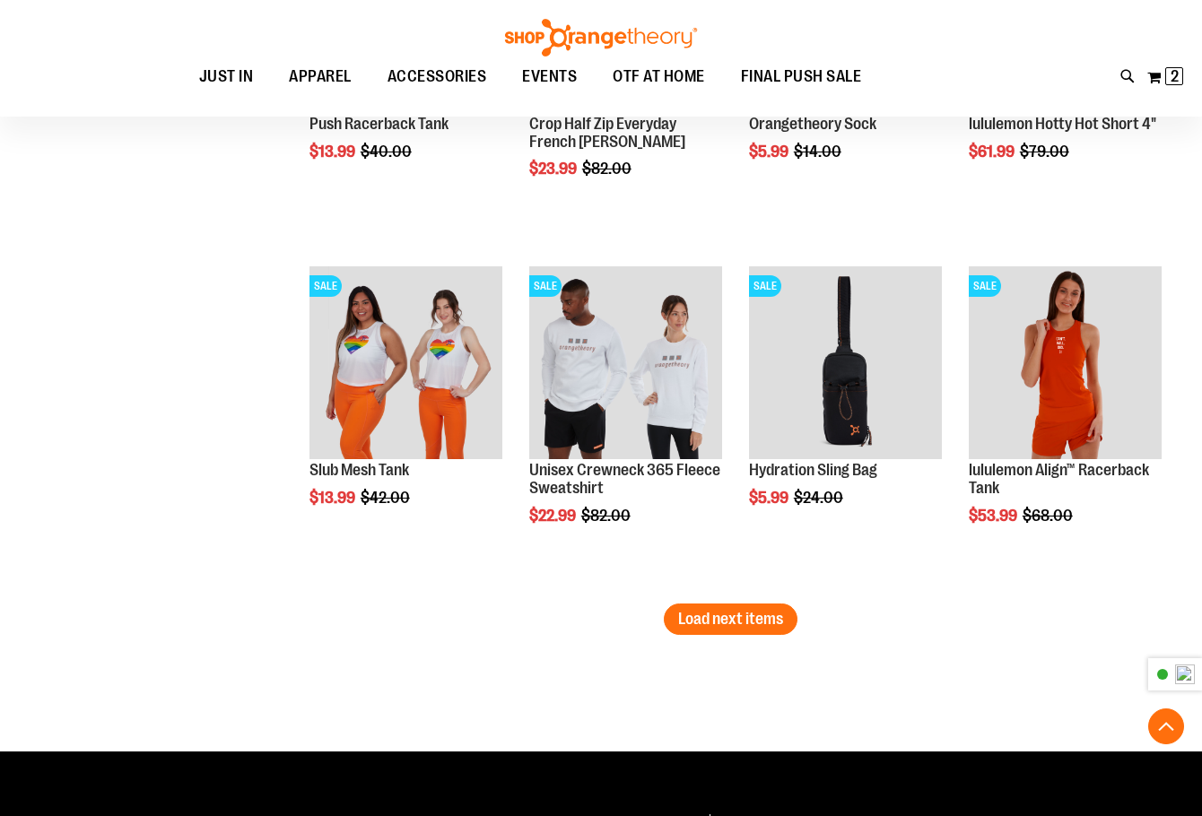
scroll to position [8224, 0]
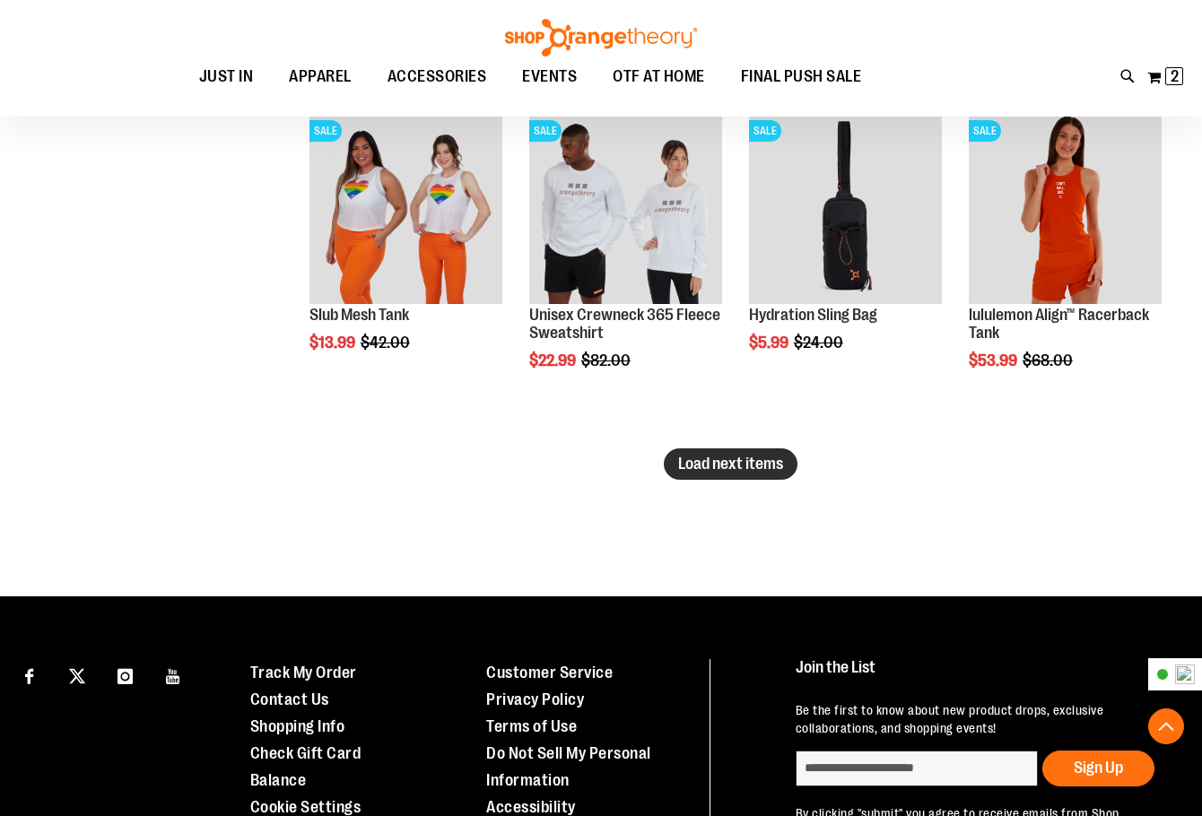
click at [714, 472] on span "Load next items" at bounding box center [730, 464] width 105 height 18
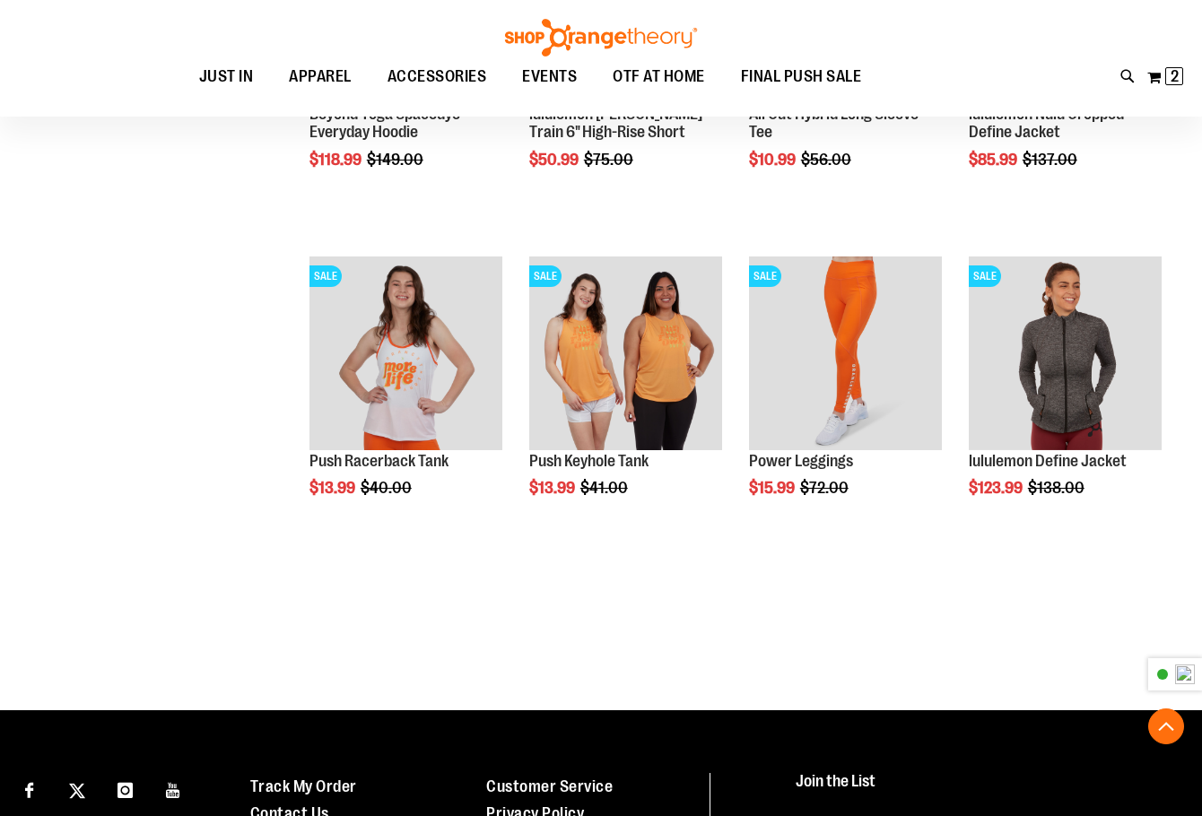
scroll to position [9121, 0]
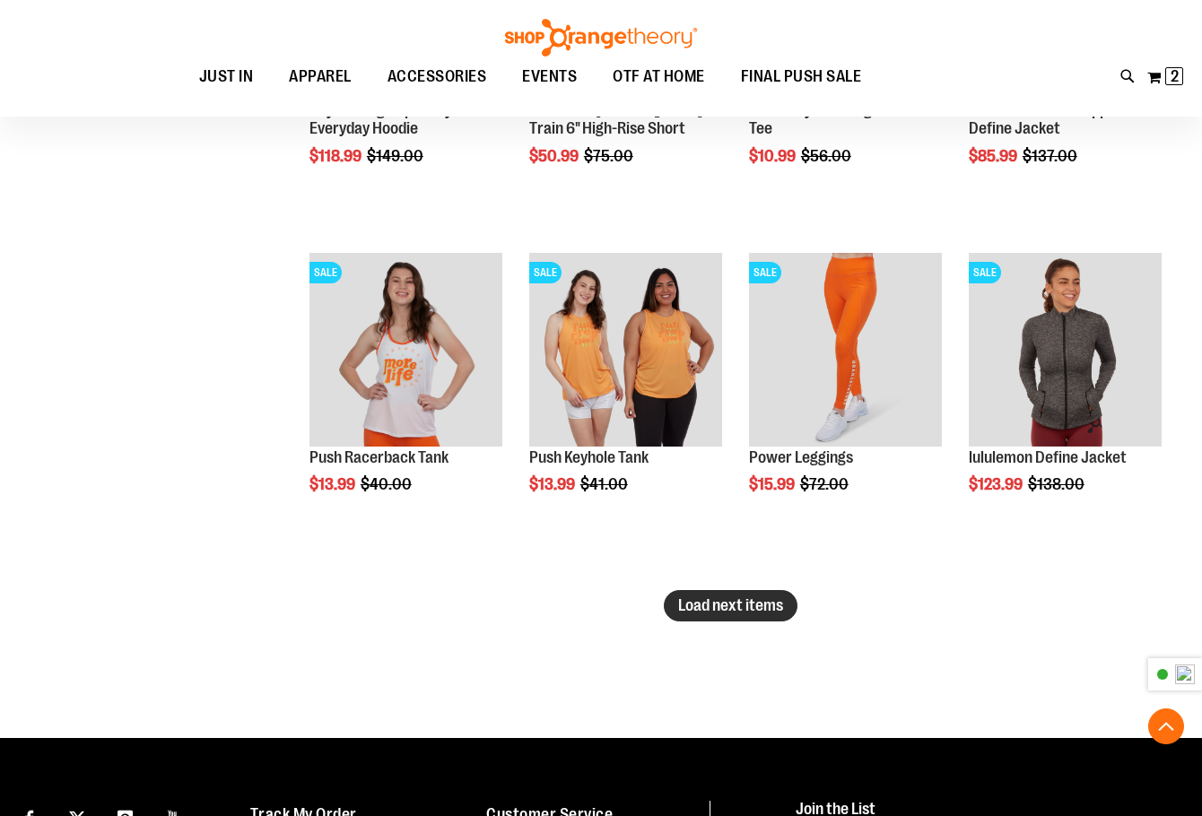
click at [694, 617] on button "Load next items" at bounding box center [731, 605] width 134 height 31
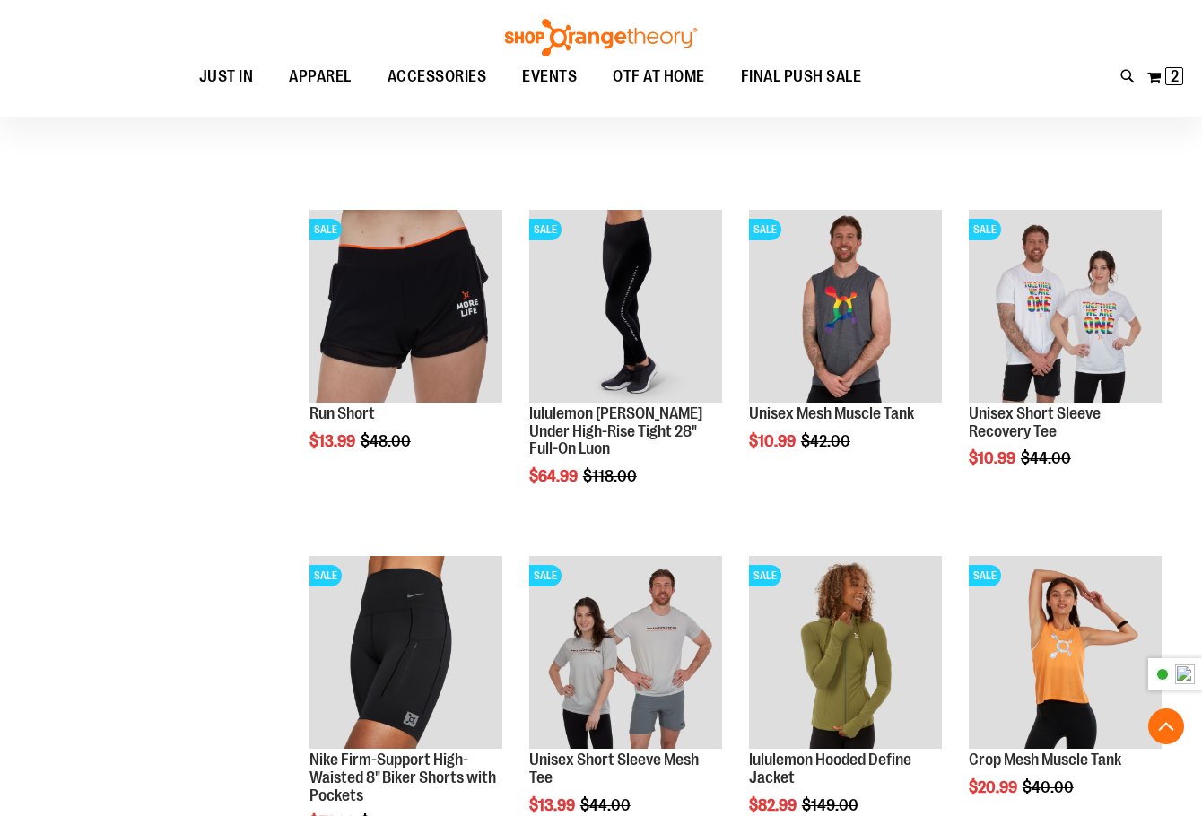
scroll to position [10019, 0]
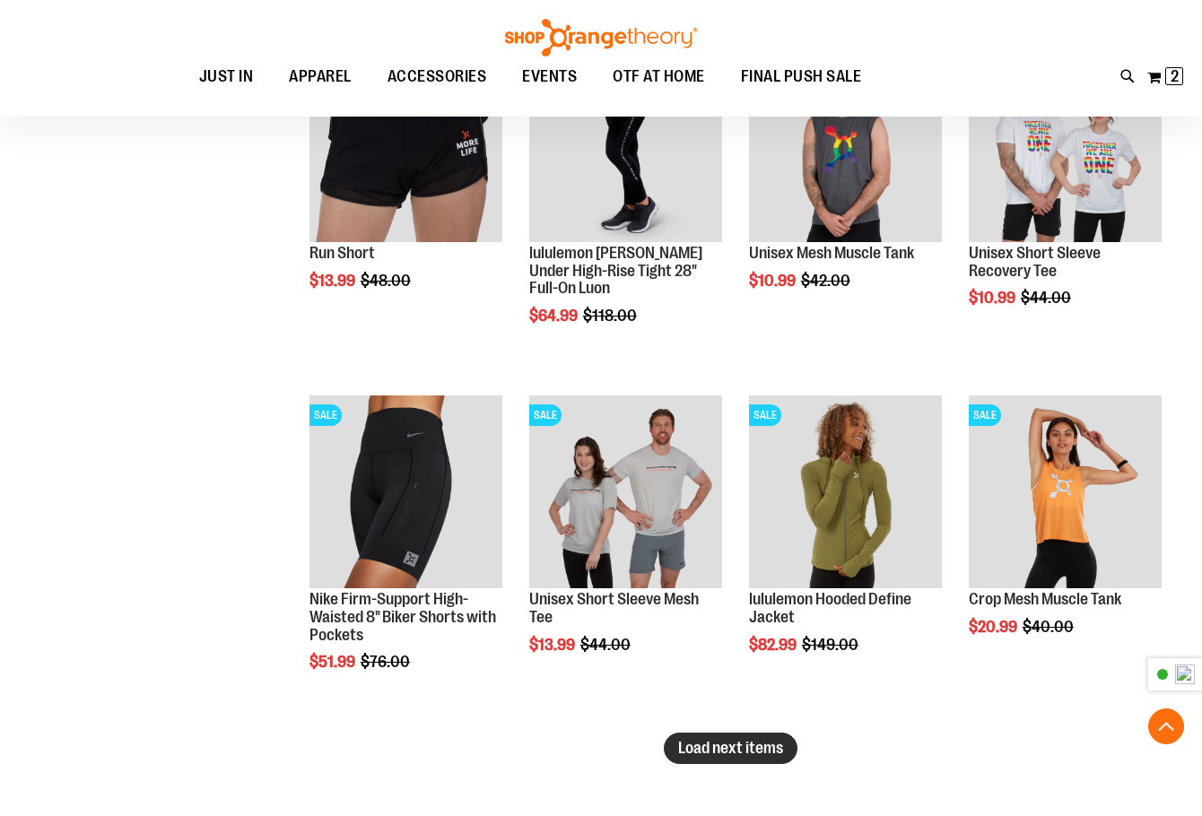
click at [764, 754] on span "Load next items" at bounding box center [730, 748] width 105 height 18
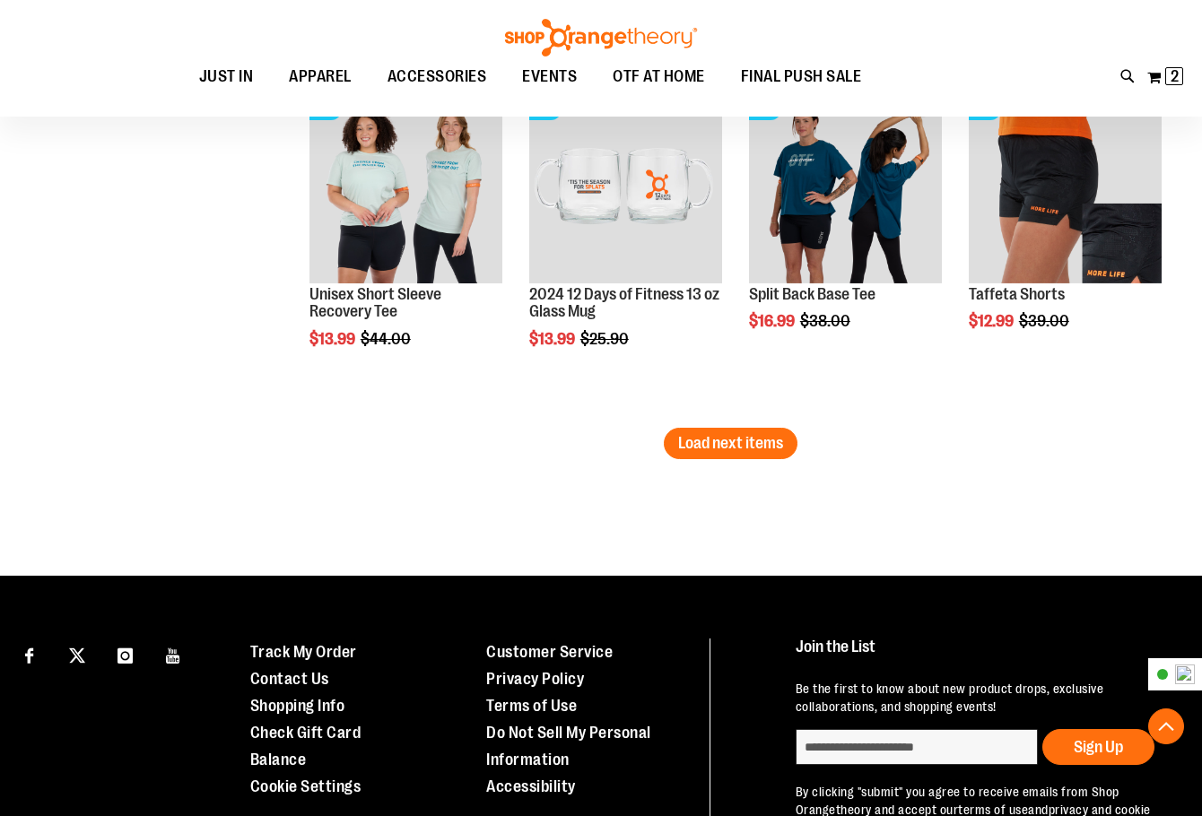
scroll to position [11365, 0]
